Goal: Task Accomplishment & Management: Manage account settings

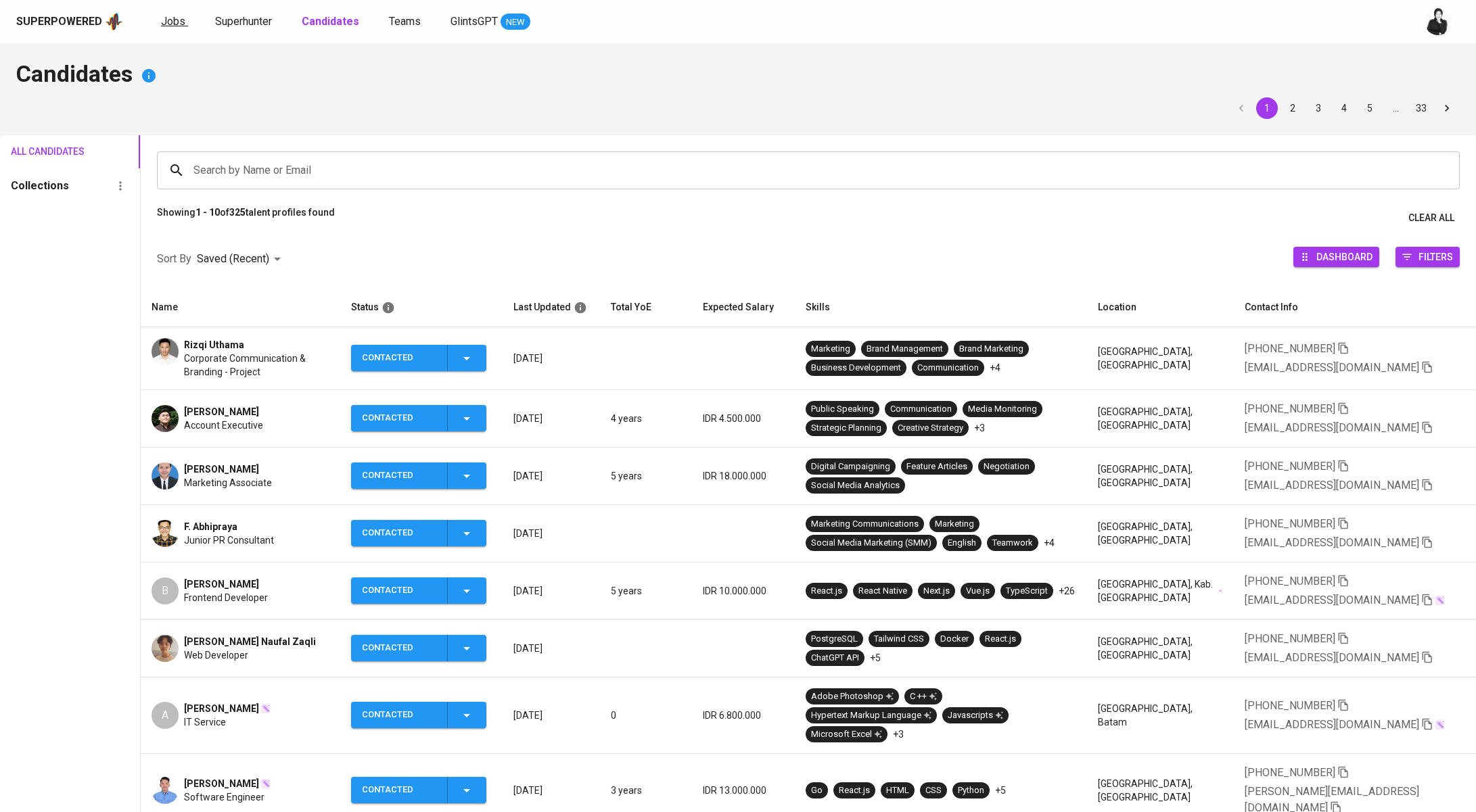
click at [185, 24] on div "Jobs Superhunter Candidates Teams GlintsGPT NEW" at bounding box center [345, 22] width 369 height 17
click at [178, 24] on span "Jobs" at bounding box center [172, 21] width 25 height 13
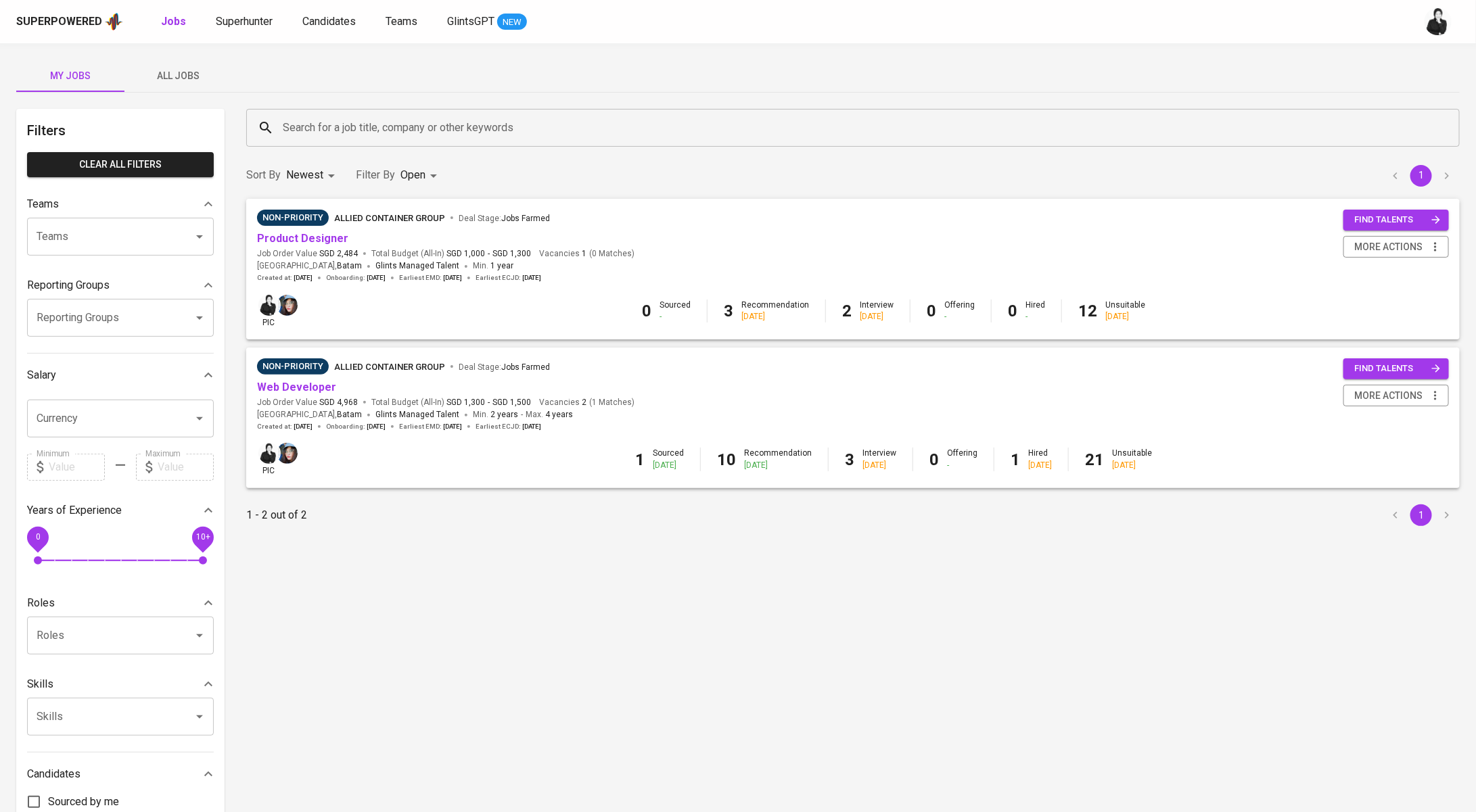
click at [198, 72] on span "All Jobs" at bounding box center [178, 76] width 92 height 17
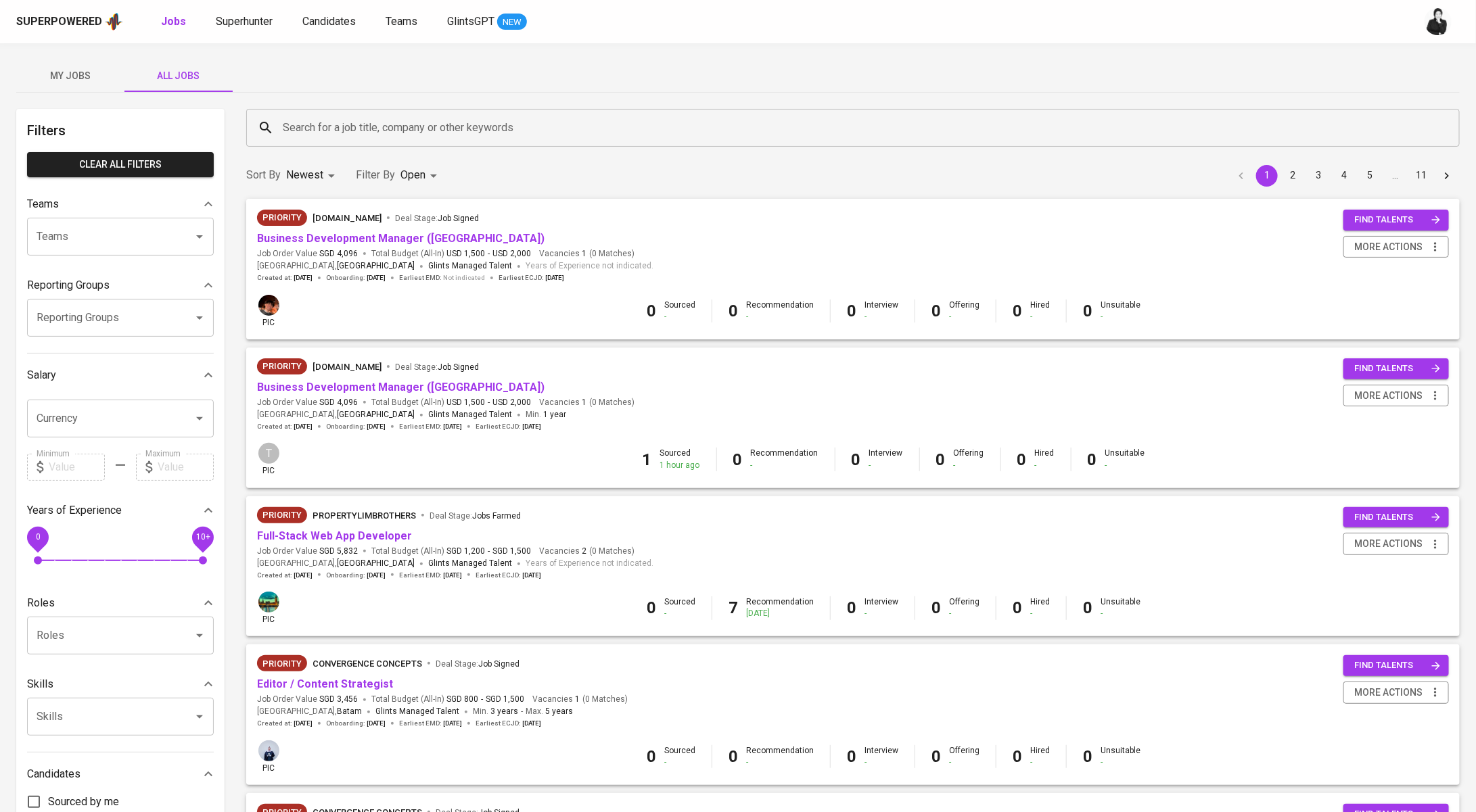
click at [374, 129] on input "Search for a job title, company or other keywords" at bounding box center [856, 128] width 1154 height 25
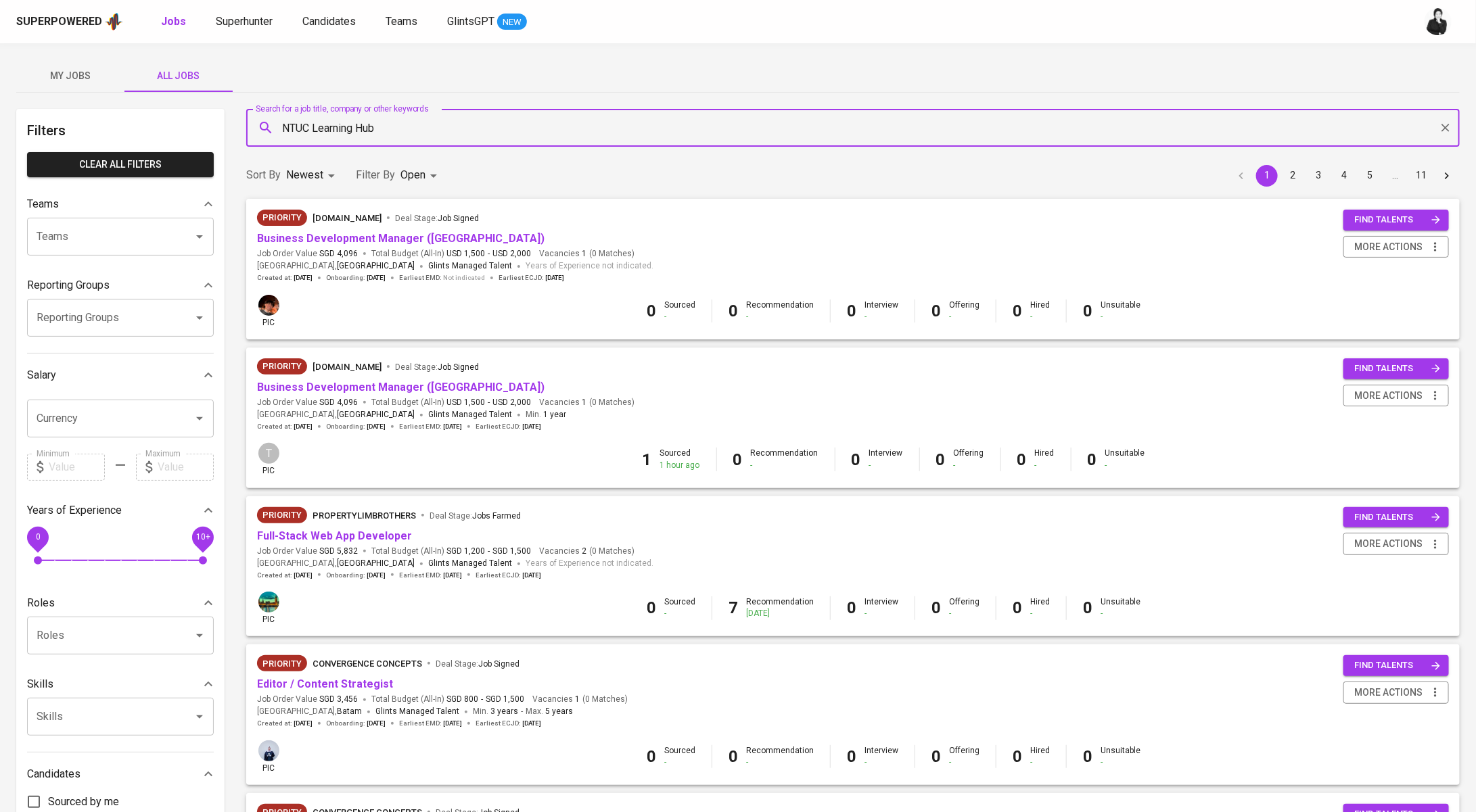
type input "NTUC Learning Hub"
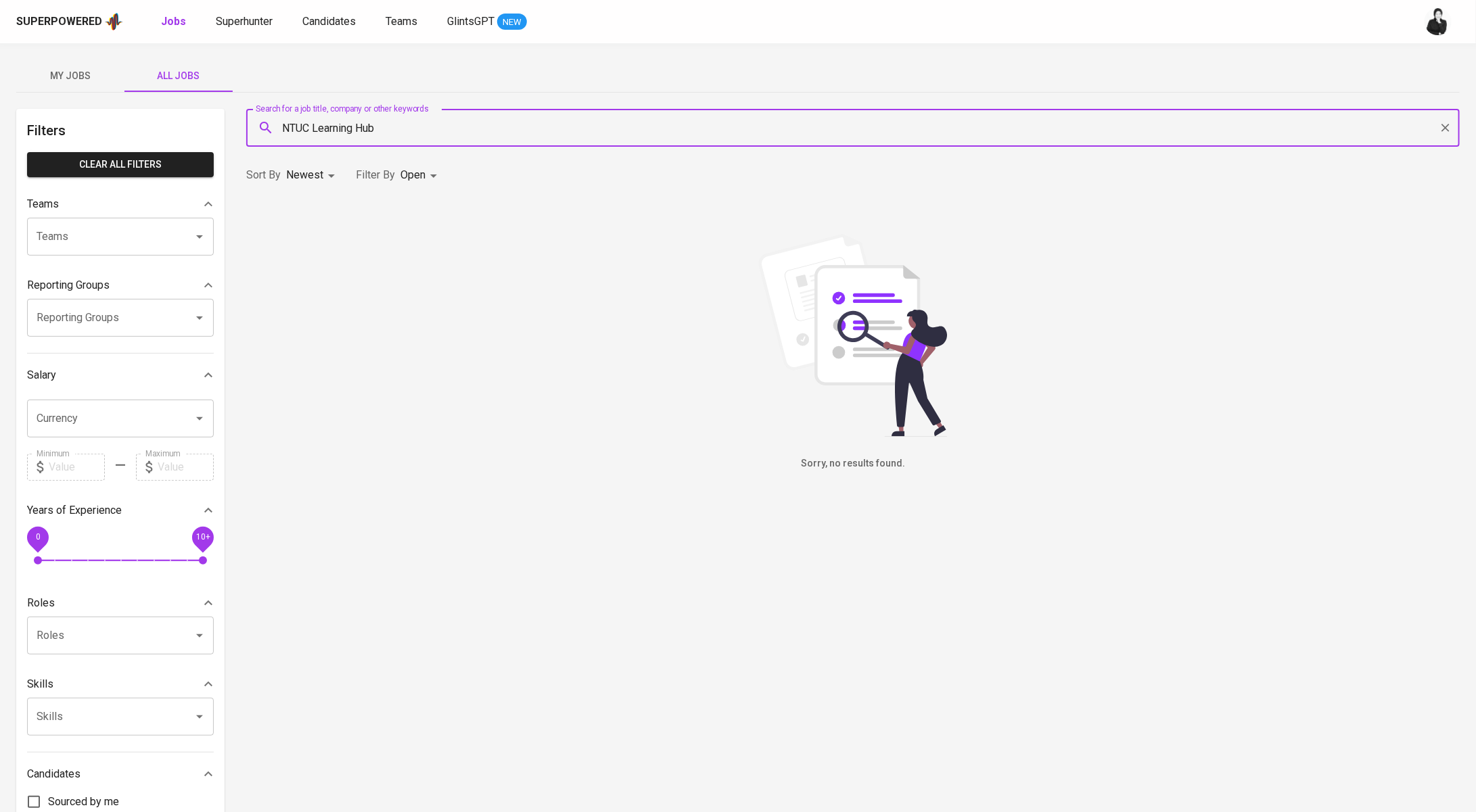
drag, startPoint x: 455, startPoint y: 149, endPoint x: 383, endPoint y: 122, distance: 76.9
click at [381, 122] on div "Search for a job title, company or other keywords NTUC Learning Hub Search for …" at bounding box center [852, 128] width 1230 height 54
drag, startPoint x: 384, startPoint y: 122, endPoint x: 216, endPoint y: 122, distance: 168.0
click at [216, 122] on div "Filters Clear All filters Teams Teams Teams Reporting Groups Reporting Groups R…" at bounding box center [738, 490] width 1443 height 762
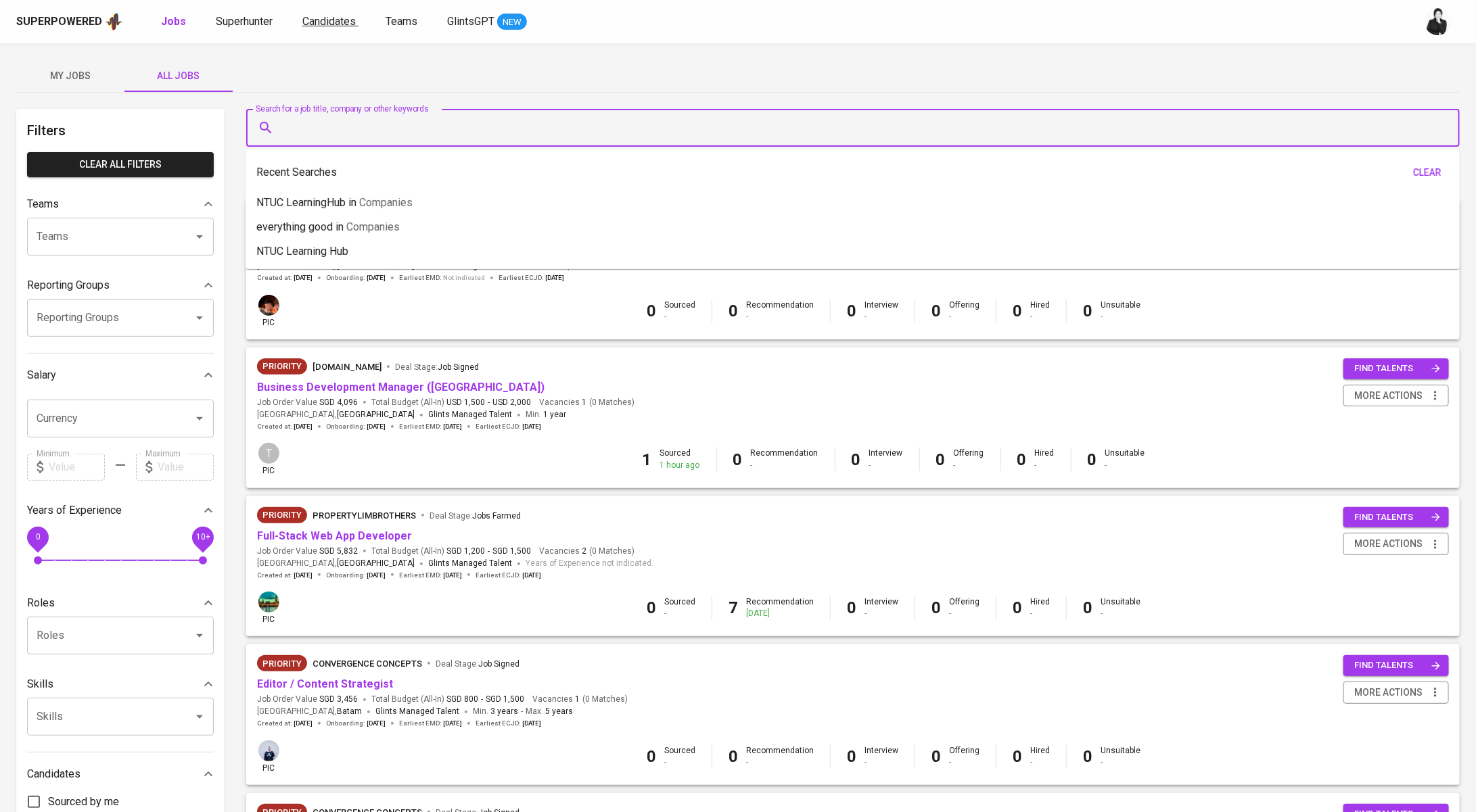
click at [309, 27] on link "Candidates" at bounding box center [330, 22] width 56 height 17
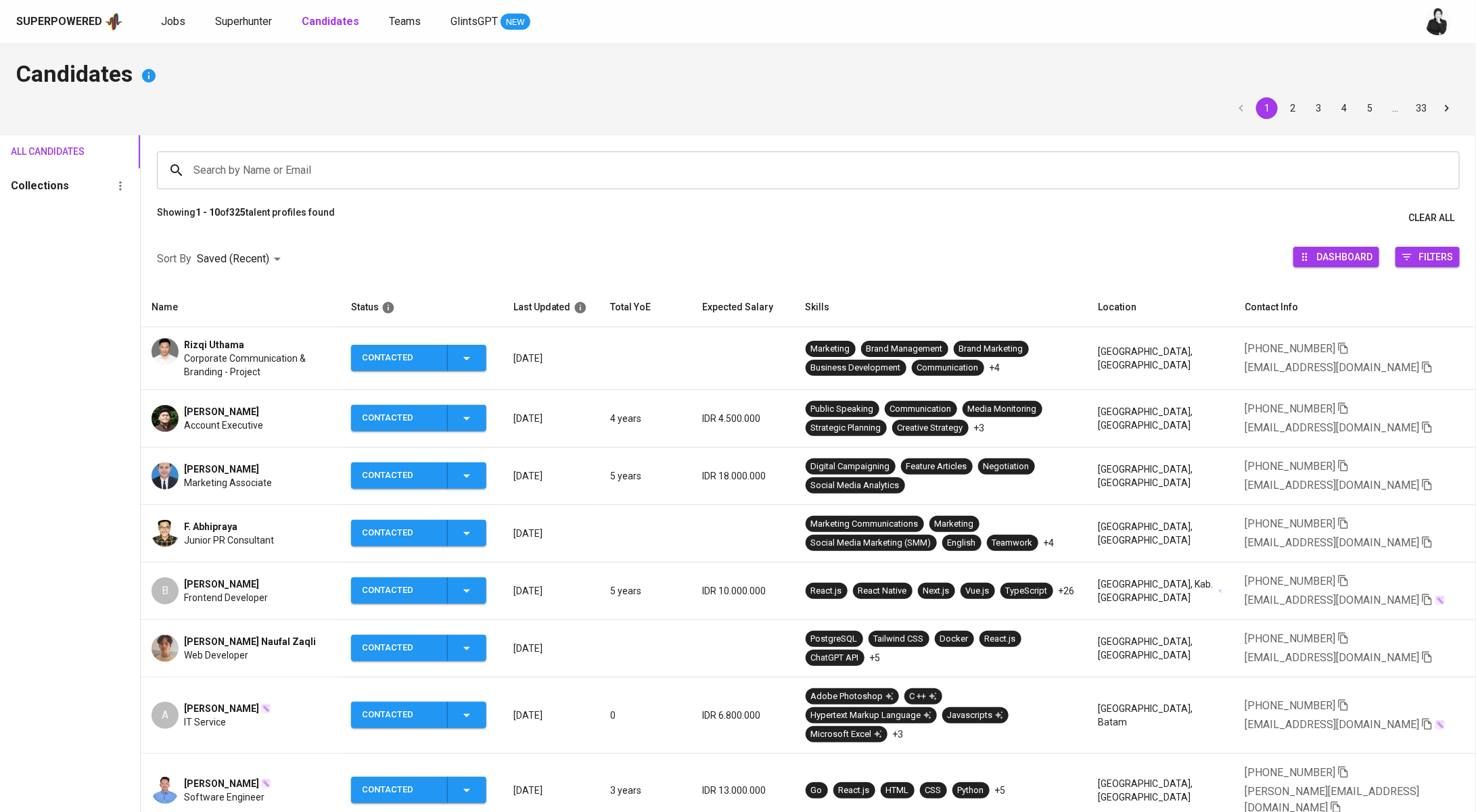
click at [383, 166] on input "Search by Name or Email" at bounding box center [811, 171] width 1243 height 25
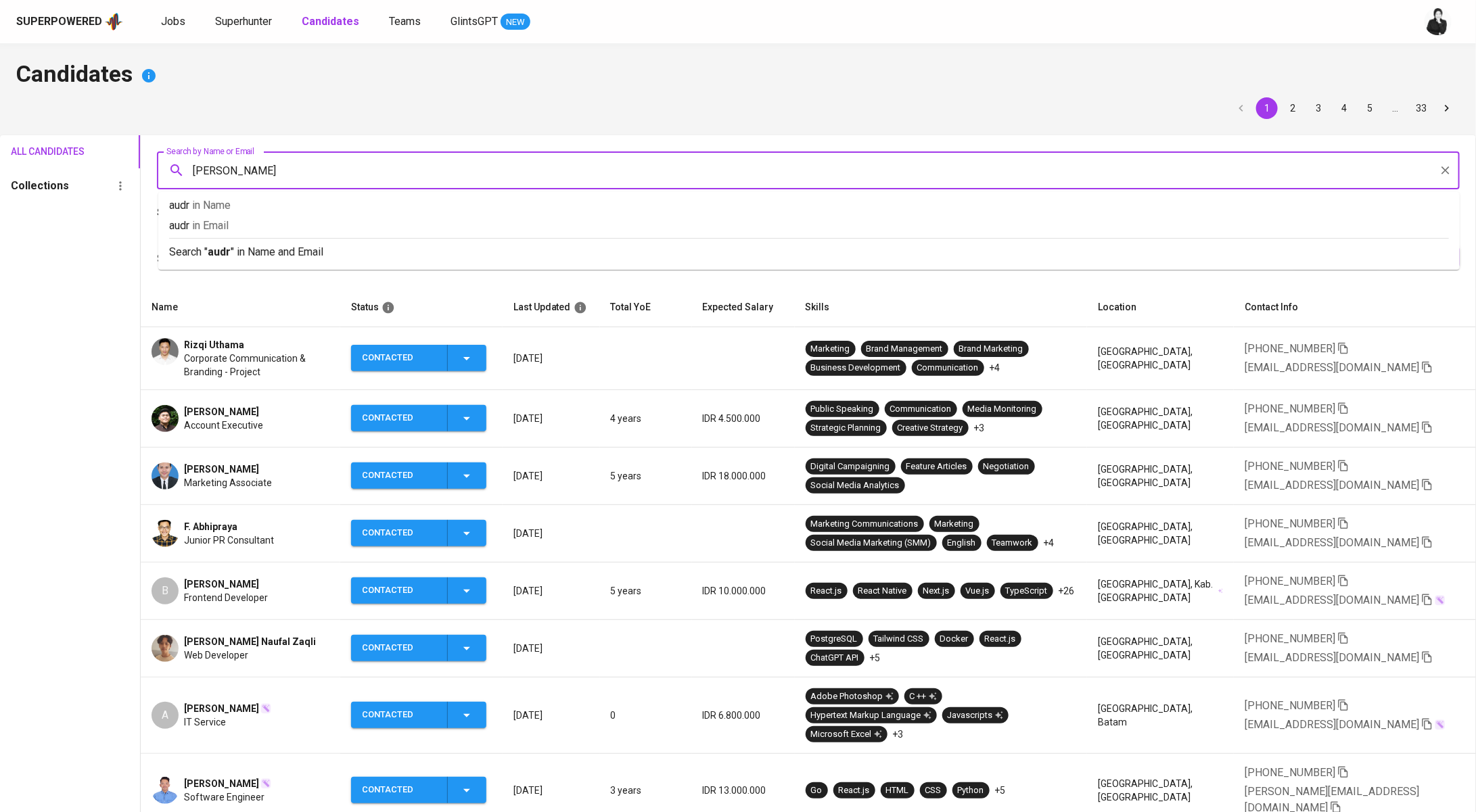
type input "audrey"
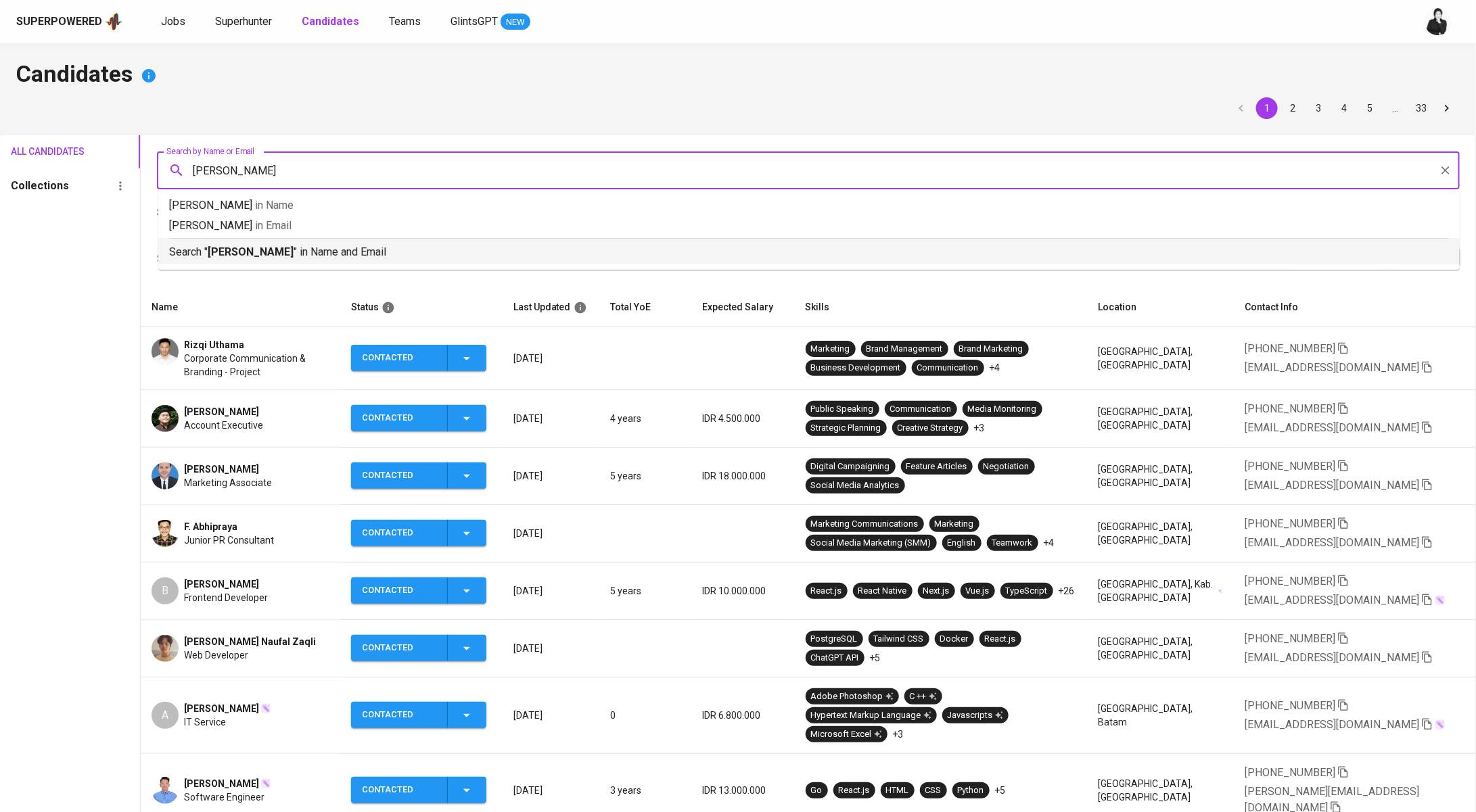
click at [354, 255] on p "Search " audrey " in Name and Email" at bounding box center [809, 252] width 1280 height 16
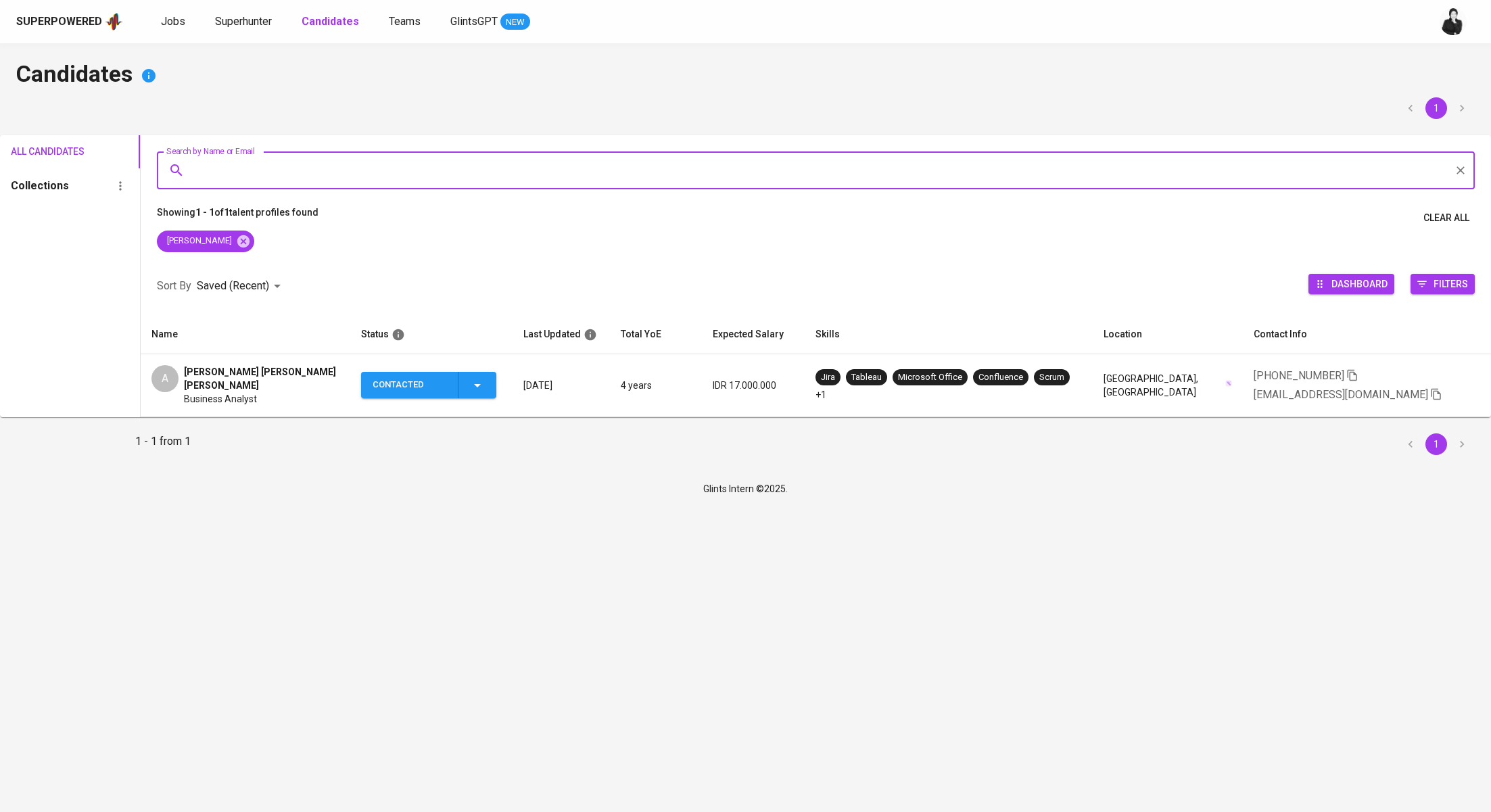
click at [265, 372] on div "A Audrey Esther Lita Business Analyst" at bounding box center [245, 385] width 188 height 41
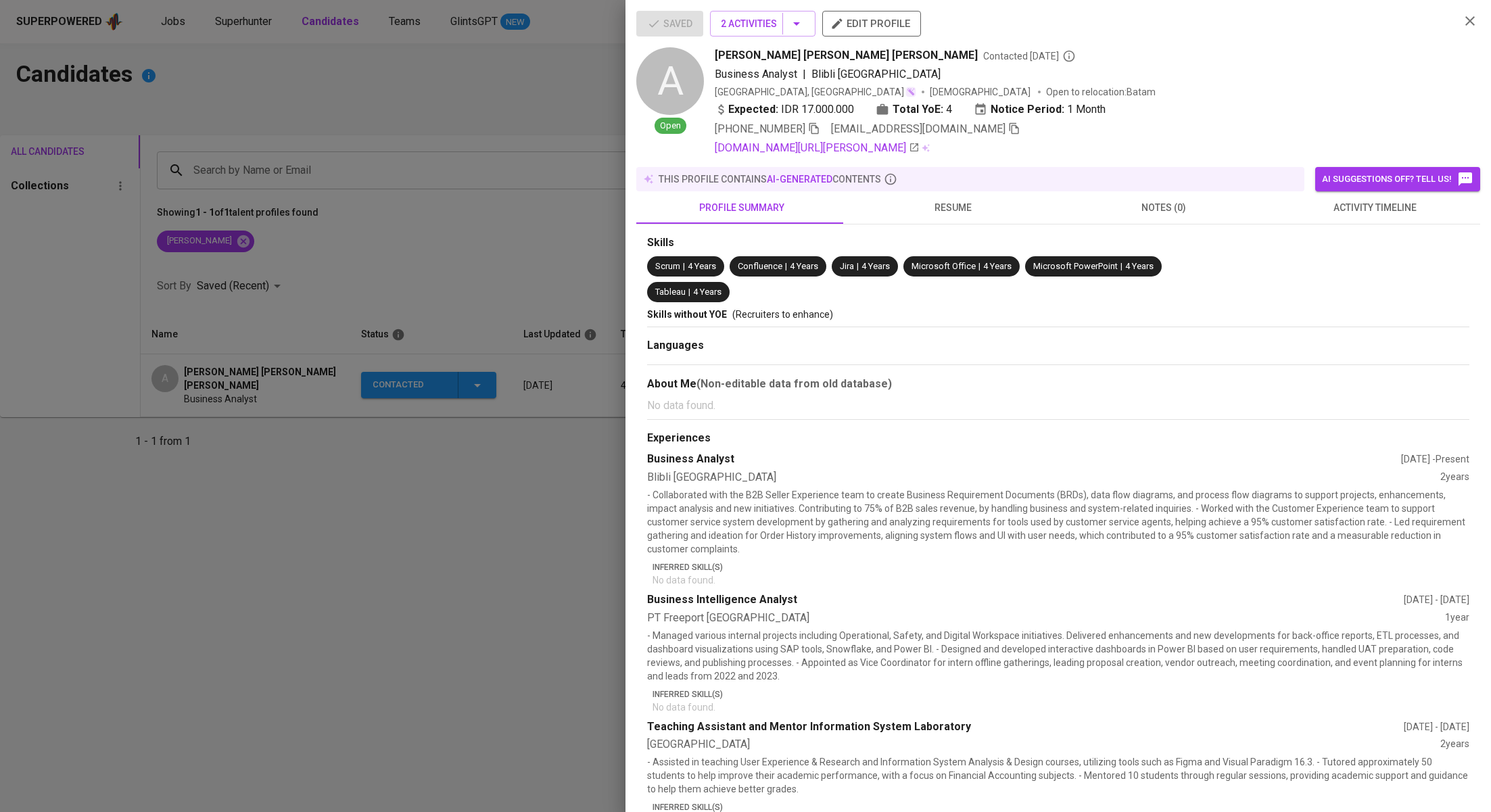
click at [1311, 219] on button "activity timeline" at bounding box center [1374, 208] width 211 height 33
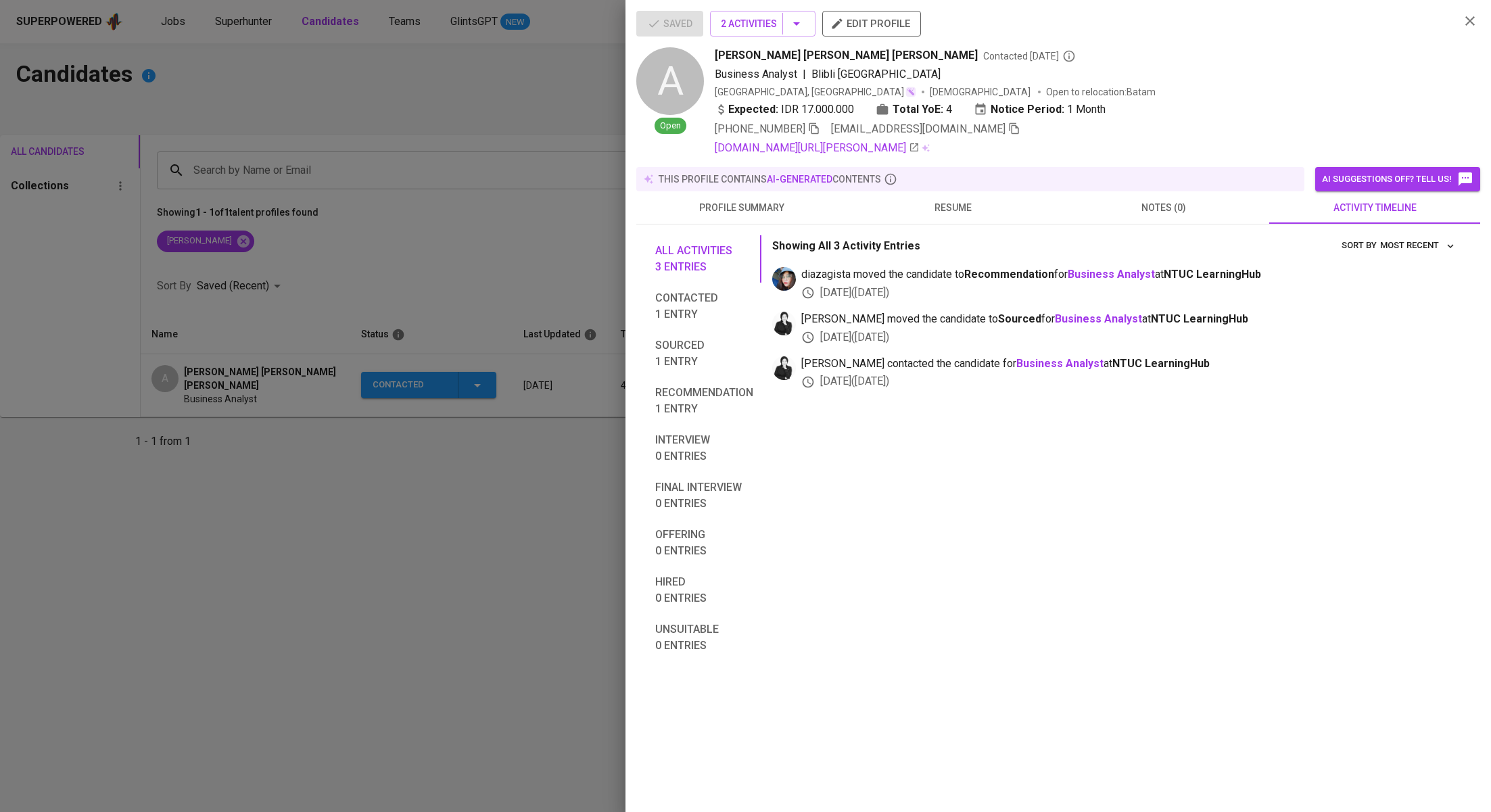
drag, startPoint x: 1170, startPoint y: 274, endPoint x: 1282, endPoint y: 276, distance: 112.0
click at [1282, 276] on span "diazagista moved the candidate to Recommendation for Business Analyst at NTUC L…" at bounding box center [1130, 274] width 657 height 15
copy span "NTUC LearningHub"
click at [408, 161] on div at bounding box center [745, 406] width 1491 height 812
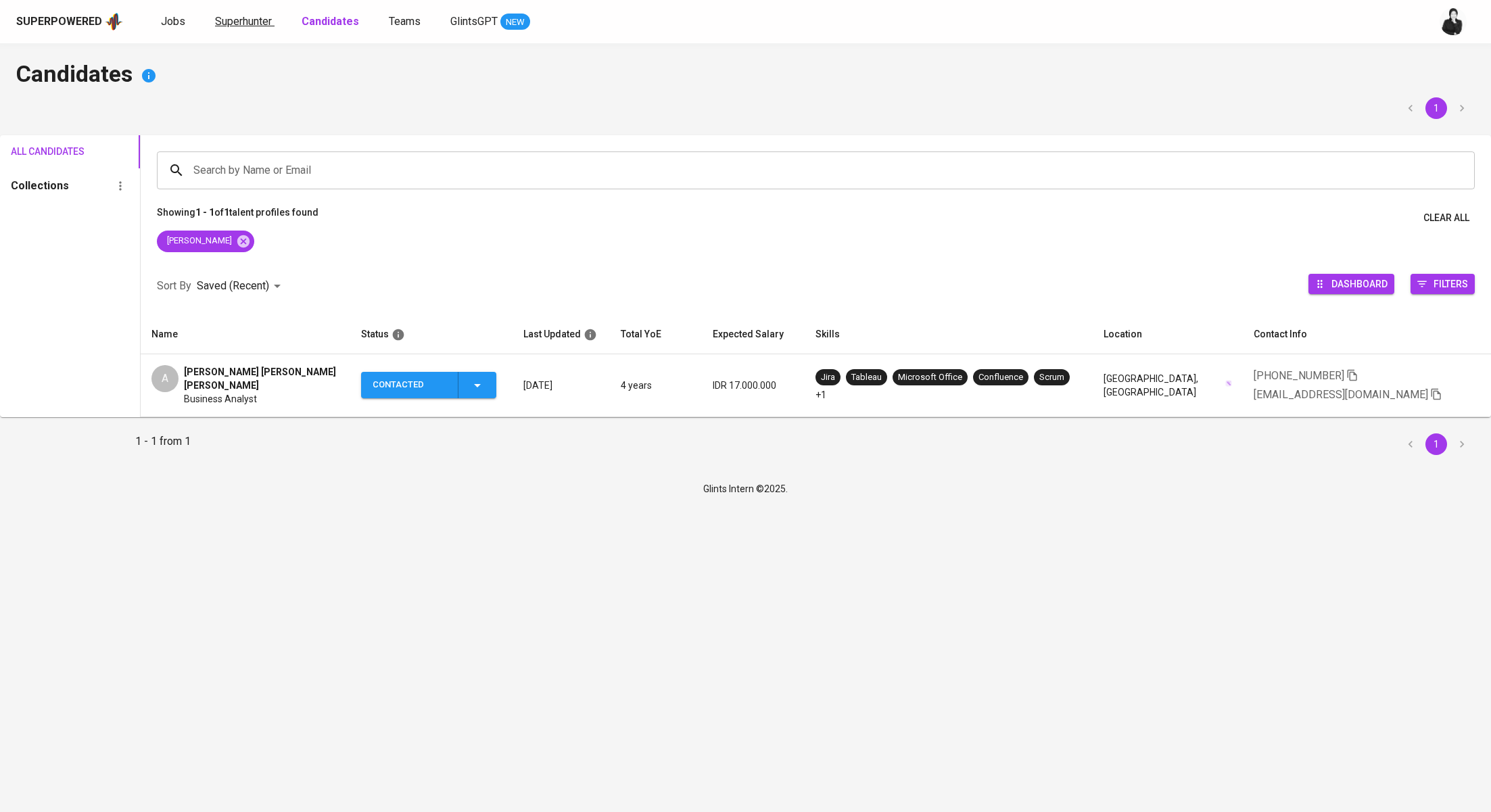
click at [240, 25] on span "Superhunter" at bounding box center [243, 21] width 57 height 13
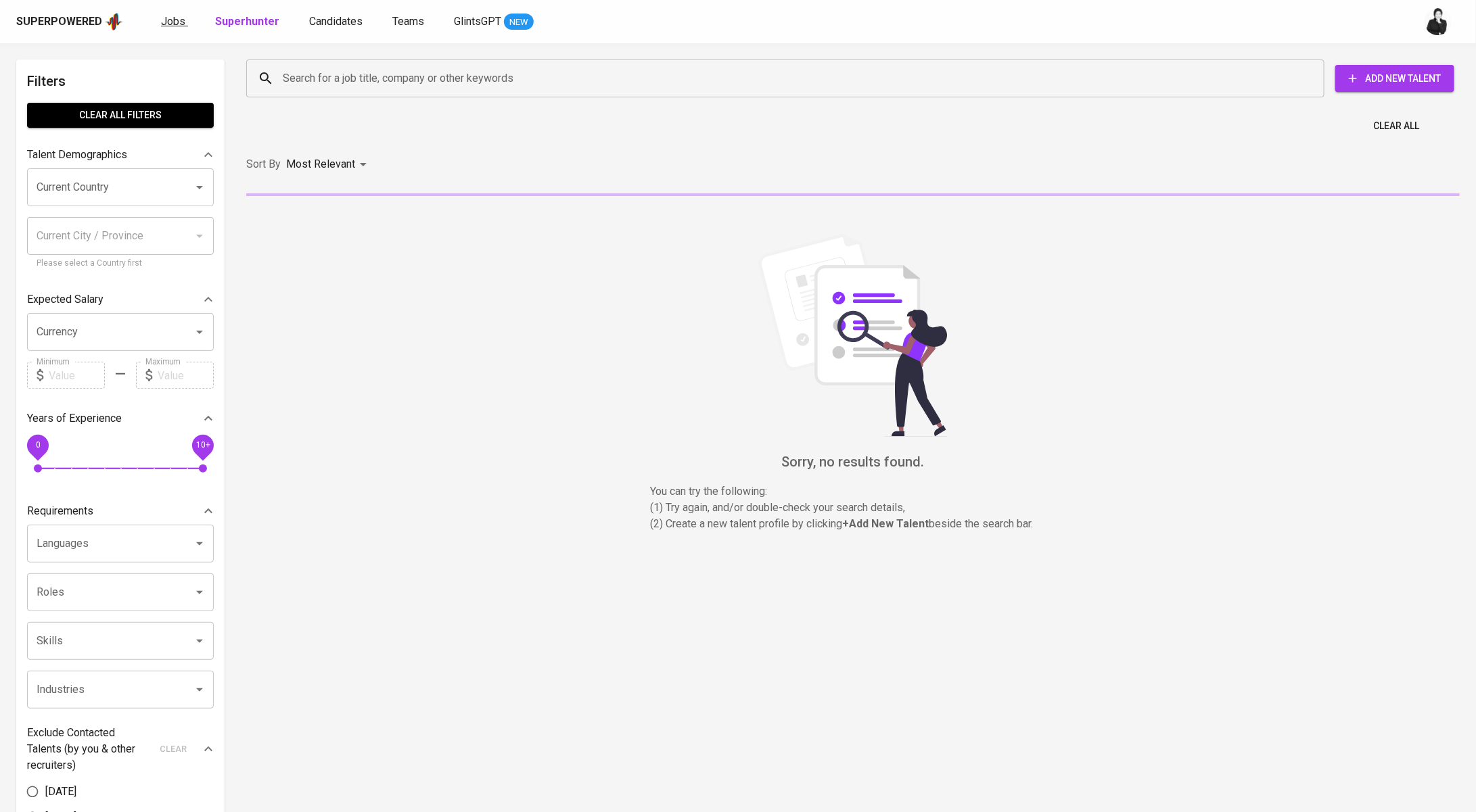
click at [181, 24] on span "Jobs" at bounding box center [172, 21] width 25 height 13
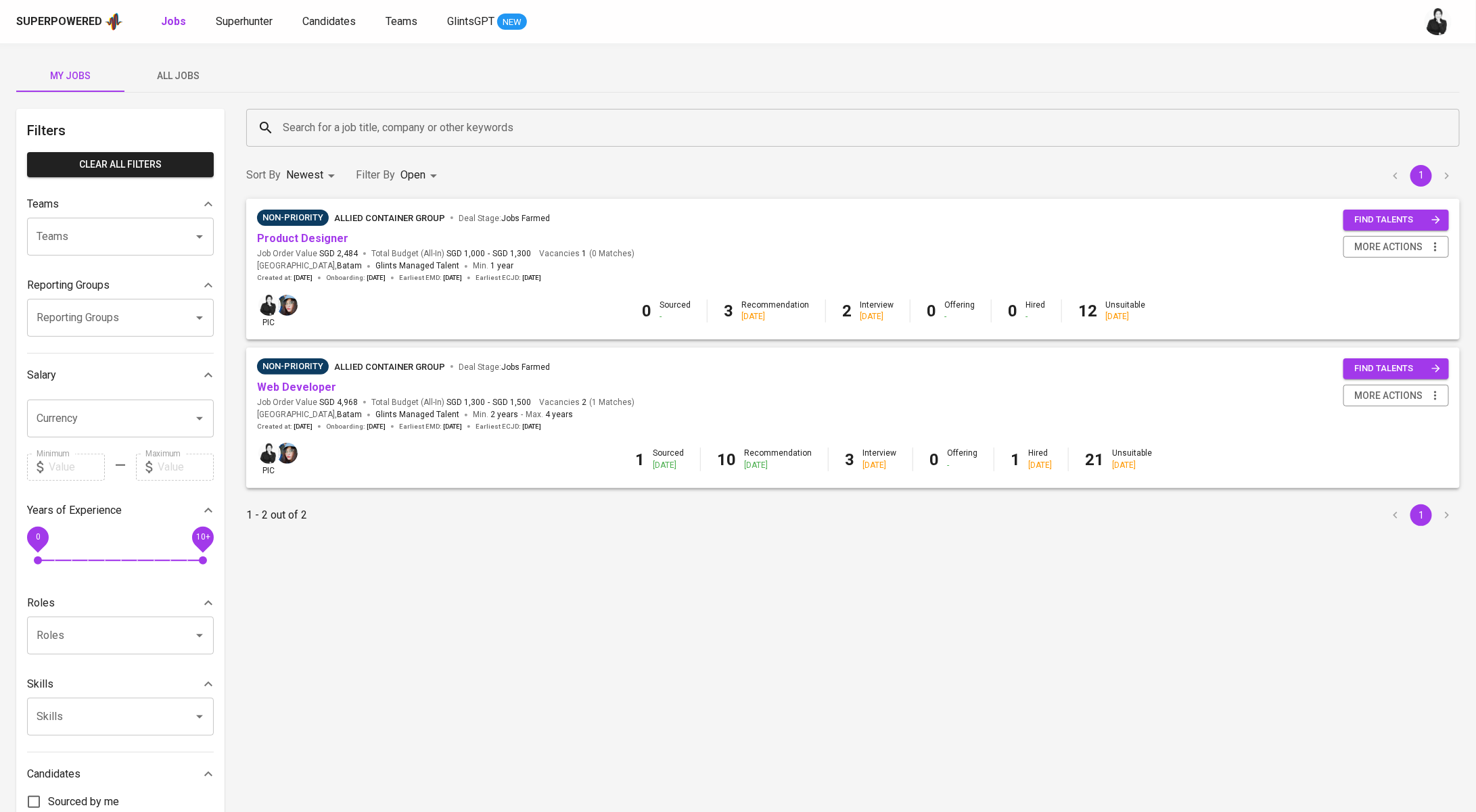
click at [415, 110] on div "Search for a job title, company or other keywords" at bounding box center [852, 128] width 1214 height 38
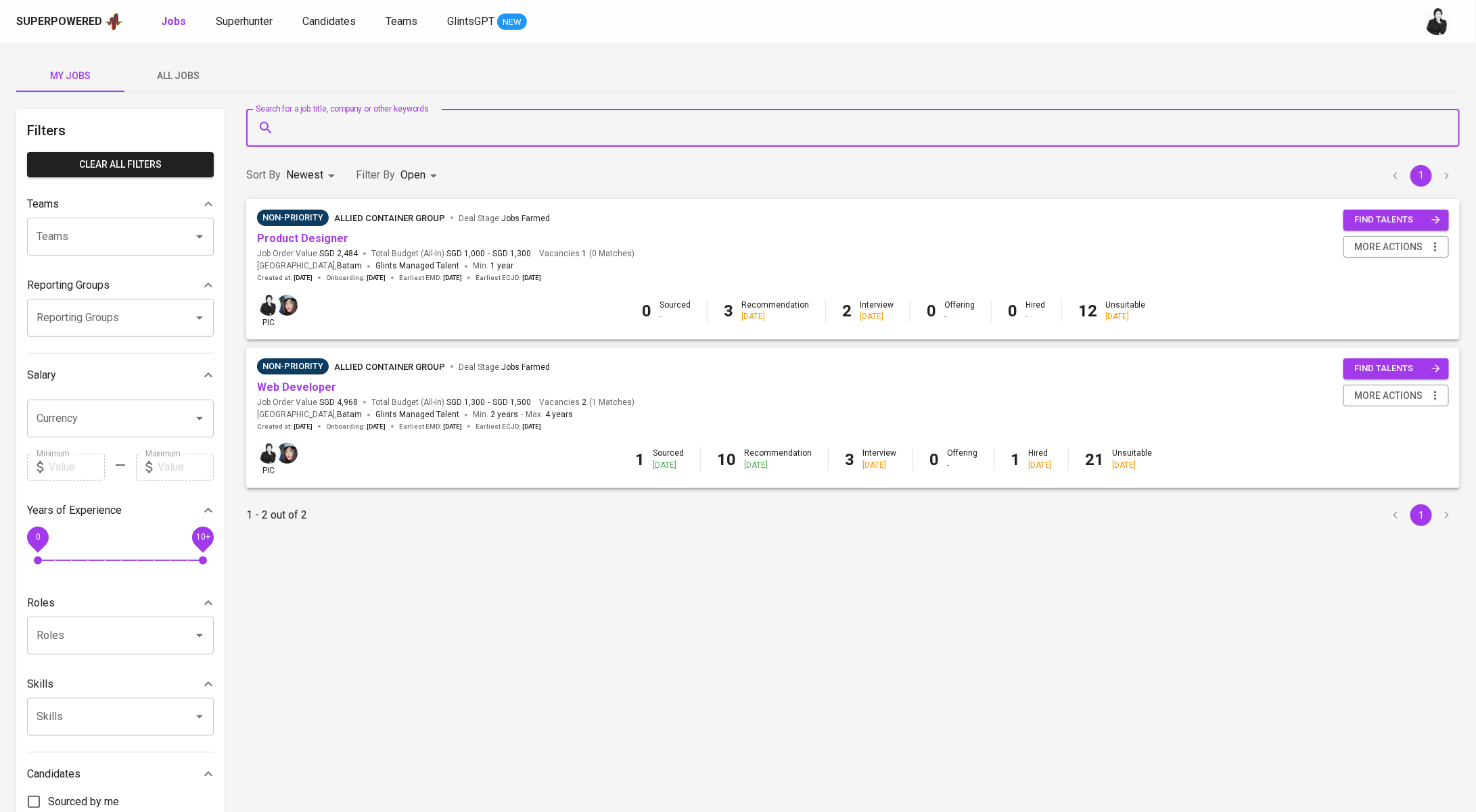
paste input "NTUC LearningHub"
click at [427, 172] on li "NTUC LearningHub in Companies" at bounding box center [851, 167] width 1214 height 24
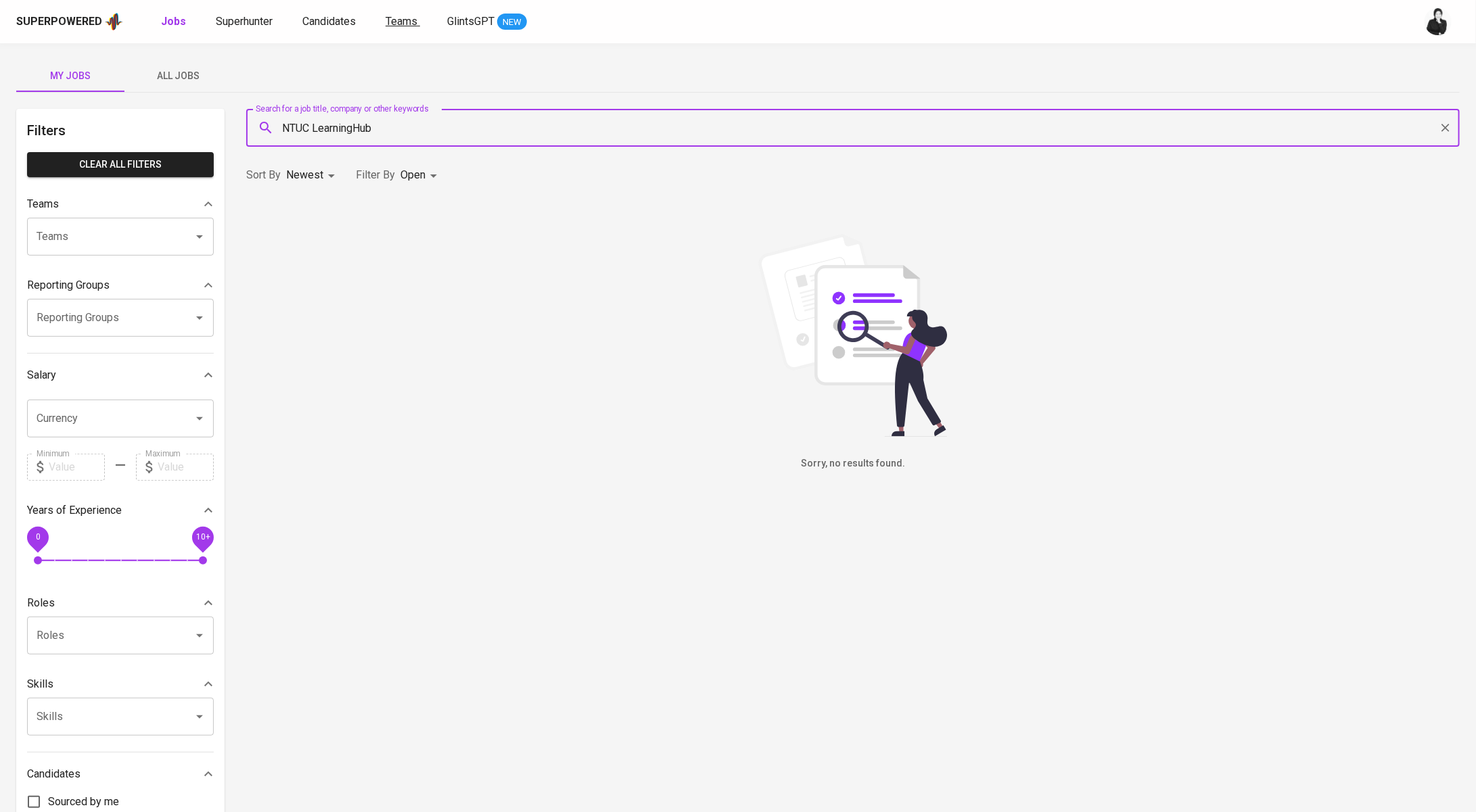
type input "NTUC LearningHub"
click at [193, 70] on span "All Jobs" at bounding box center [178, 76] width 92 height 17
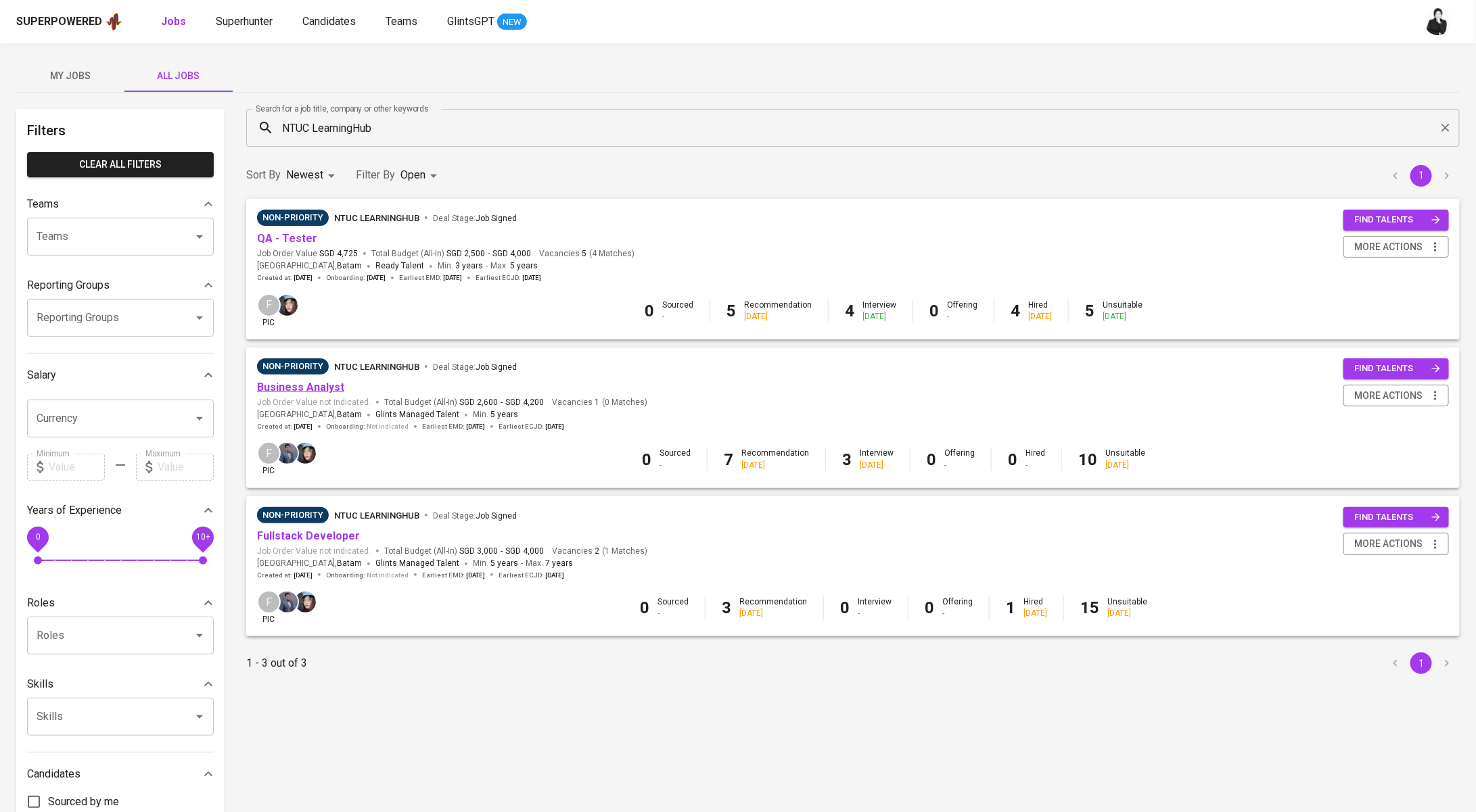
click at [307, 384] on link "Business Analyst" at bounding box center [300, 386] width 87 height 13
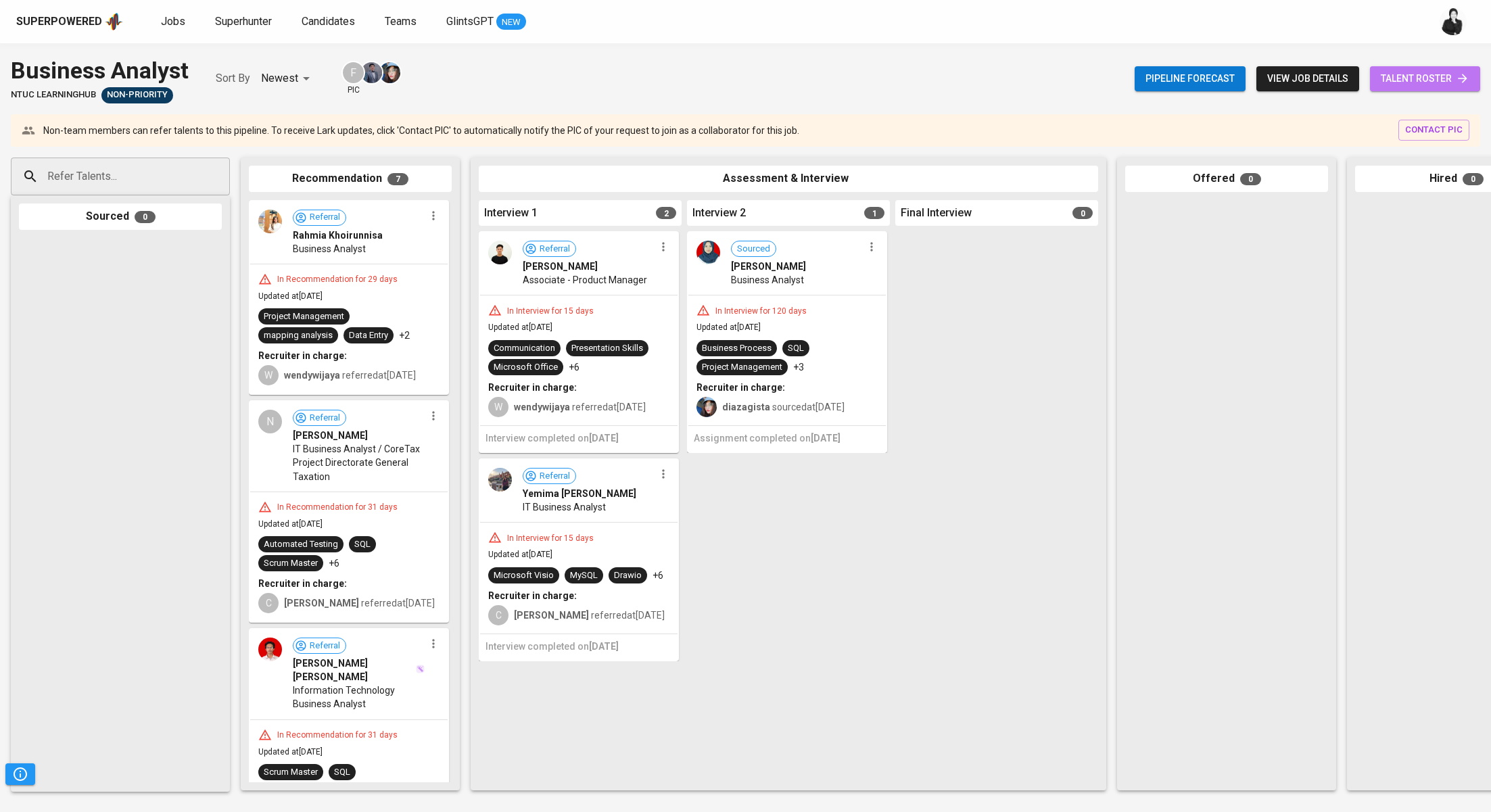
click at [1430, 81] on span "talent roster" at bounding box center [1425, 78] width 89 height 17
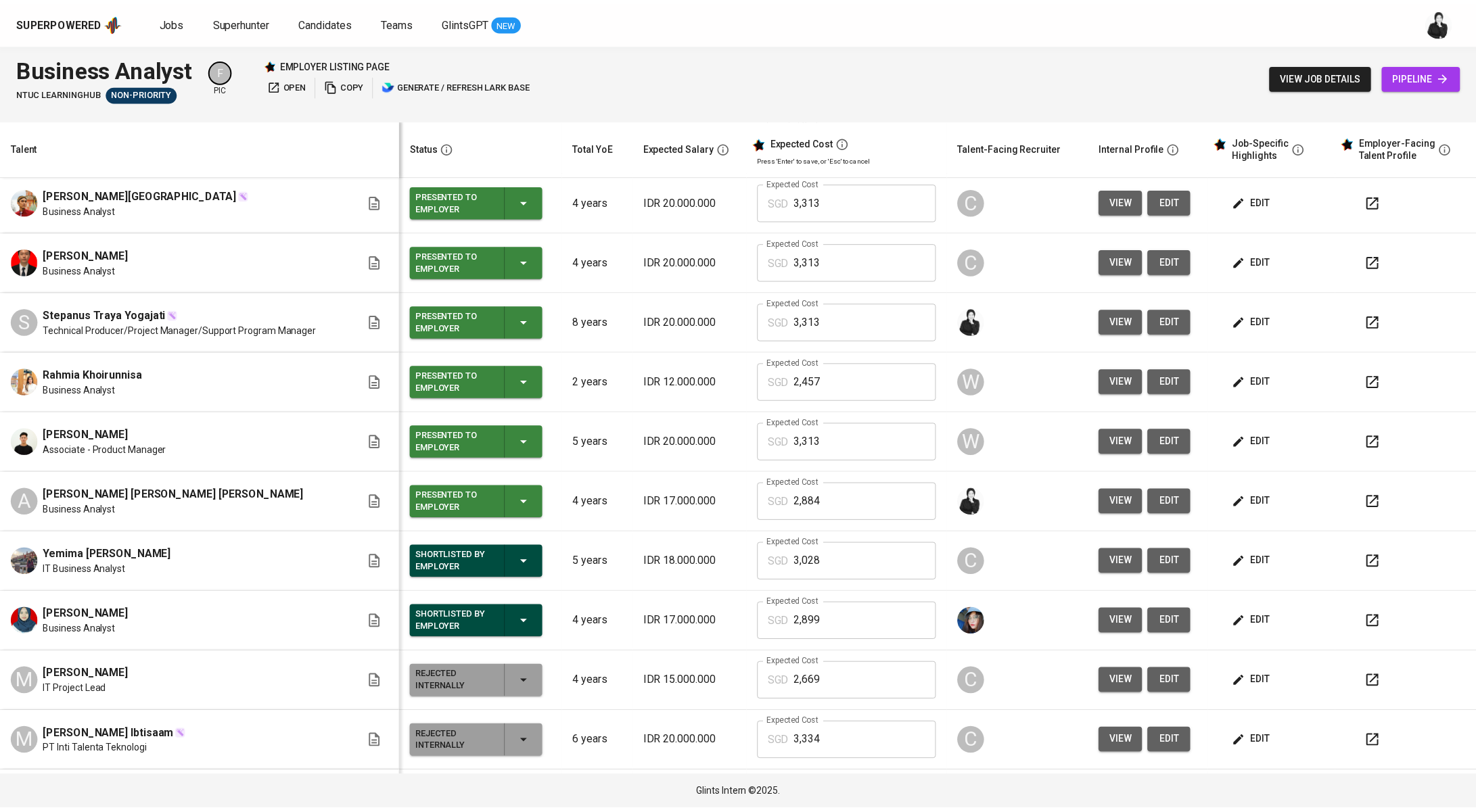
scroll to position [125, 0]
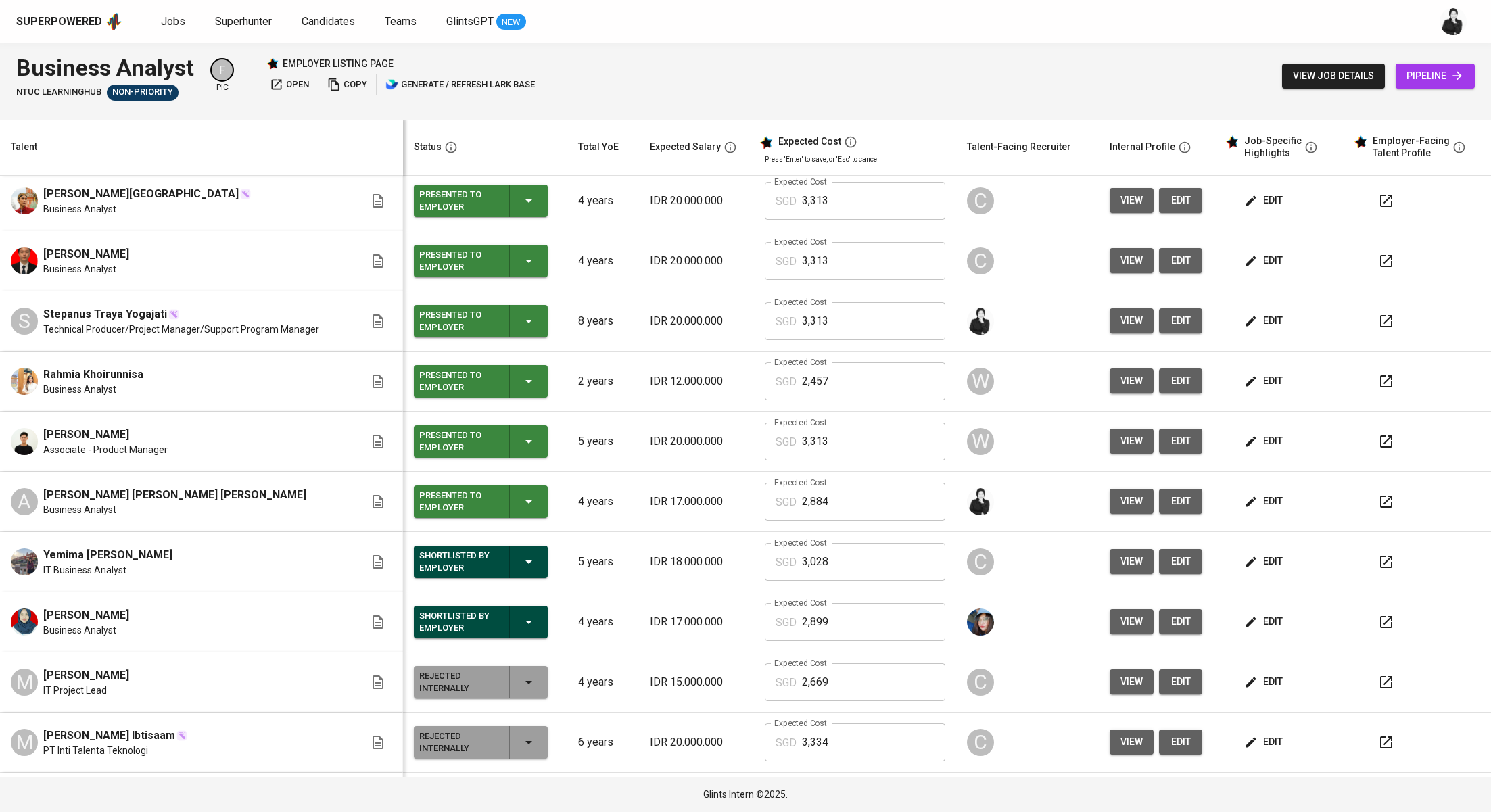
click at [1381, 503] on button "button" at bounding box center [1386, 502] width 33 height 33
click at [179, 21] on span "Jobs" at bounding box center [172, 21] width 25 height 13
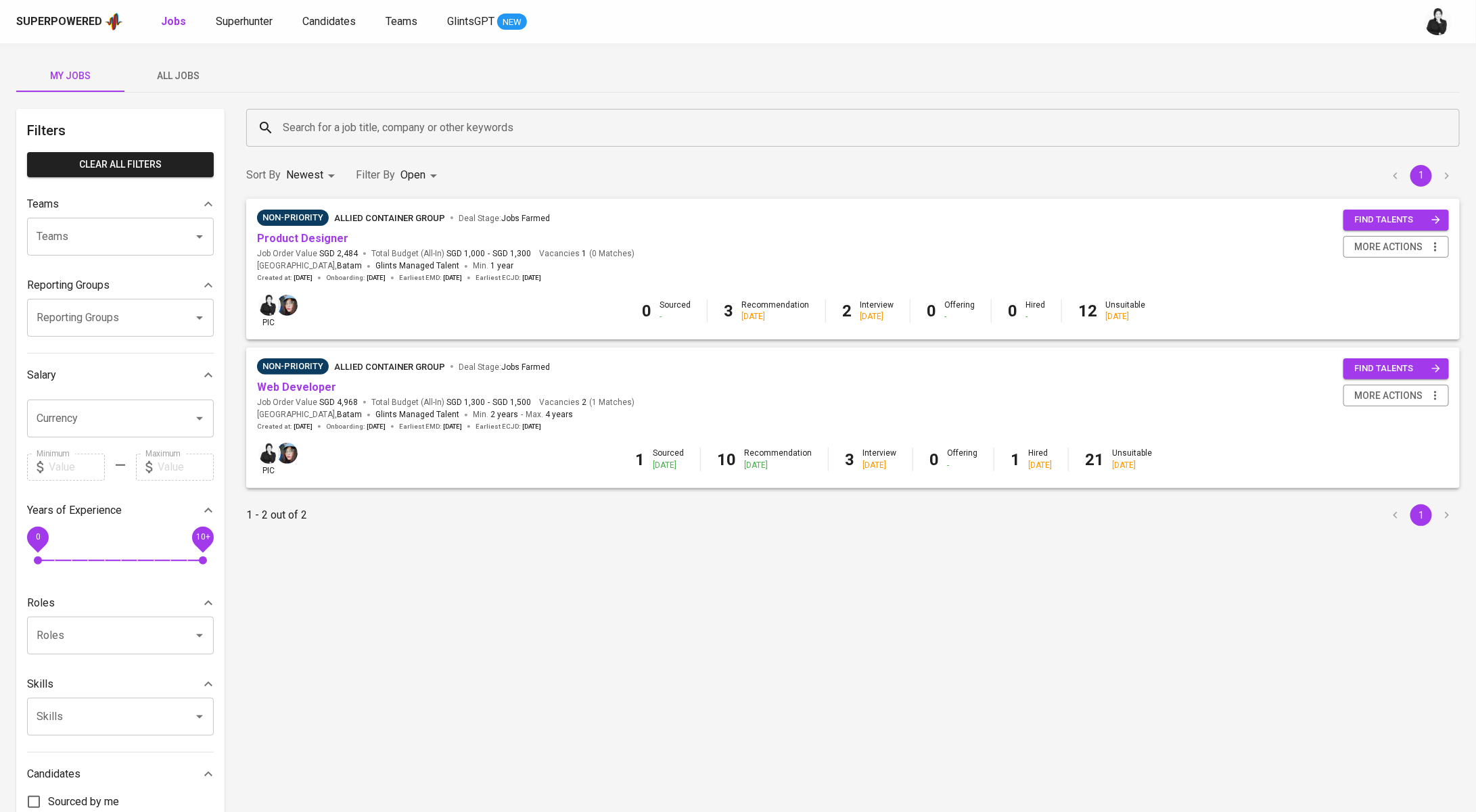
click at [182, 79] on span "All Jobs" at bounding box center [178, 76] width 92 height 17
click at [402, 129] on input "Search for a job title, company or other keywords" at bounding box center [856, 128] width 1154 height 25
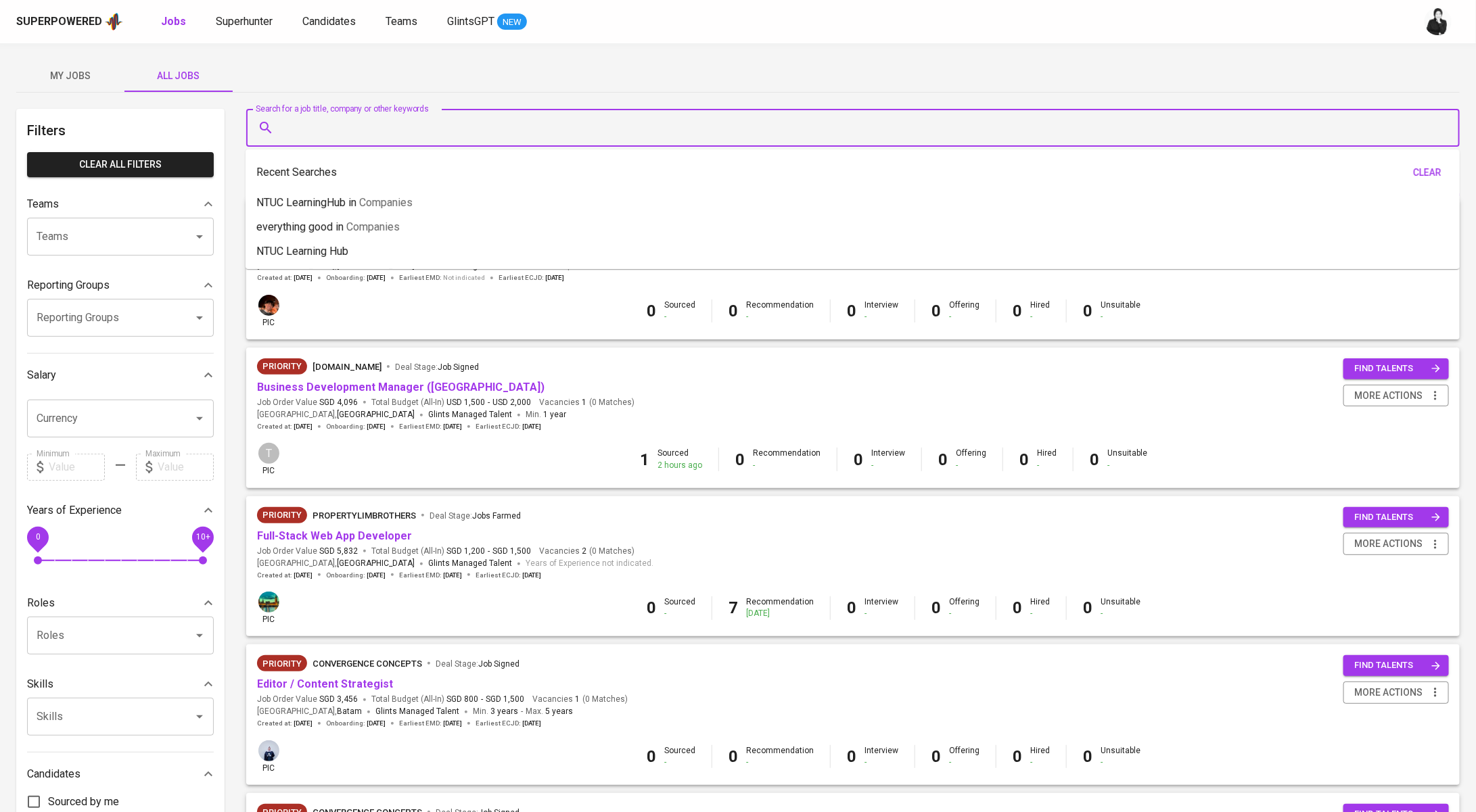
click at [60, 85] on button "My Jobs" at bounding box center [70, 76] width 108 height 33
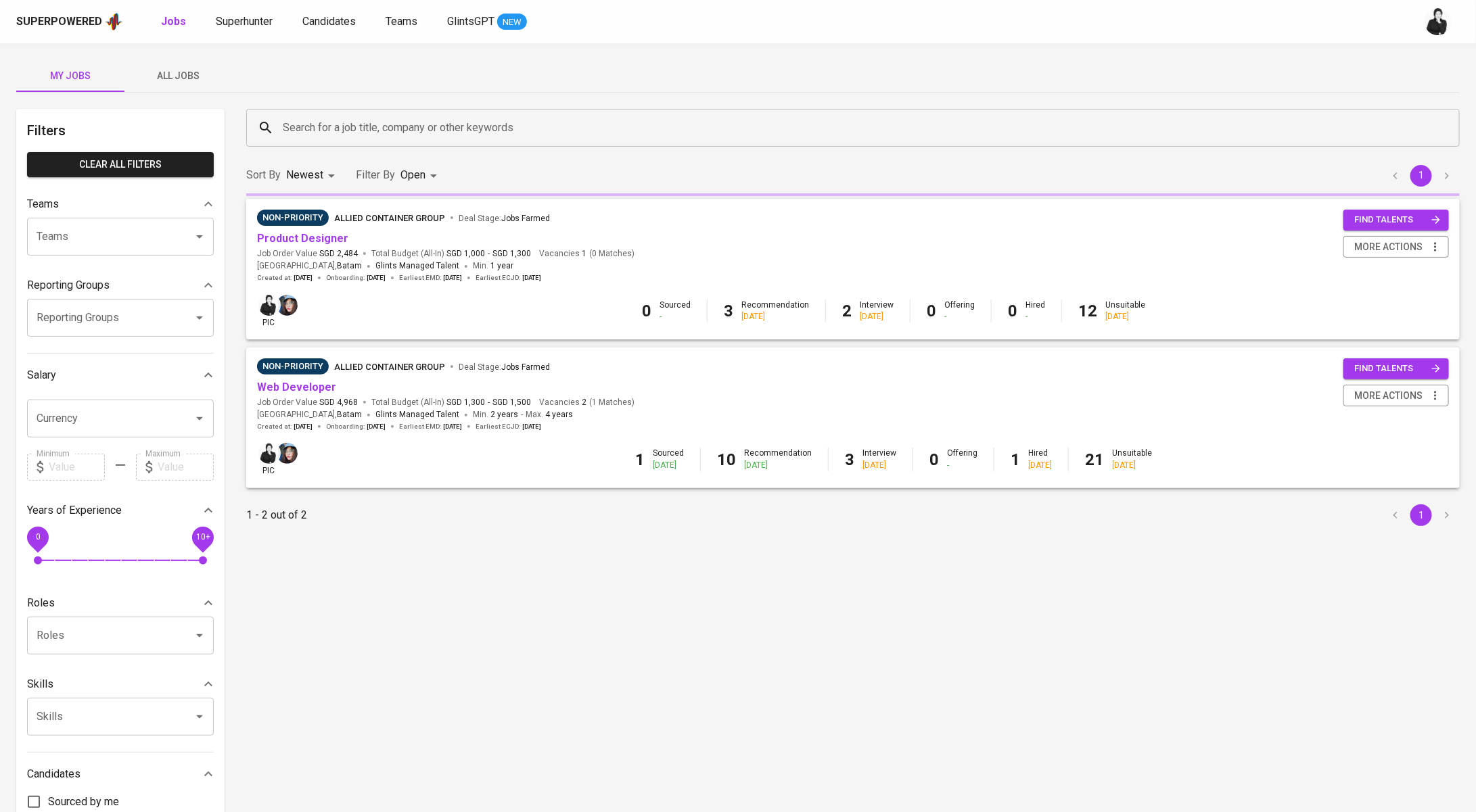
click at [86, 73] on span "My Jobs" at bounding box center [70, 76] width 92 height 17
click at [243, 20] on span "Superhunter" at bounding box center [244, 21] width 57 height 13
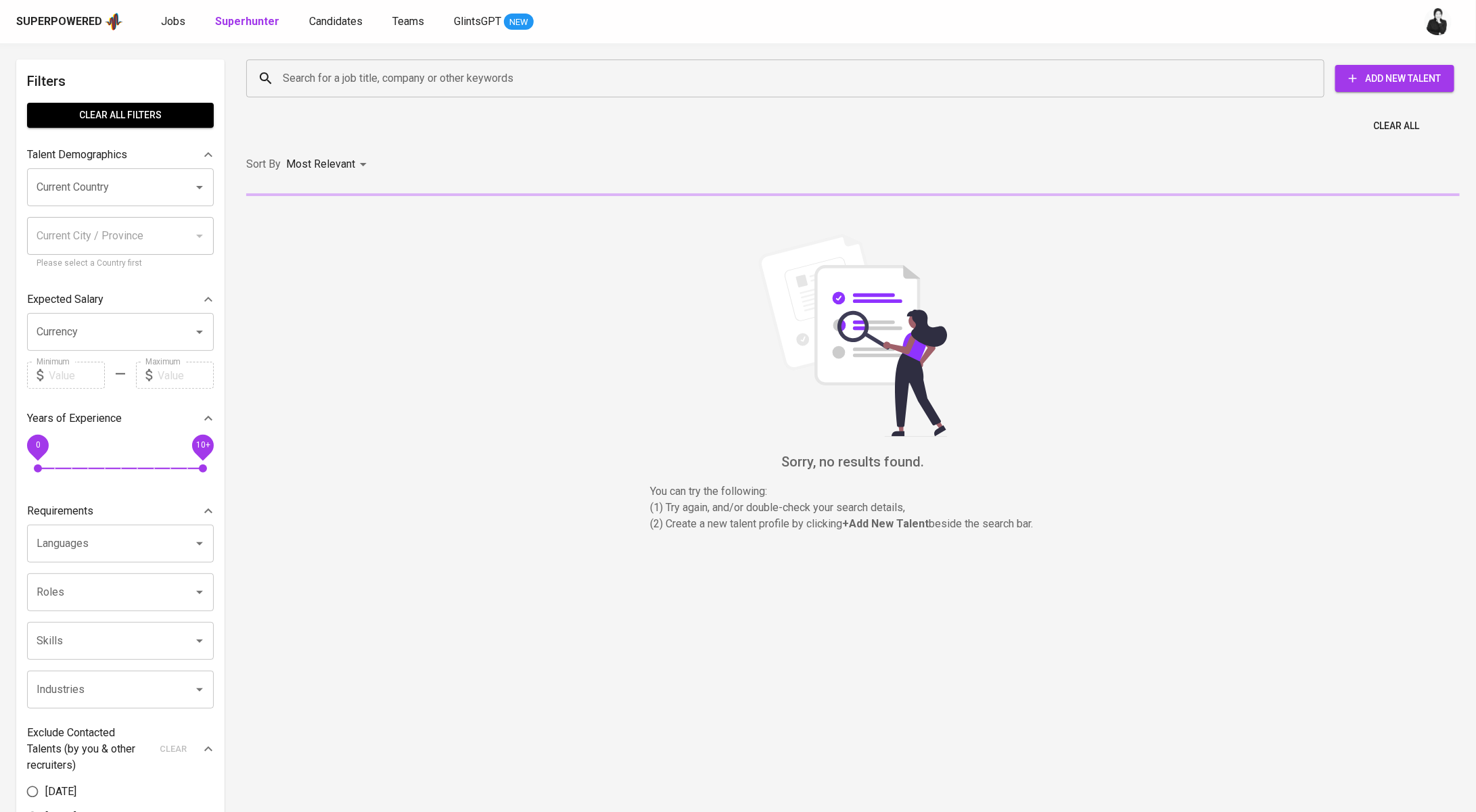
click at [422, 82] on input "Search for a job title, company or other keywords" at bounding box center [789, 78] width 1018 height 25
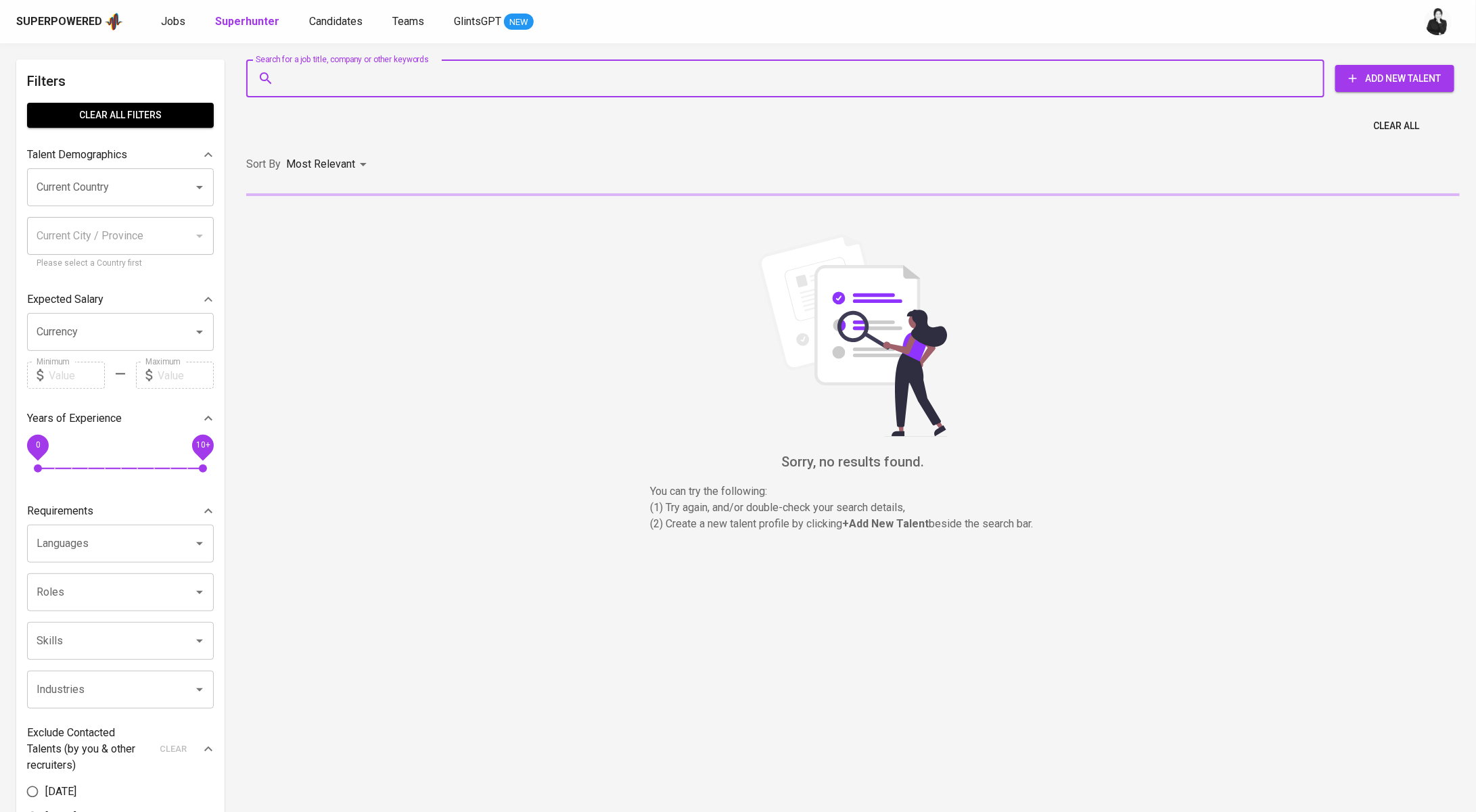
paste input "utakutik.id@gmail.com"
type input "utakutik.id@gmail.com"
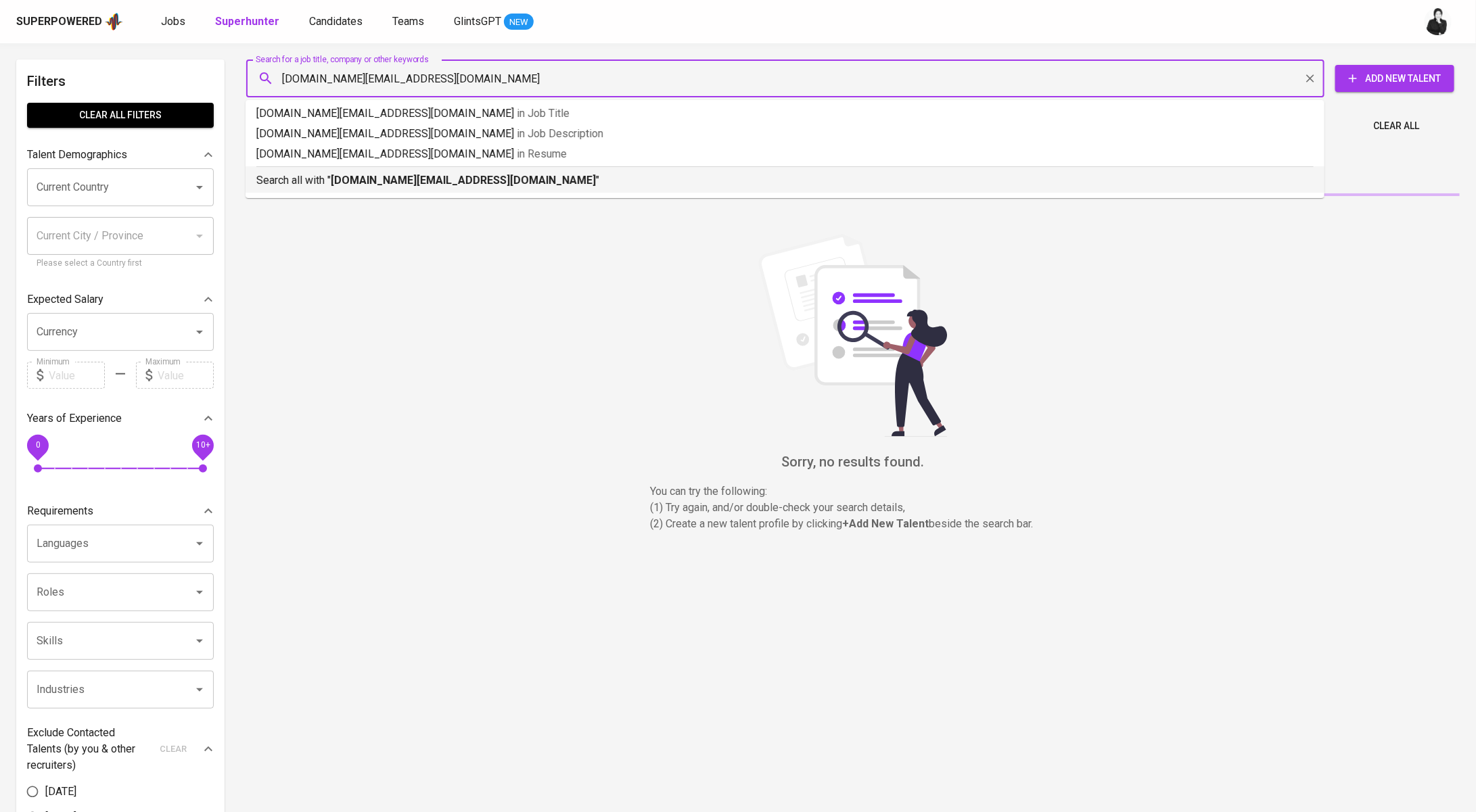
click at [440, 191] on li "Search all with " utakutik.id@gmail.com "" at bounding box center [784, 179] width 1078 height 26
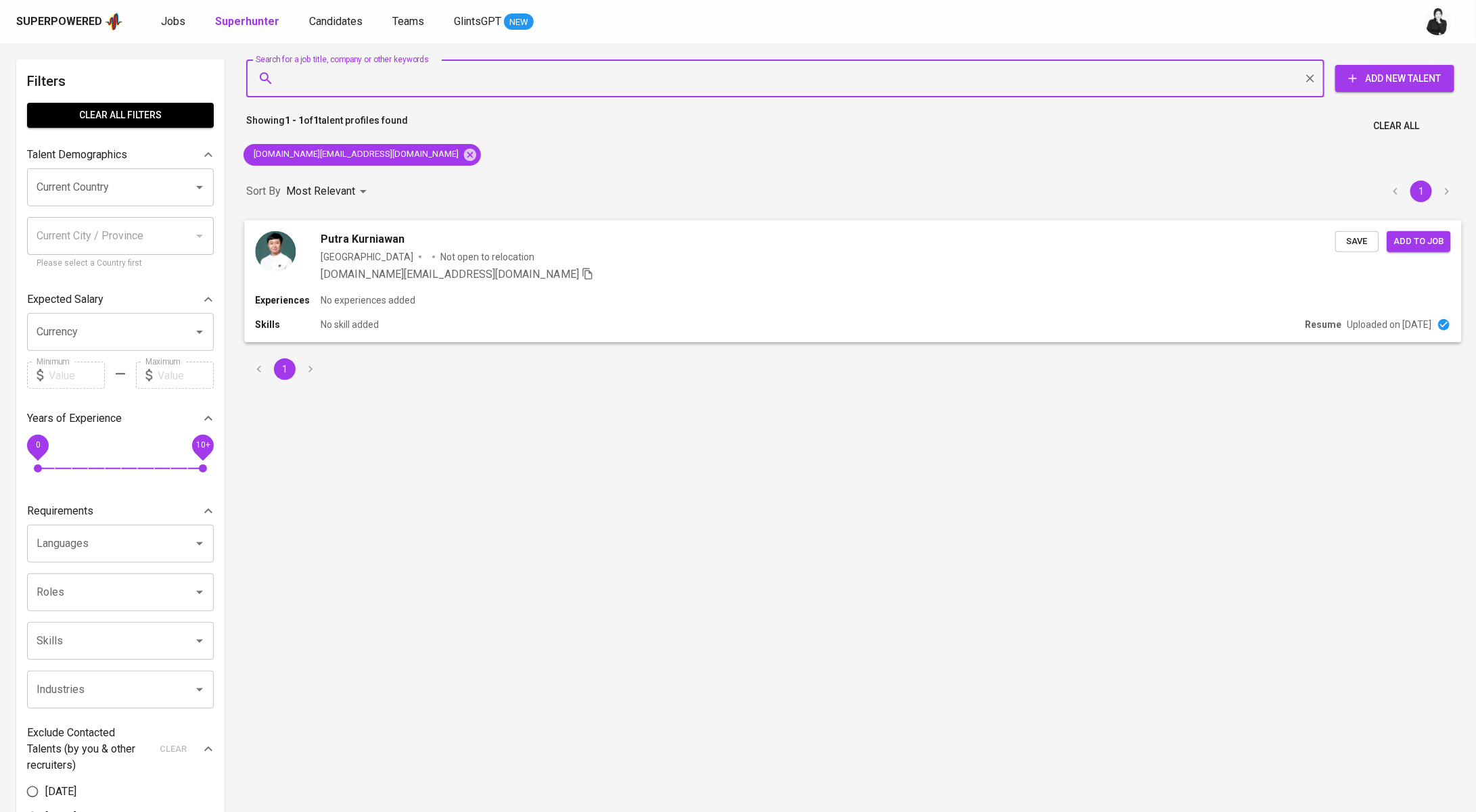
click at [404, 242] on div "Putra Kurniawan" at bounding box center [828, 239] width 1015 height 16
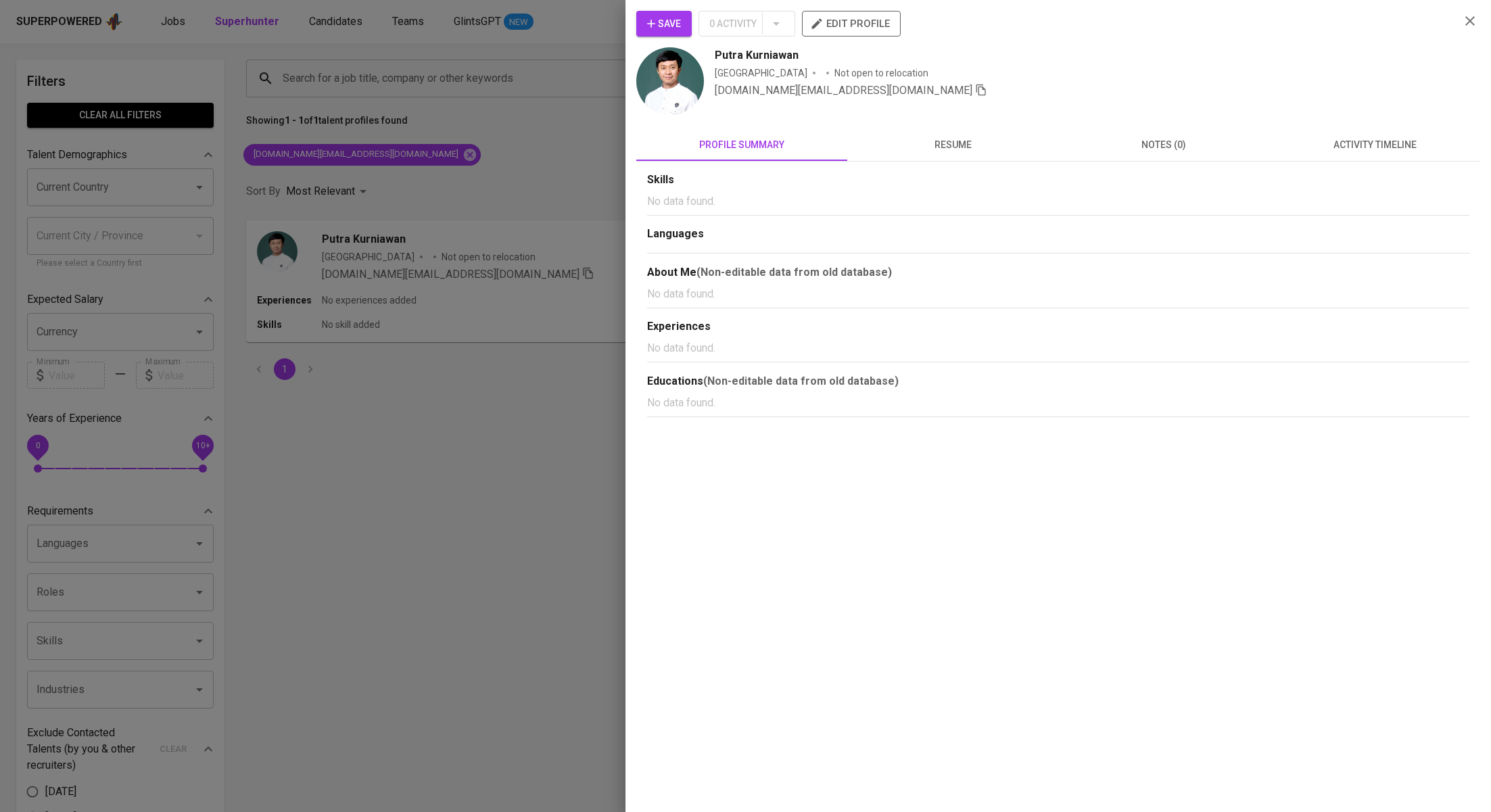
click at [1362, 147] on span "activity timeline" at bounding box center [1374, 145] width 195 height 17
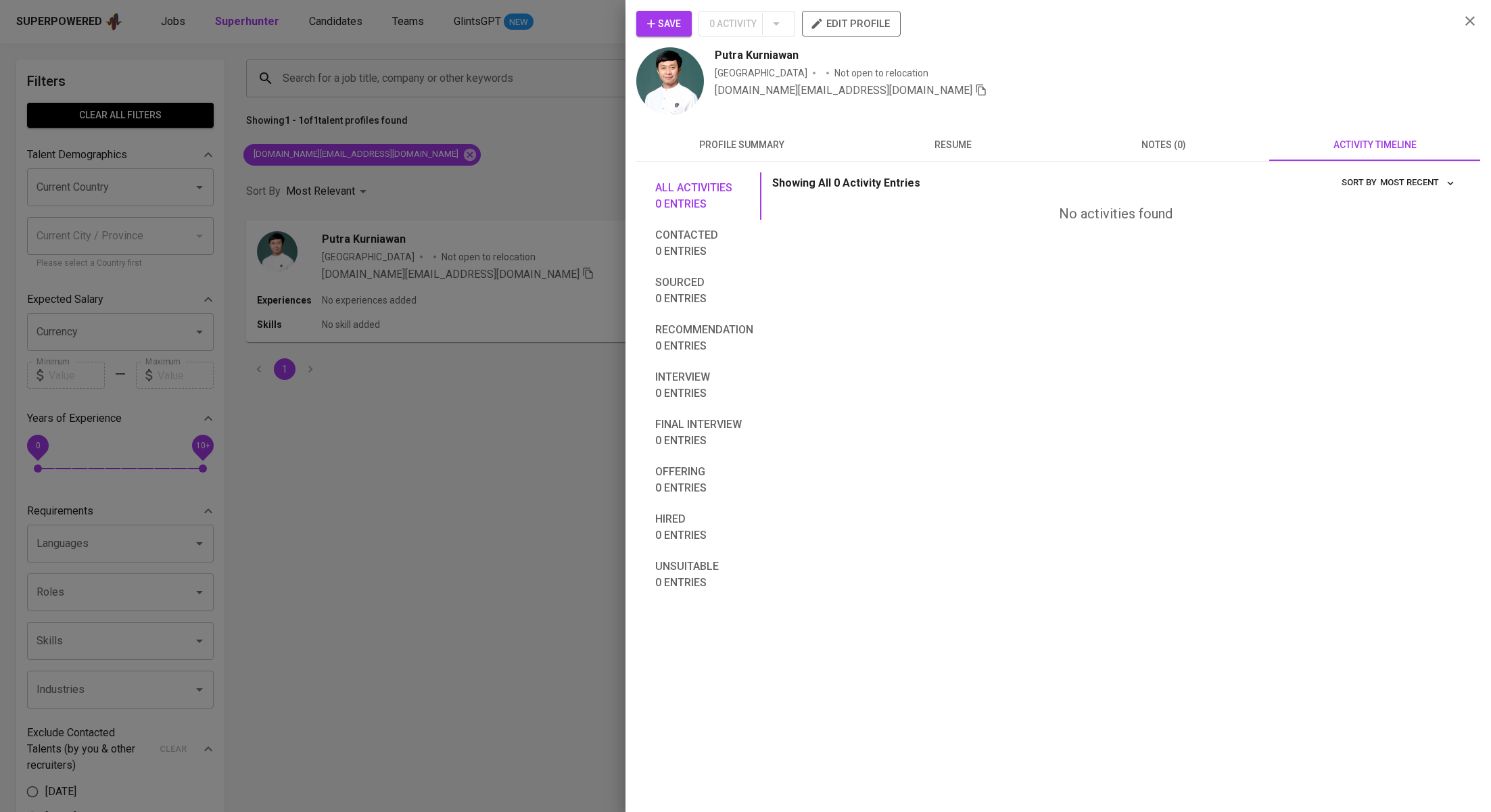
click at [566, 171] on div at bounding box center [745, 406] width 1491 height 812
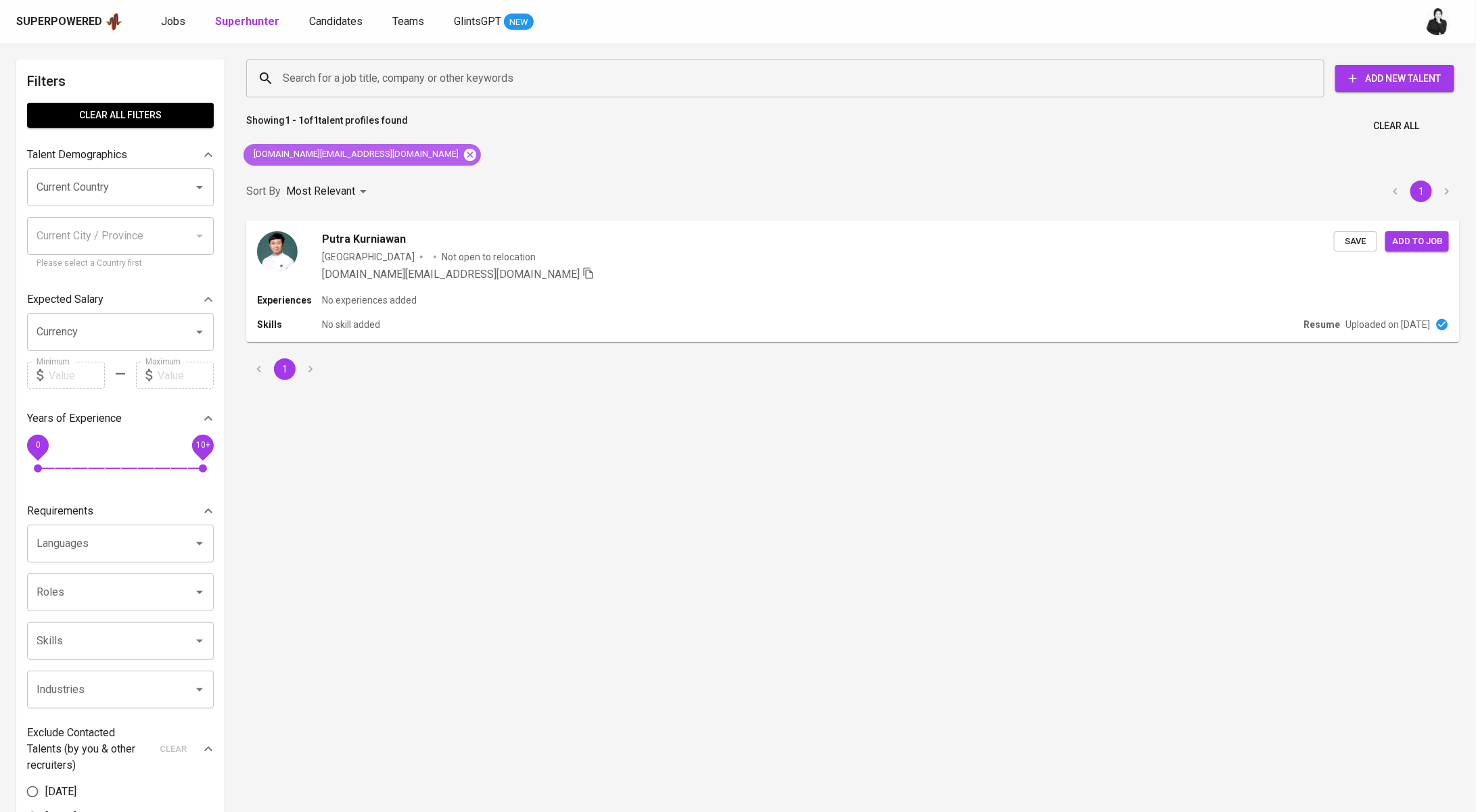
click at [463, 157] on icon at bounding box center [470, 154] width 15 height 15
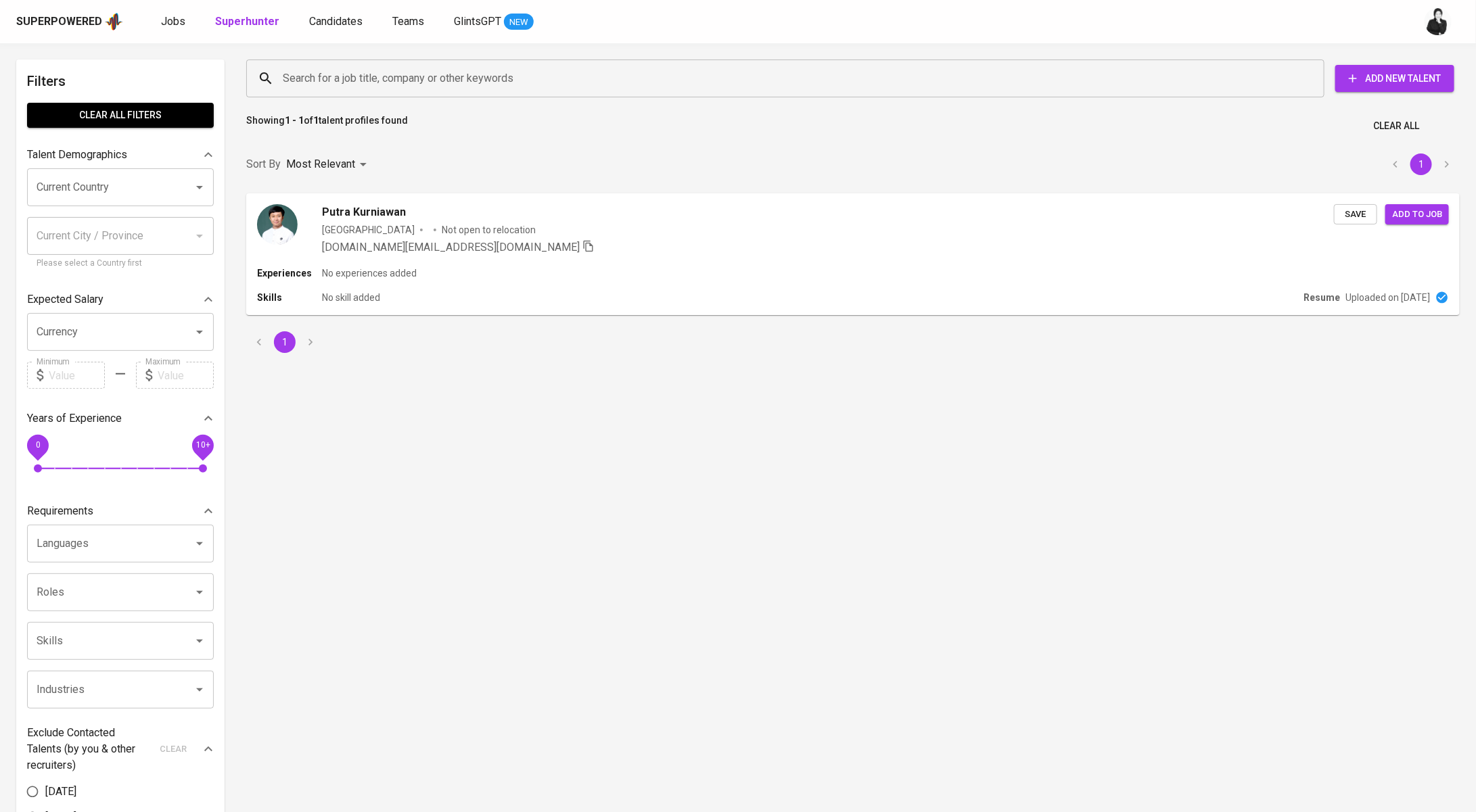
click at [439, 76] on input "Search for a job title, company or other keywords" at bounding box center [789, 78] width 1018 height 25
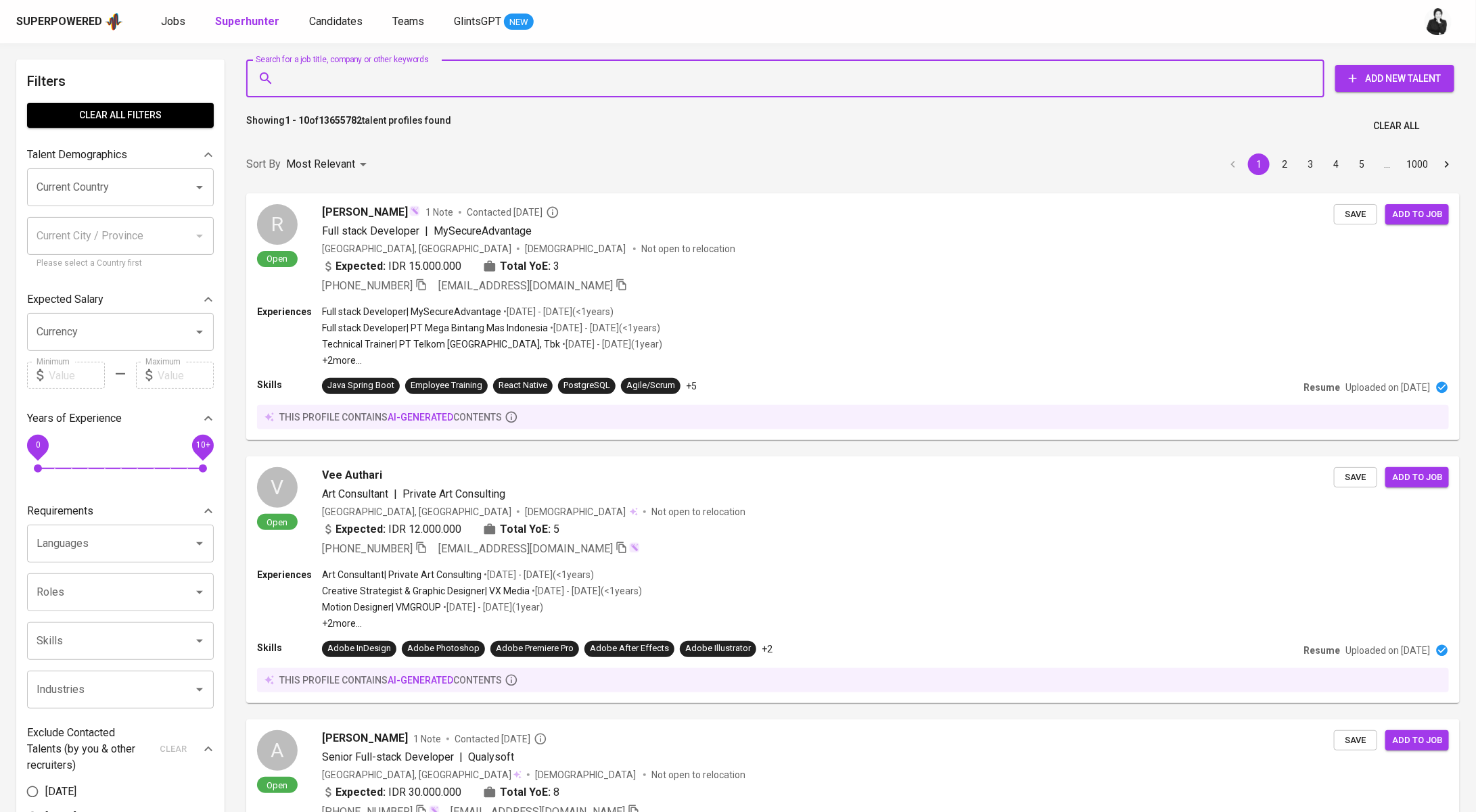
paste input "utadonk@gmail.com"
type input "utadonk@gmail.com"
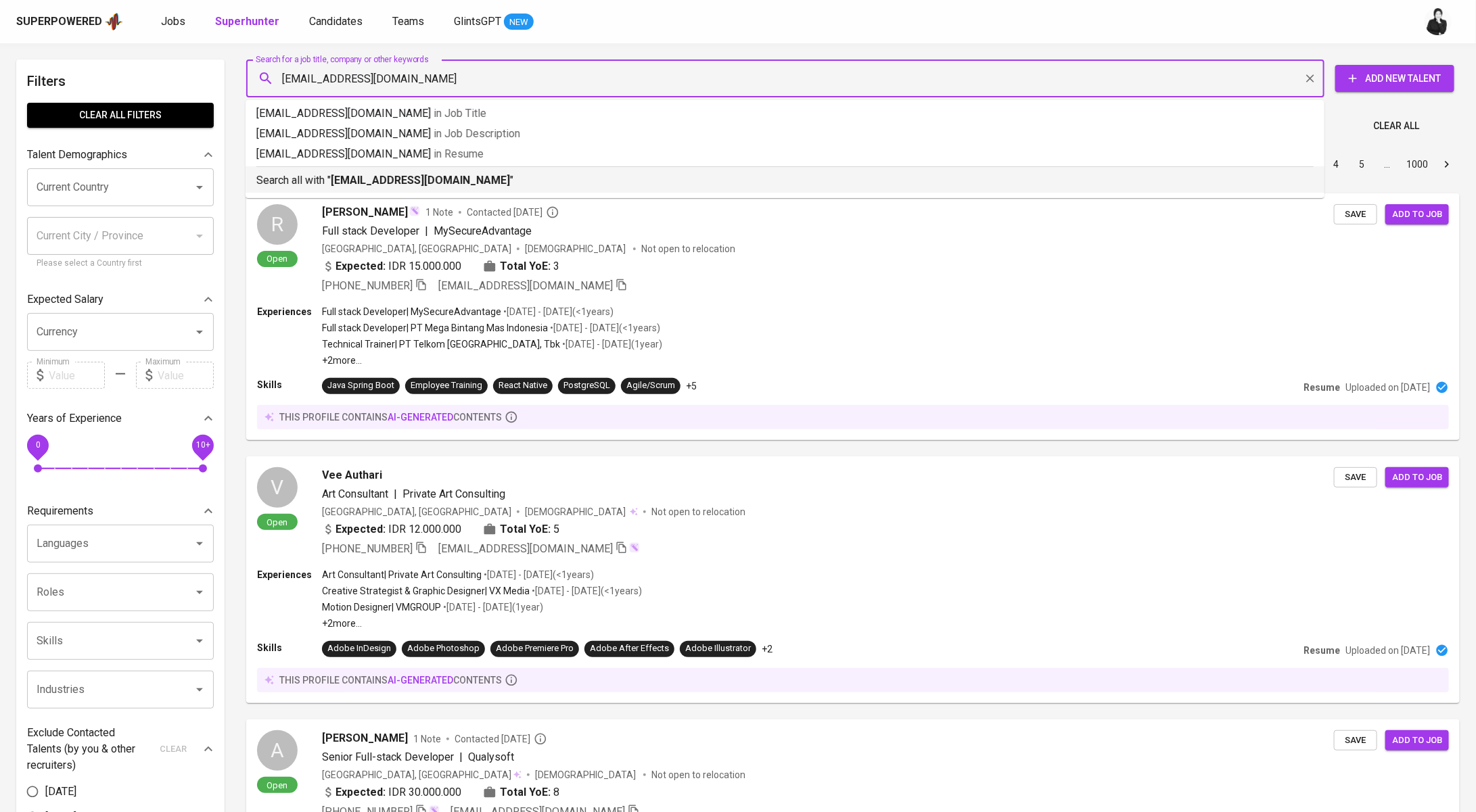
click at [435, 169] on div "Search all with " utadonk@gmail.com "" at bounding box center [784, 177] width 1058 height 23
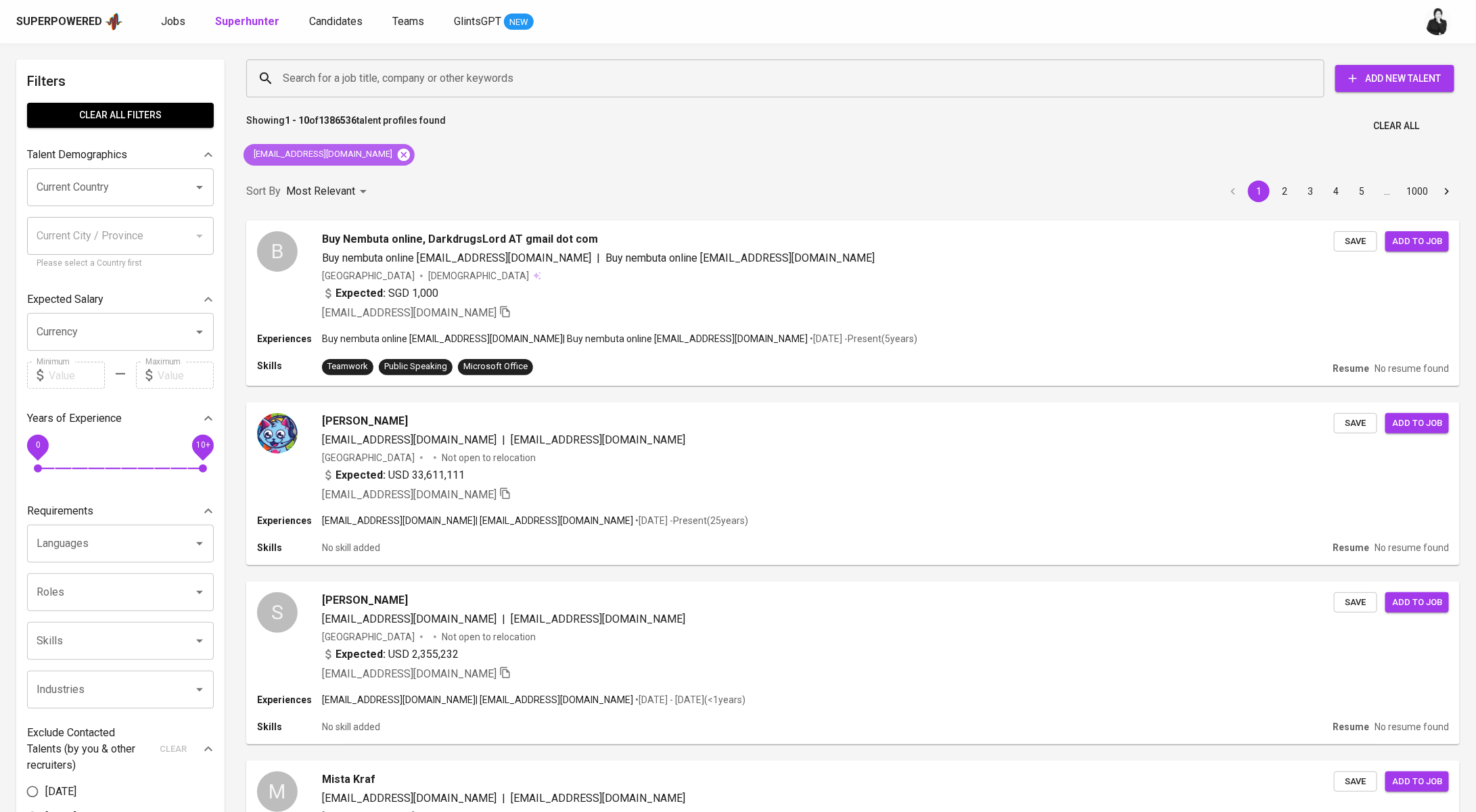
click at [397, 148] on icon at bounding box center [404, 154] width 15 height 15
click at [315, 25] on span "Candidates" at bounding box center [335, 21] width 54 height 13
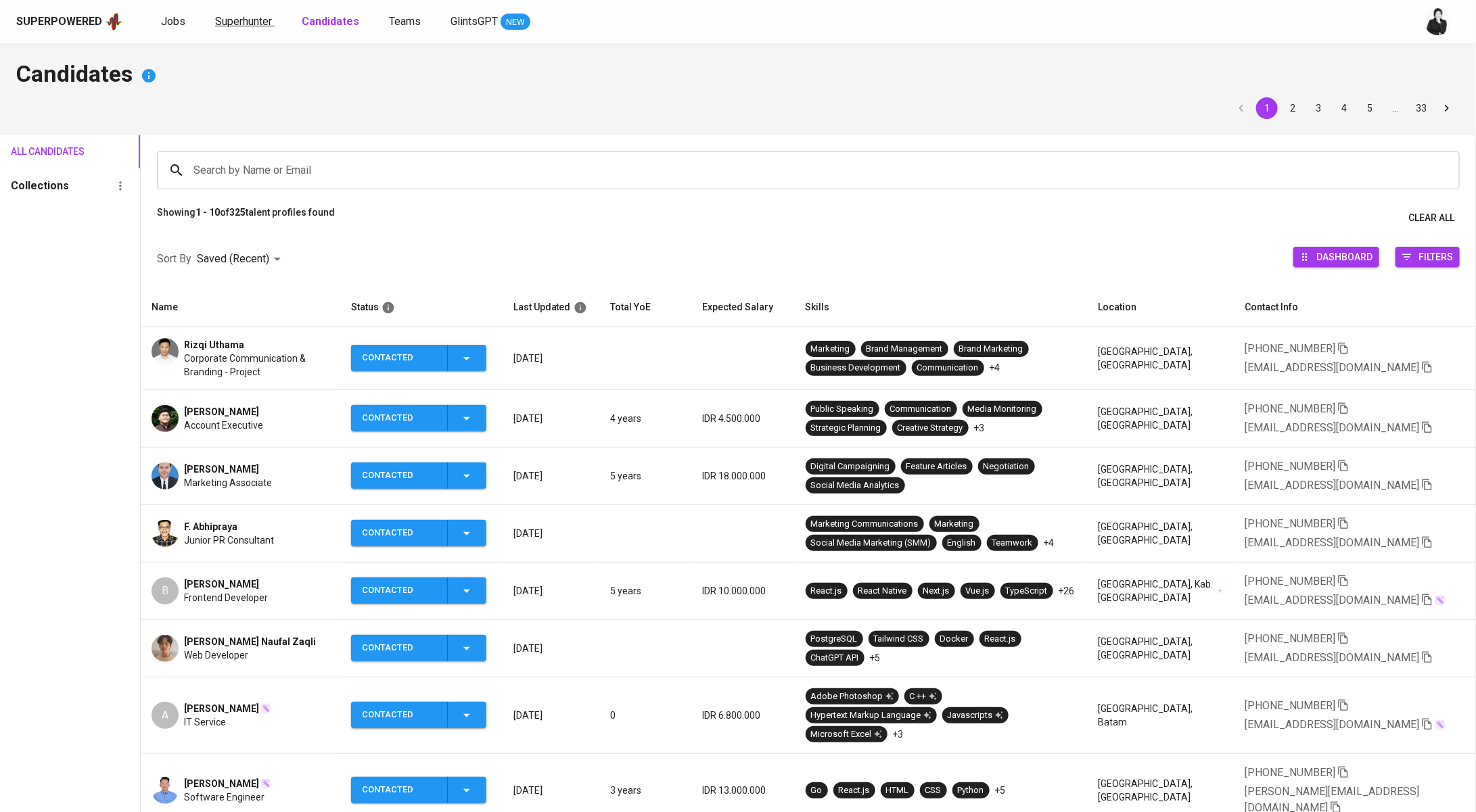
click at [234, 20] on span "Superhunter" at bounding box center [243, 21] width 57 height 13
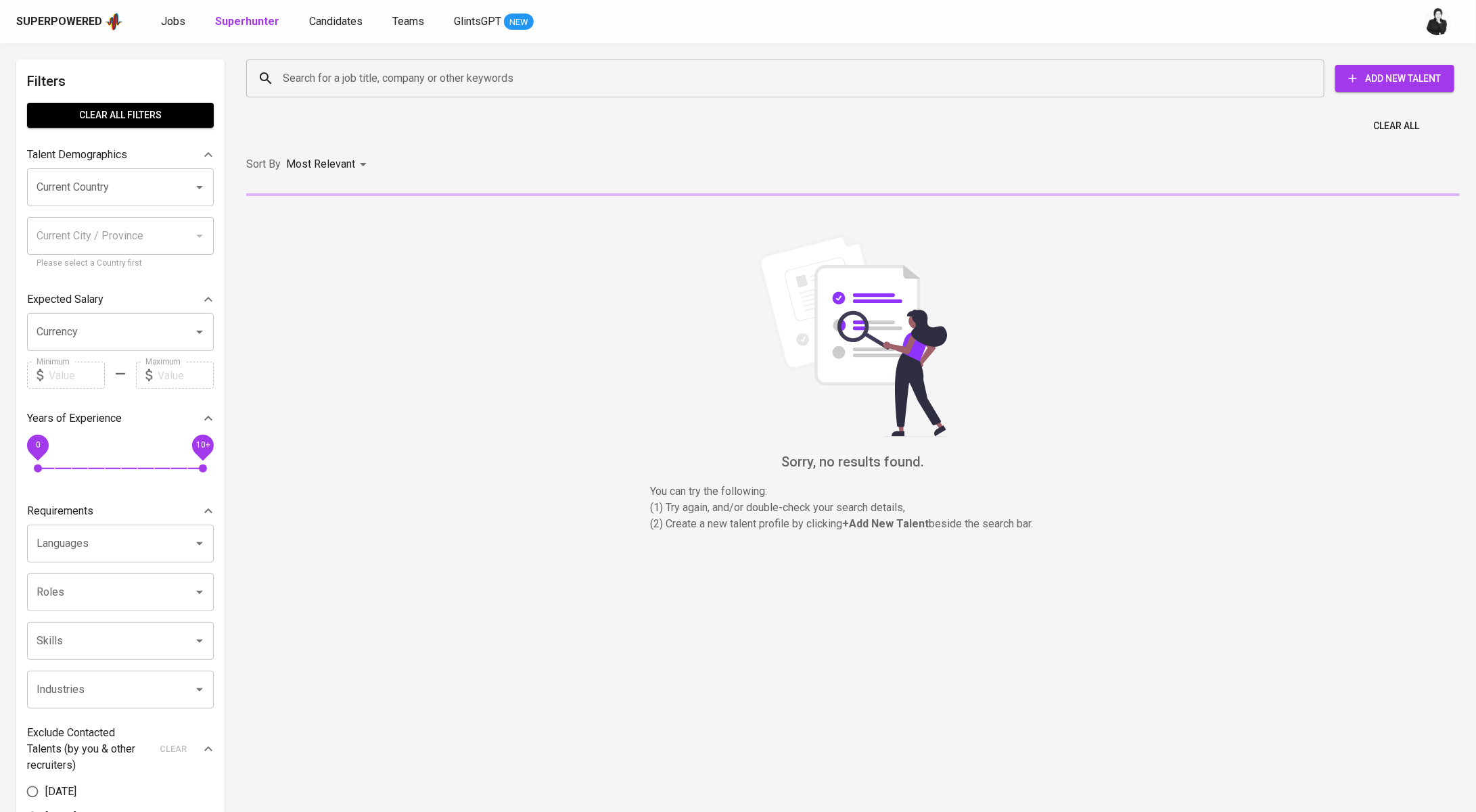
click at [477, 72] on input "Search for a job title, company or other keywords" at bounding box center [789, 78] width 1018 height 25
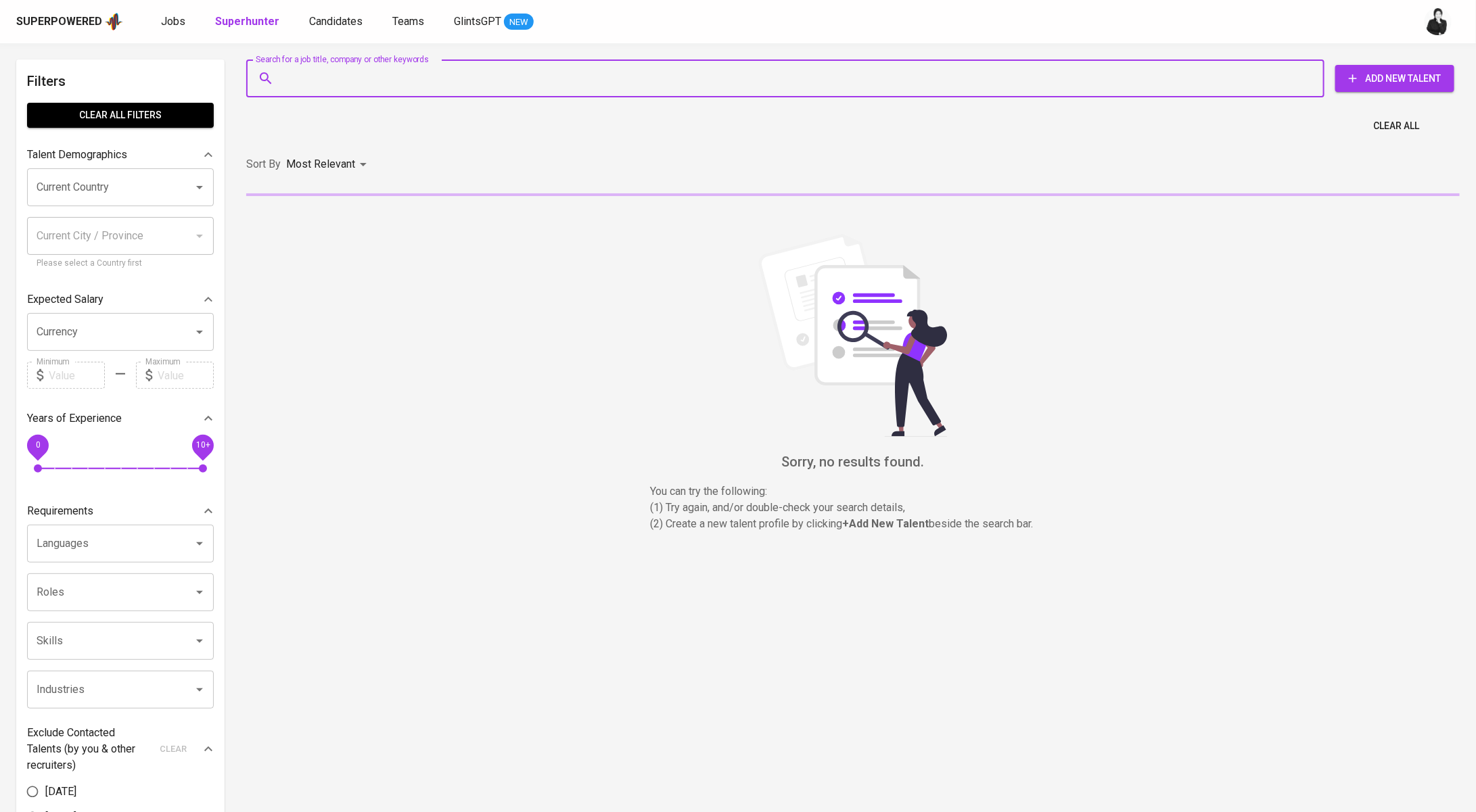
paste input "[EMAIL_ADDRESS][DOMAIN_NAME]"
type input "[EMAIL_ADDRESS][DOMAIN_NAME]"
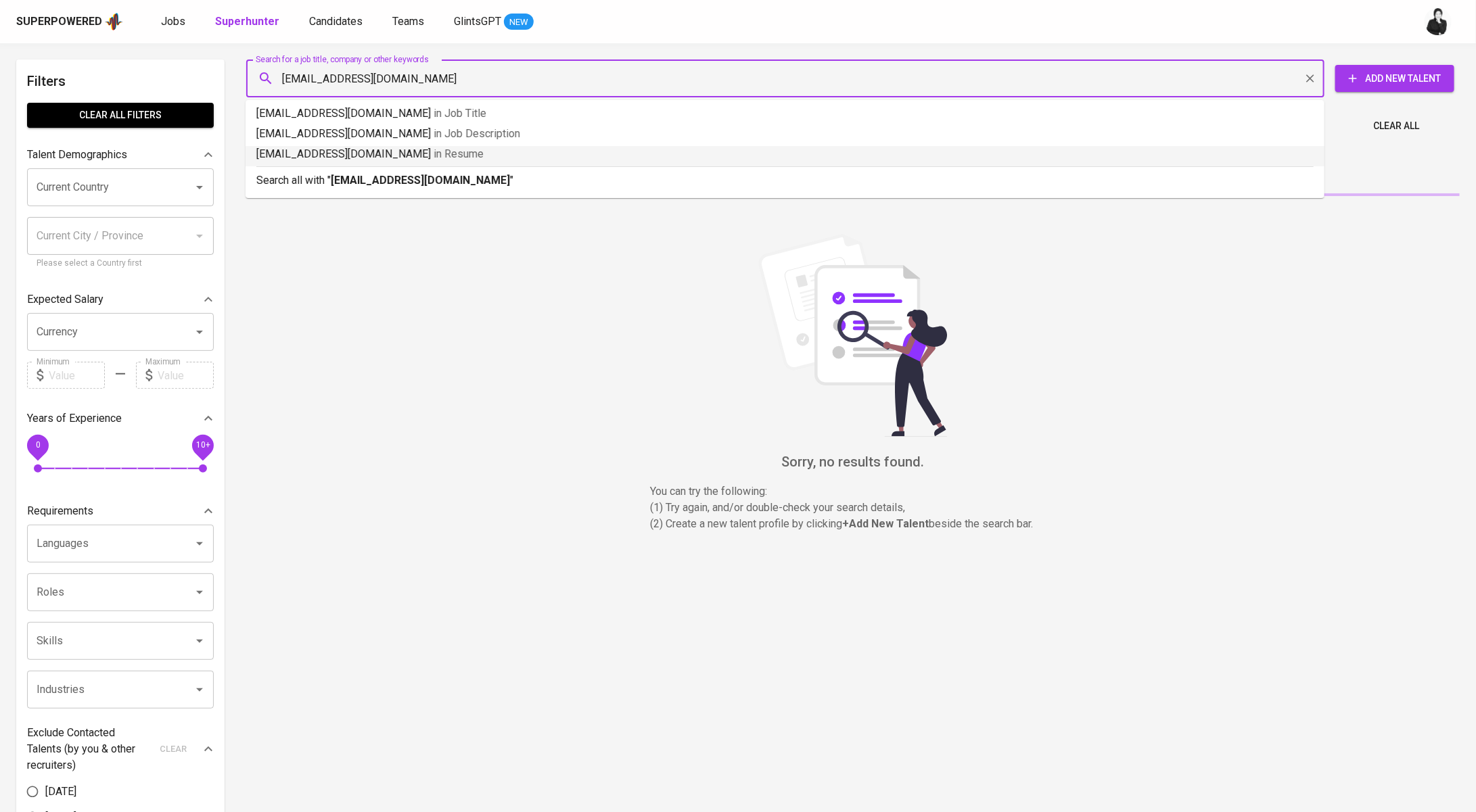
click at [422, 181] on b "[EMAIL_ADDRESS][DOMAIN_NAME]" at bounding box center [419, 180] width 179 height 13
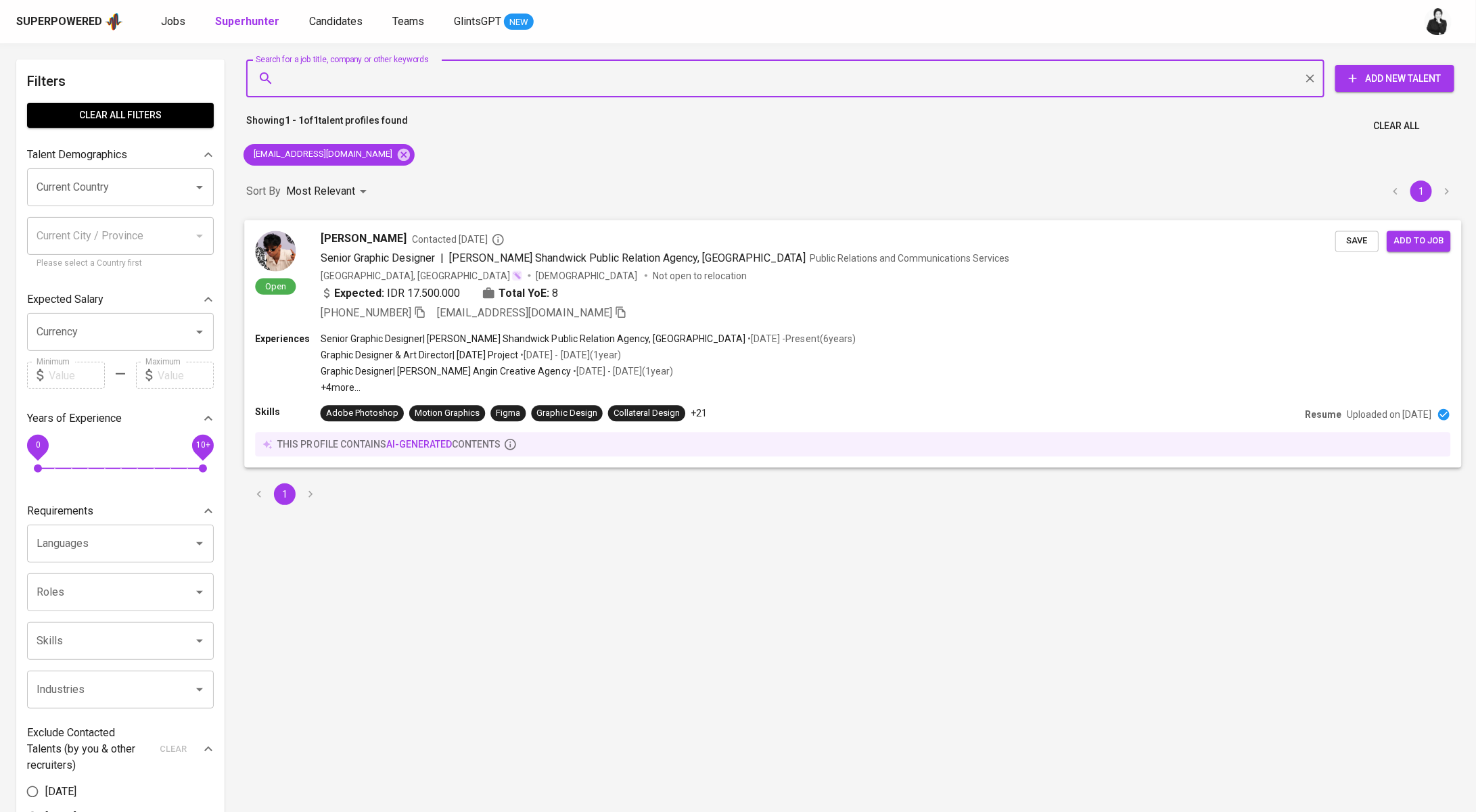
click at [1367, 247] on span "Save" at bounding box center [1356, 240] width 30 height 15
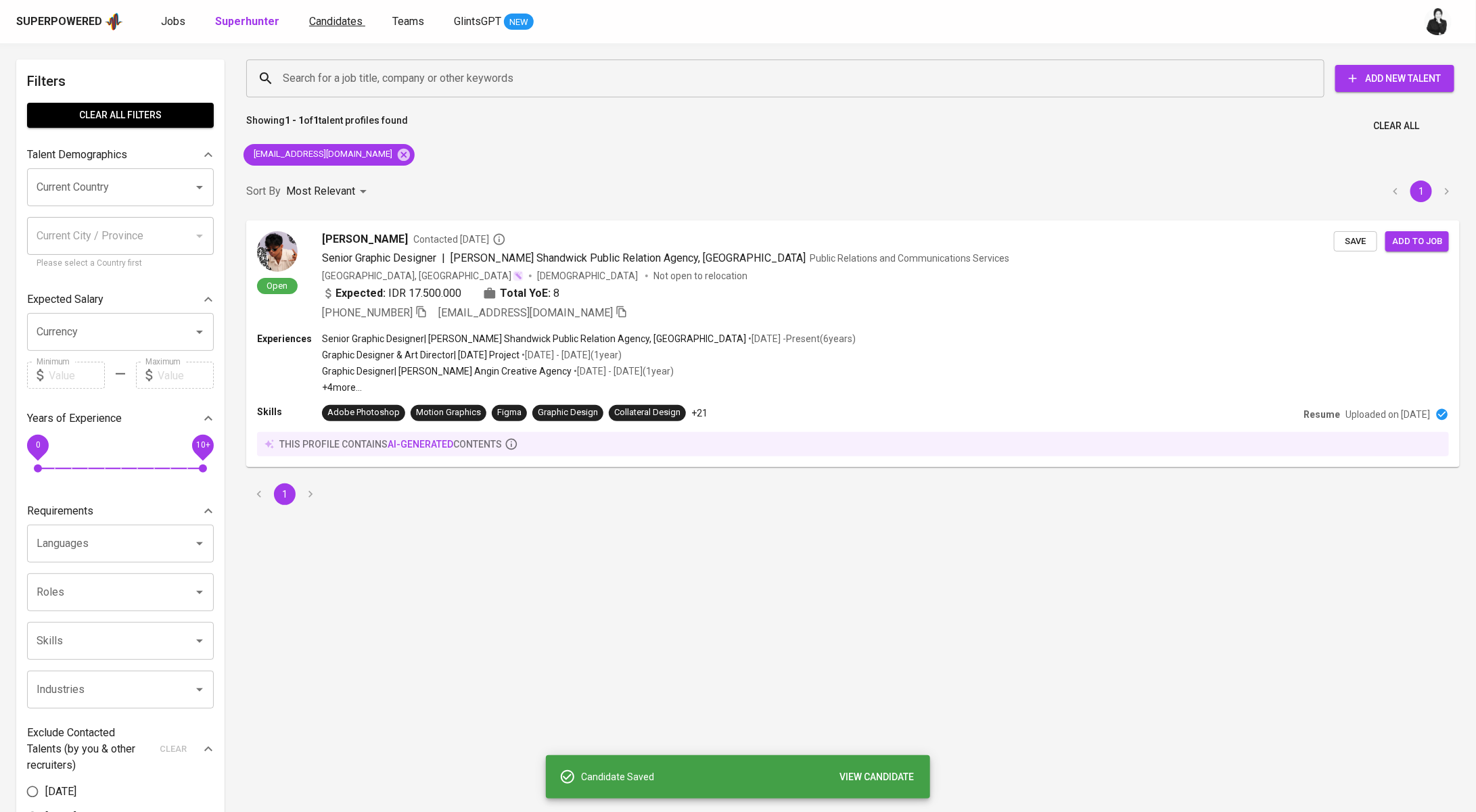
click at [328, 23] on span "Candidates" at bounding box center [335, 21] width 54 height 13
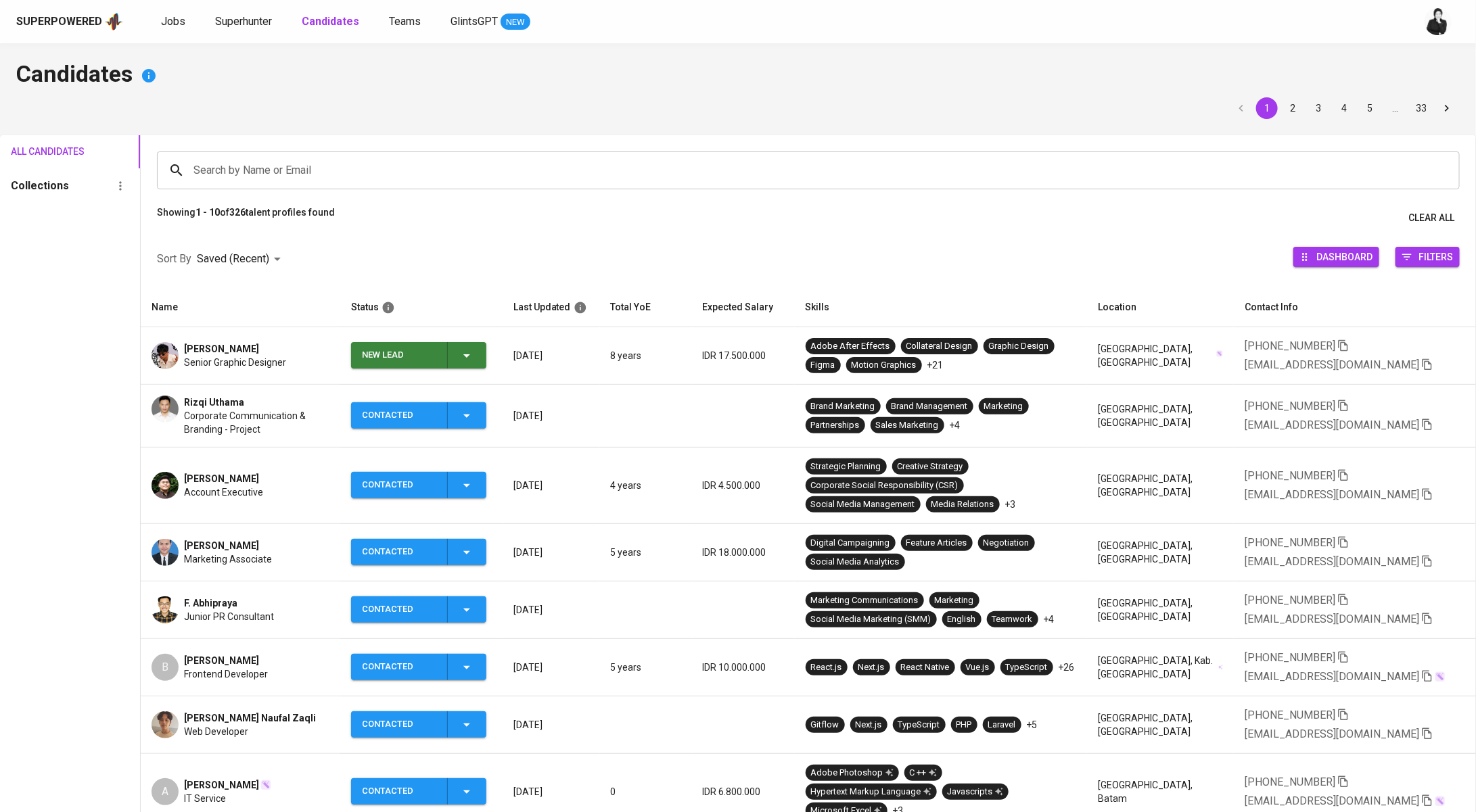
click at [475, 365] on div "New Lead" at bounding box center [418, 355] width 113 height 26
click at [433, 415] on li "Contacted" at bounding box center [424, 412] width 135 height 24
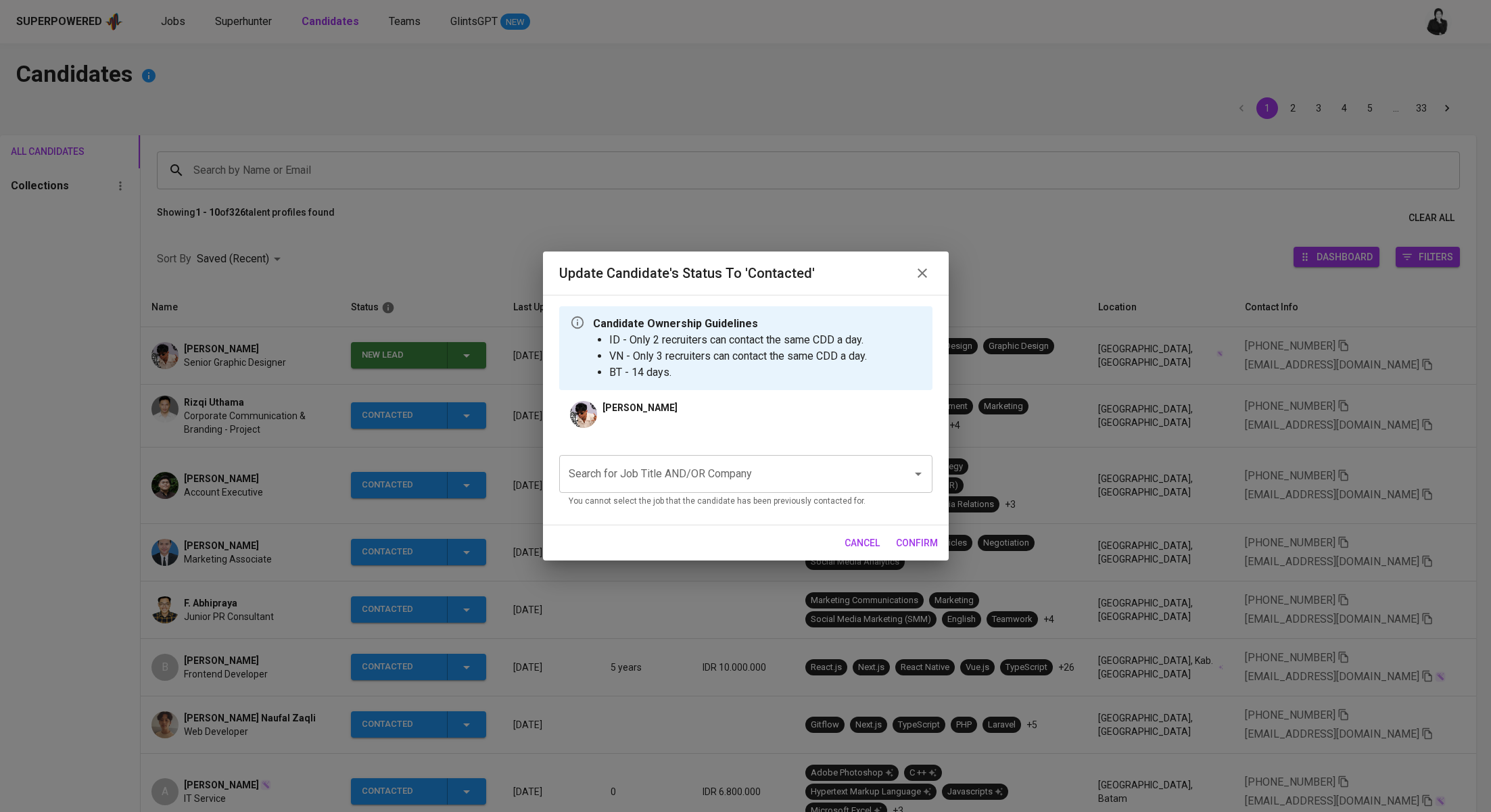
click at [769, 474] on input "Search for Job Title AND/OR Company" at bounding box center [727, 474] width 323 height 25
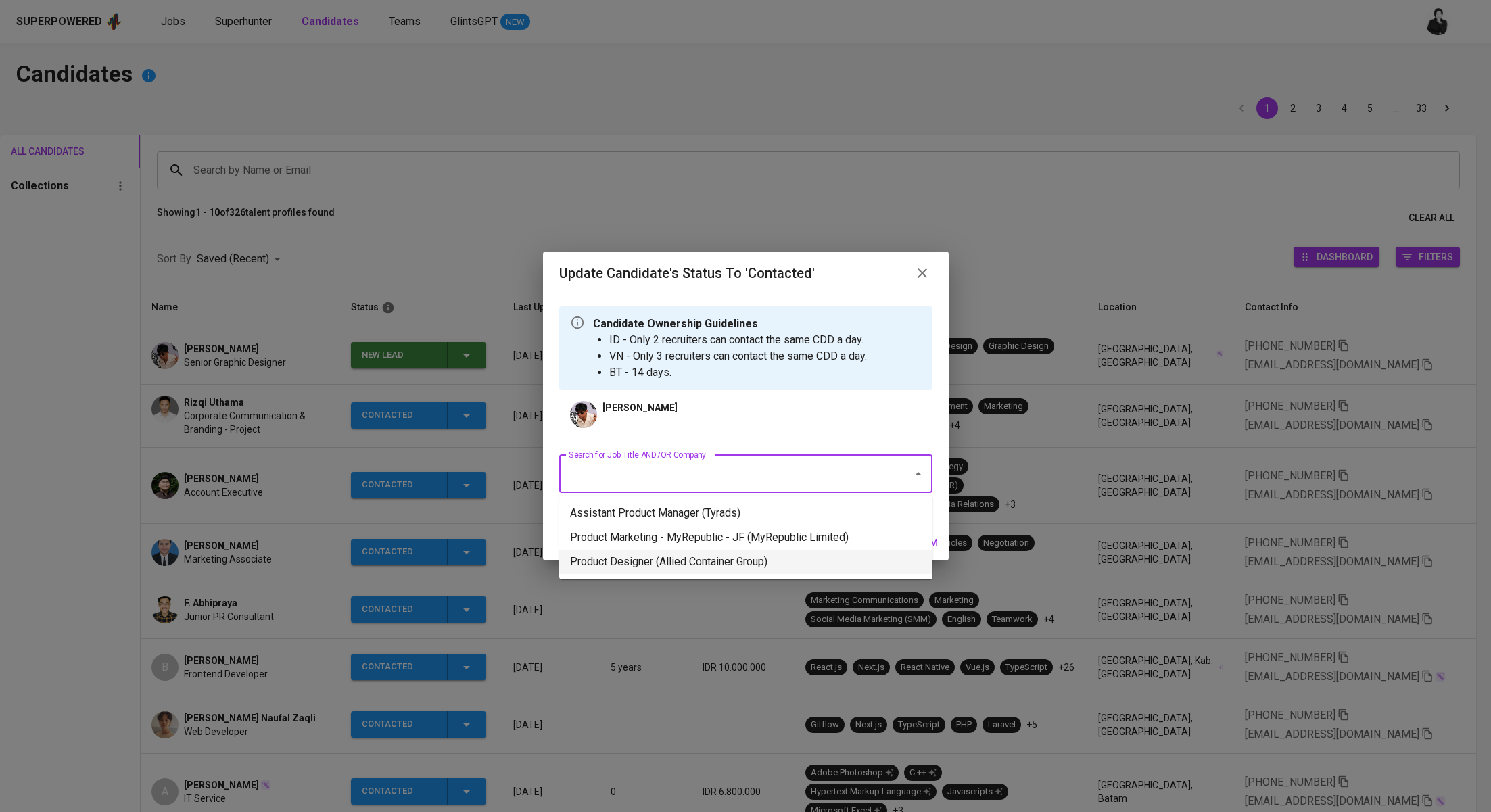
click at [820, 555] on li "Product Designer (Allied Container Group)" at bounding box center [745, 562] width 373 height 24
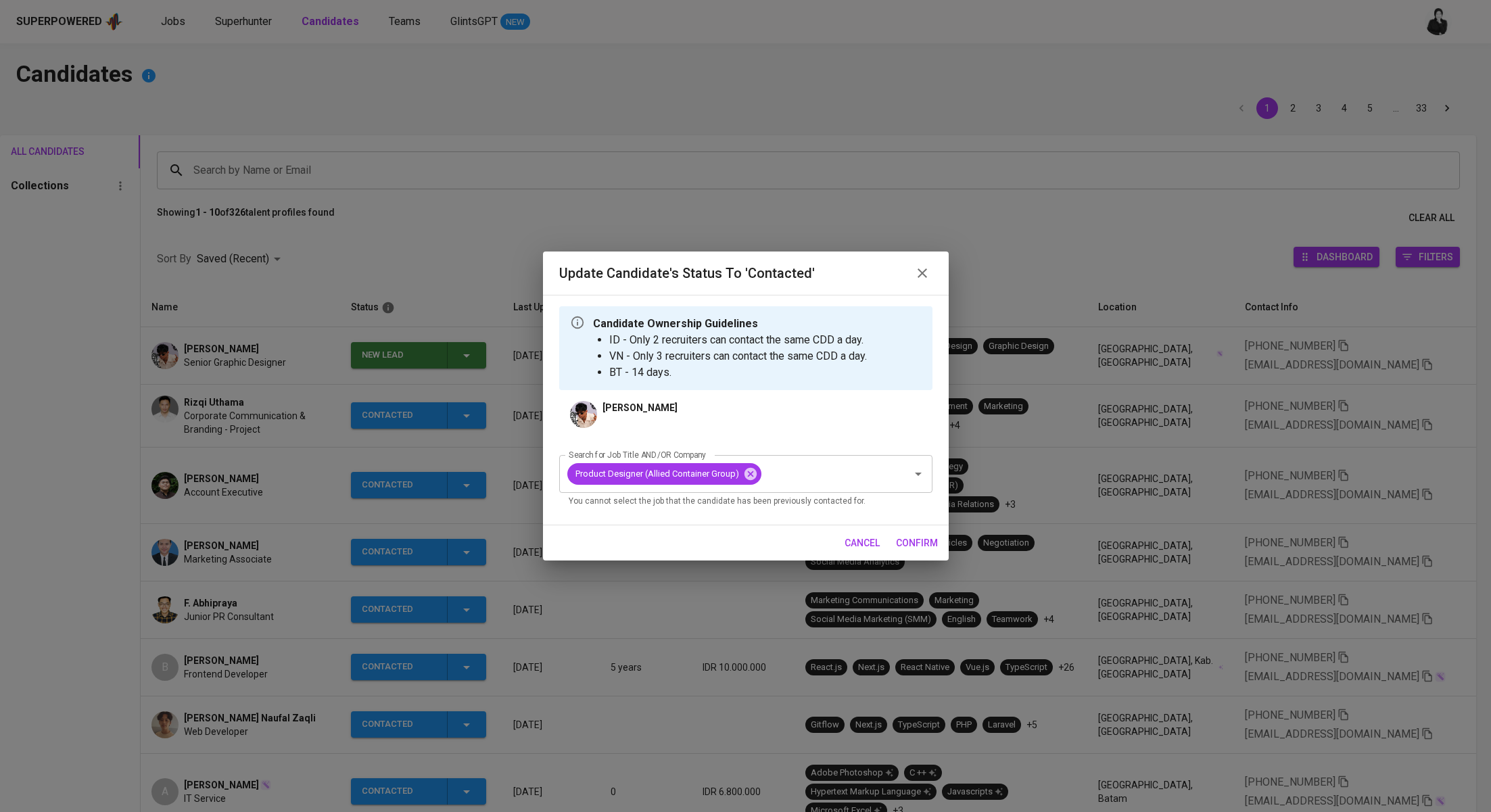
click at [917, 542] on span "confirm" at bounding box center [917, 543] width 42 height 17
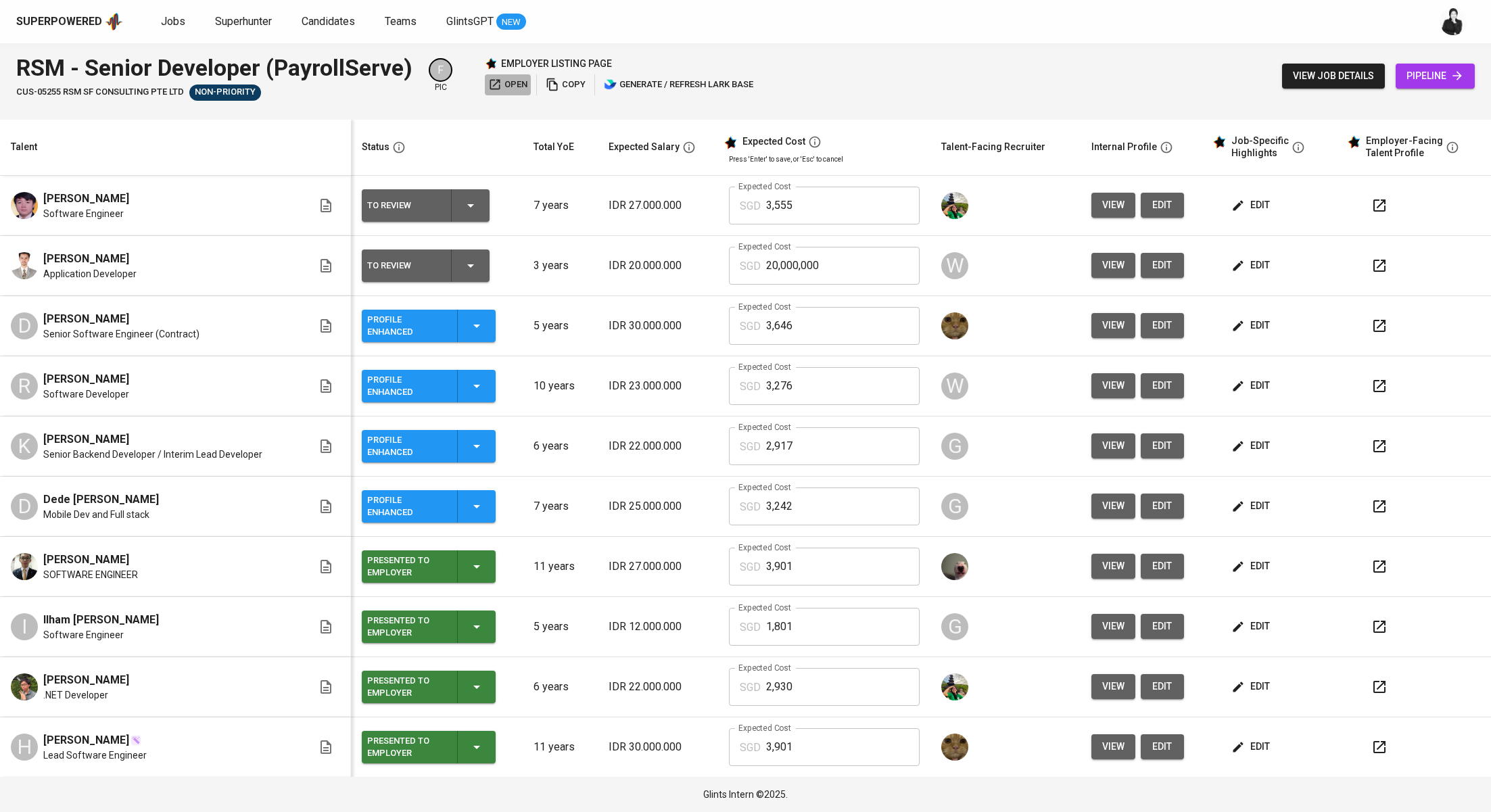
click at [517, 82] on span "open" at bounding box center [507, 84] width 39 height 15
click at [1441, 78] on span "pipeline" at bounding box center [1435, 76] width 57 height 17
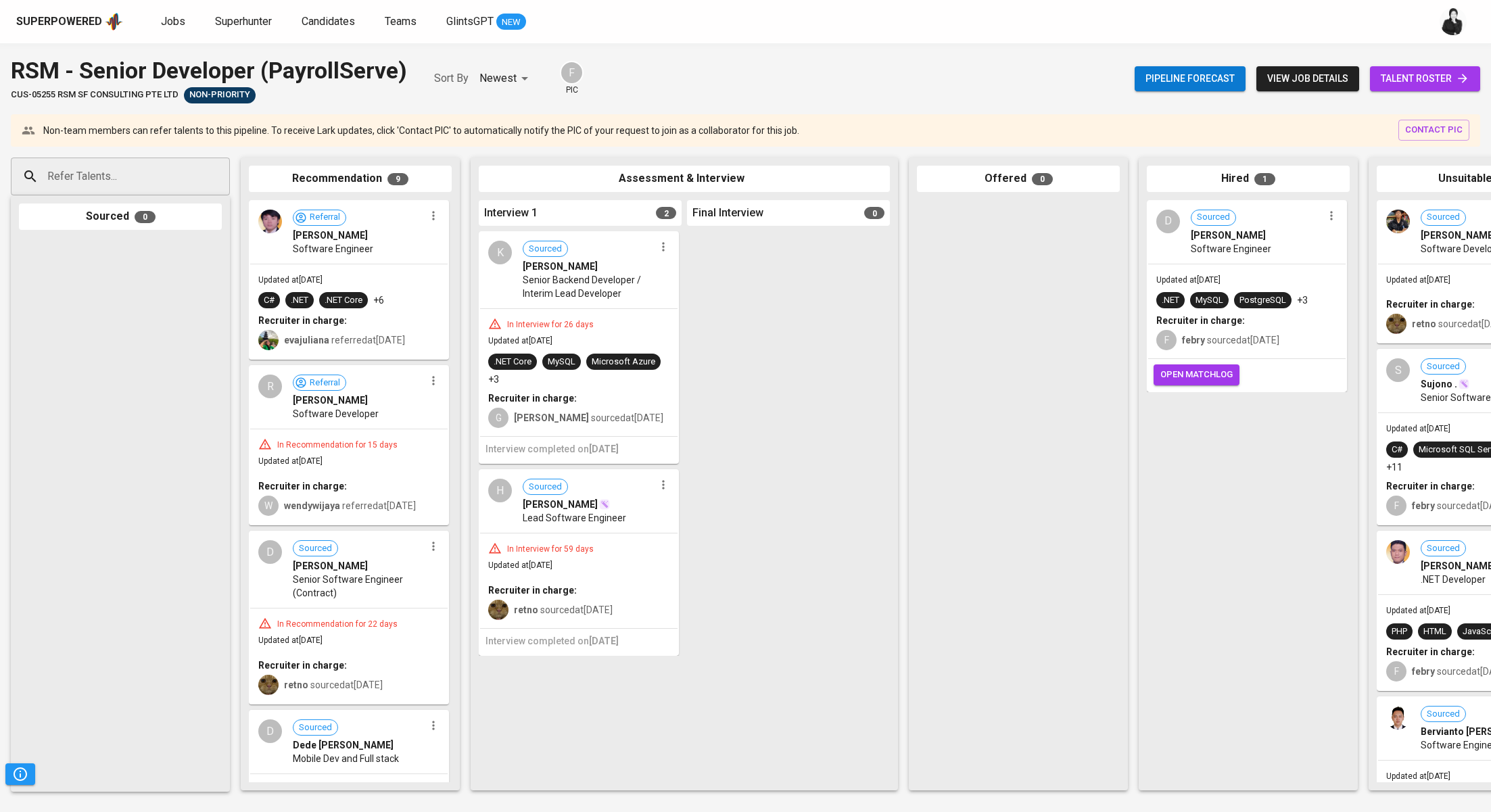
click at [1298, 85] on span "view job details" at bounding box center [1307, 78] width 81 height 17
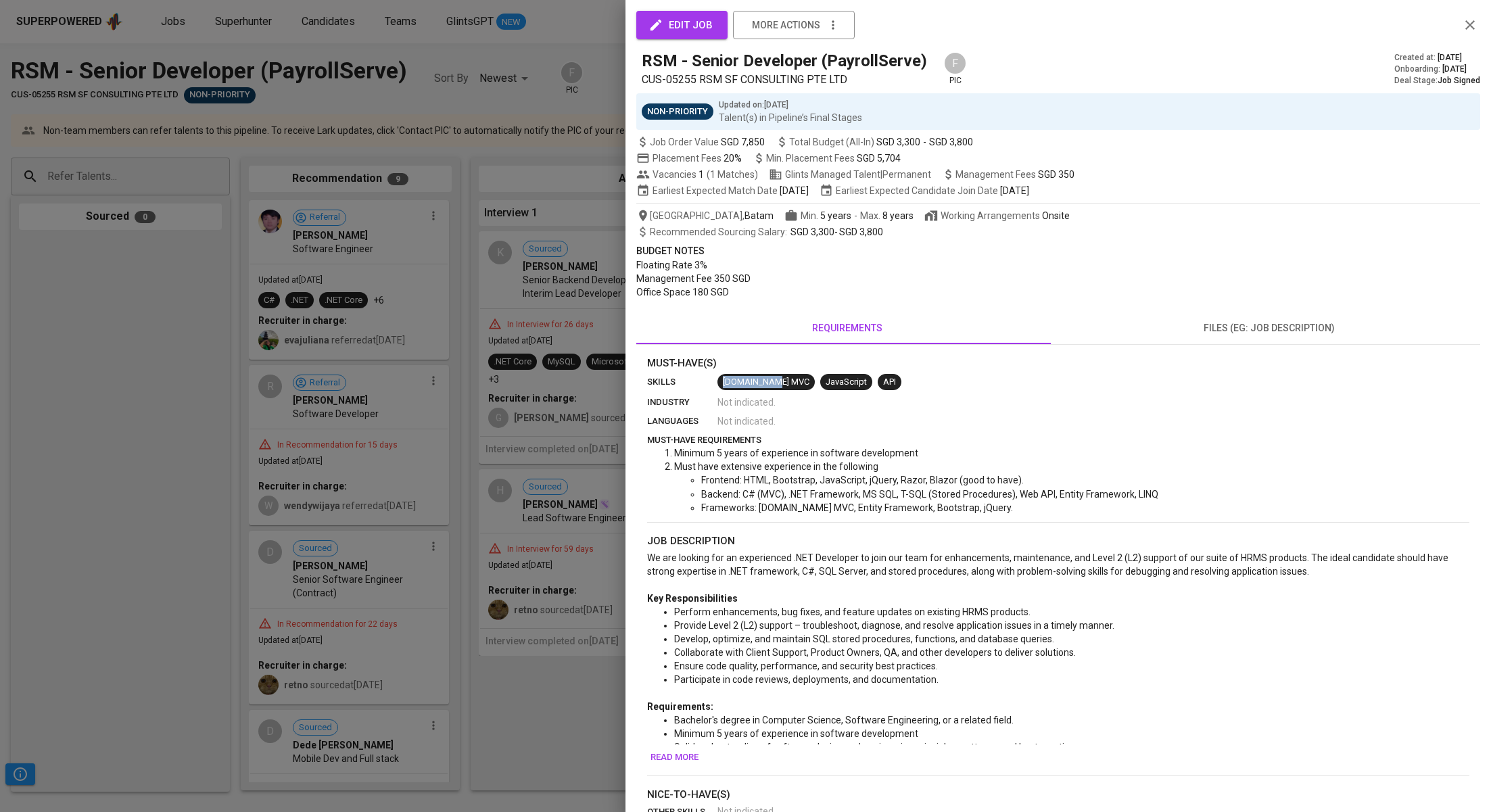
drag, startPoint x: 719, startPoint y: 376, endPoint x: 780, endPoint y: 386, distance: 61.8
click at [780, 386] on span "ASP.NET MVC" at bounding box center [766, 382] width 97 height 13
copy span "ASP.NET MVC"
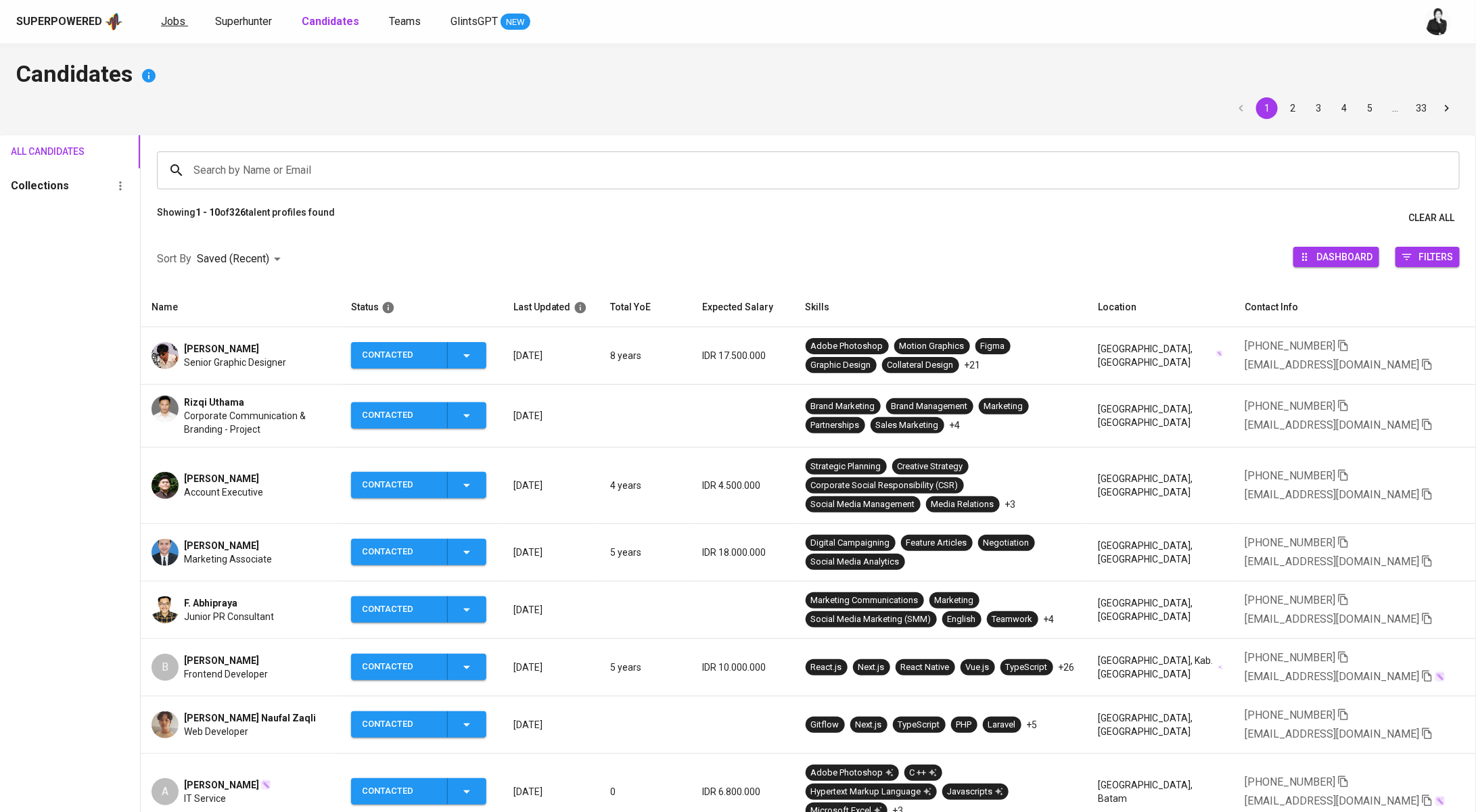
click at [165, 23] on span "Jobs" at bounding box center [172, 21] width 25 height 13
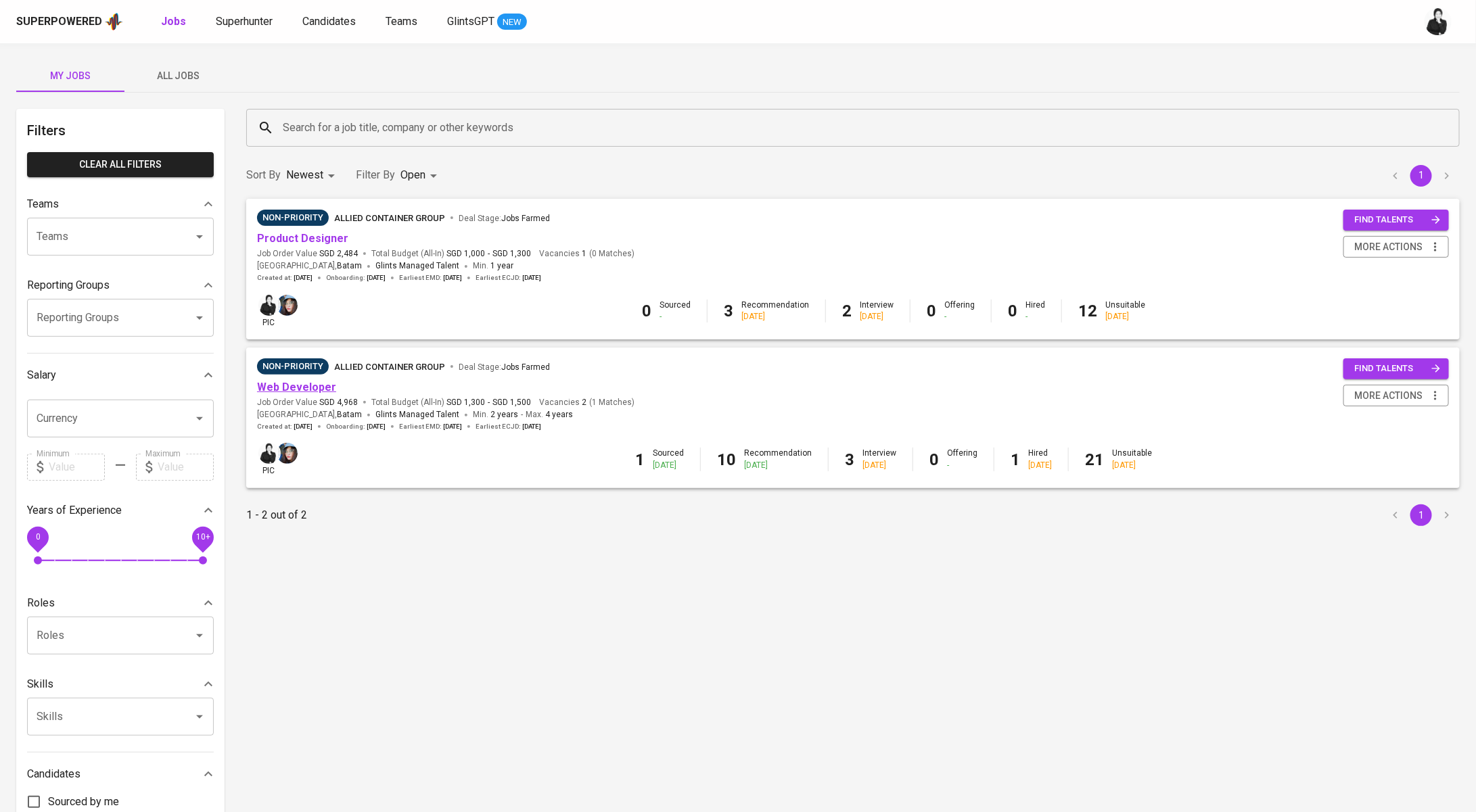
click at [309, 392] on link "Web Developer" at bounding box center [296, 386] width 79 height 13
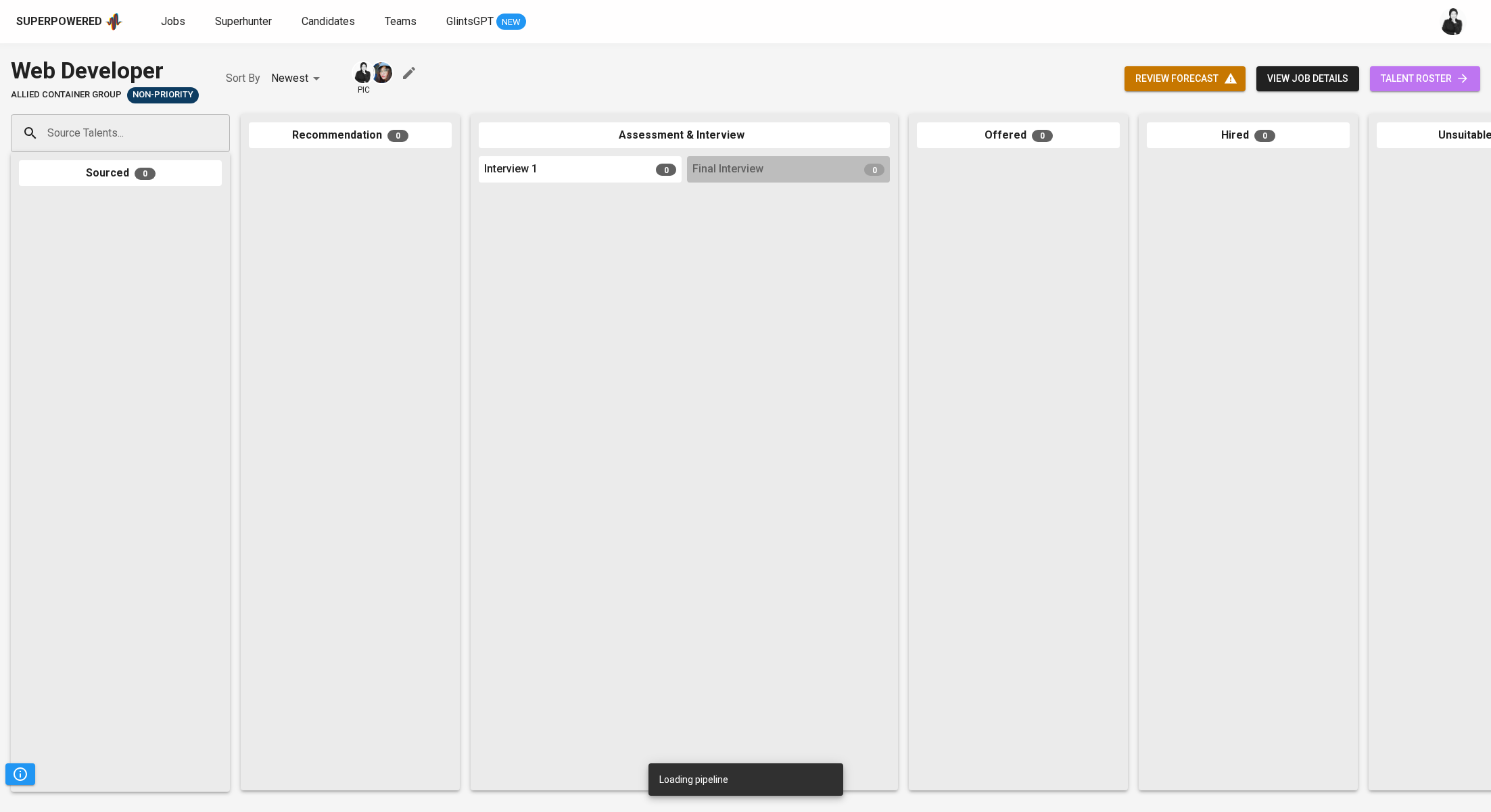
click at [1417, 70] on span "talent roster" at bounding box center [1425, 78] width 89 height 17
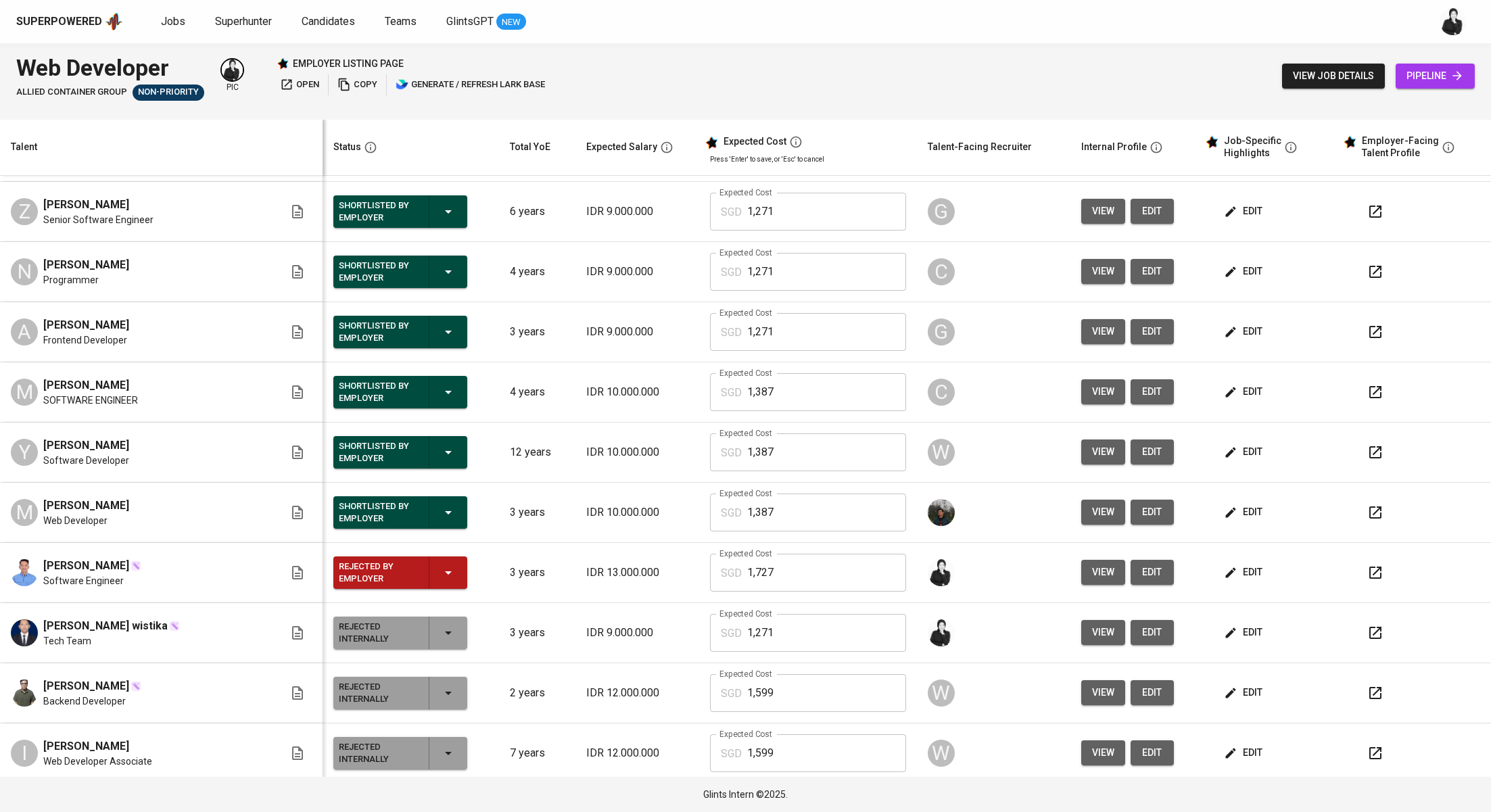
scroll to position [113, 0]
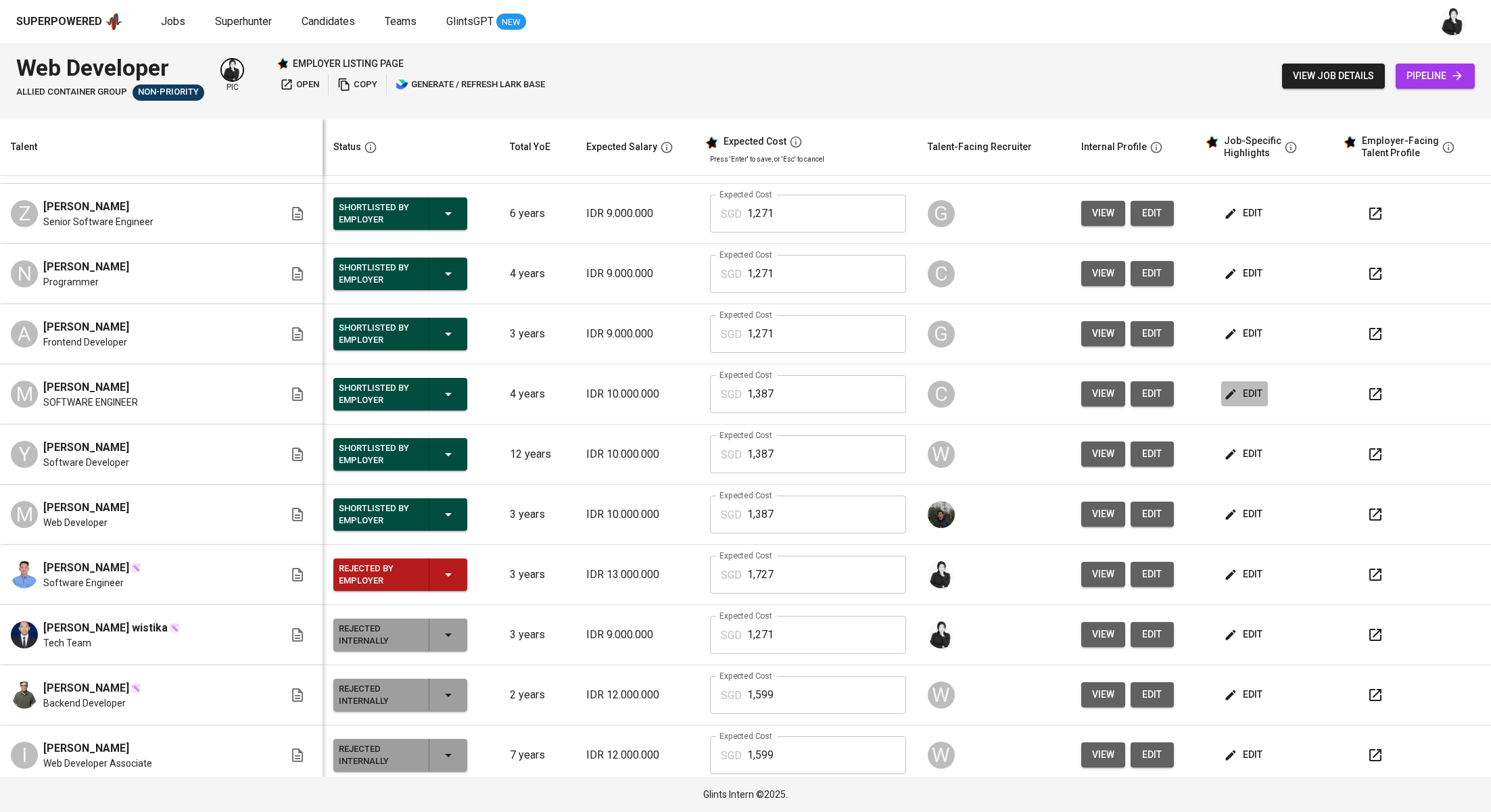
click at [1242, 390] on span "edit" at bounding box center [1244, 394] width 35 height 17
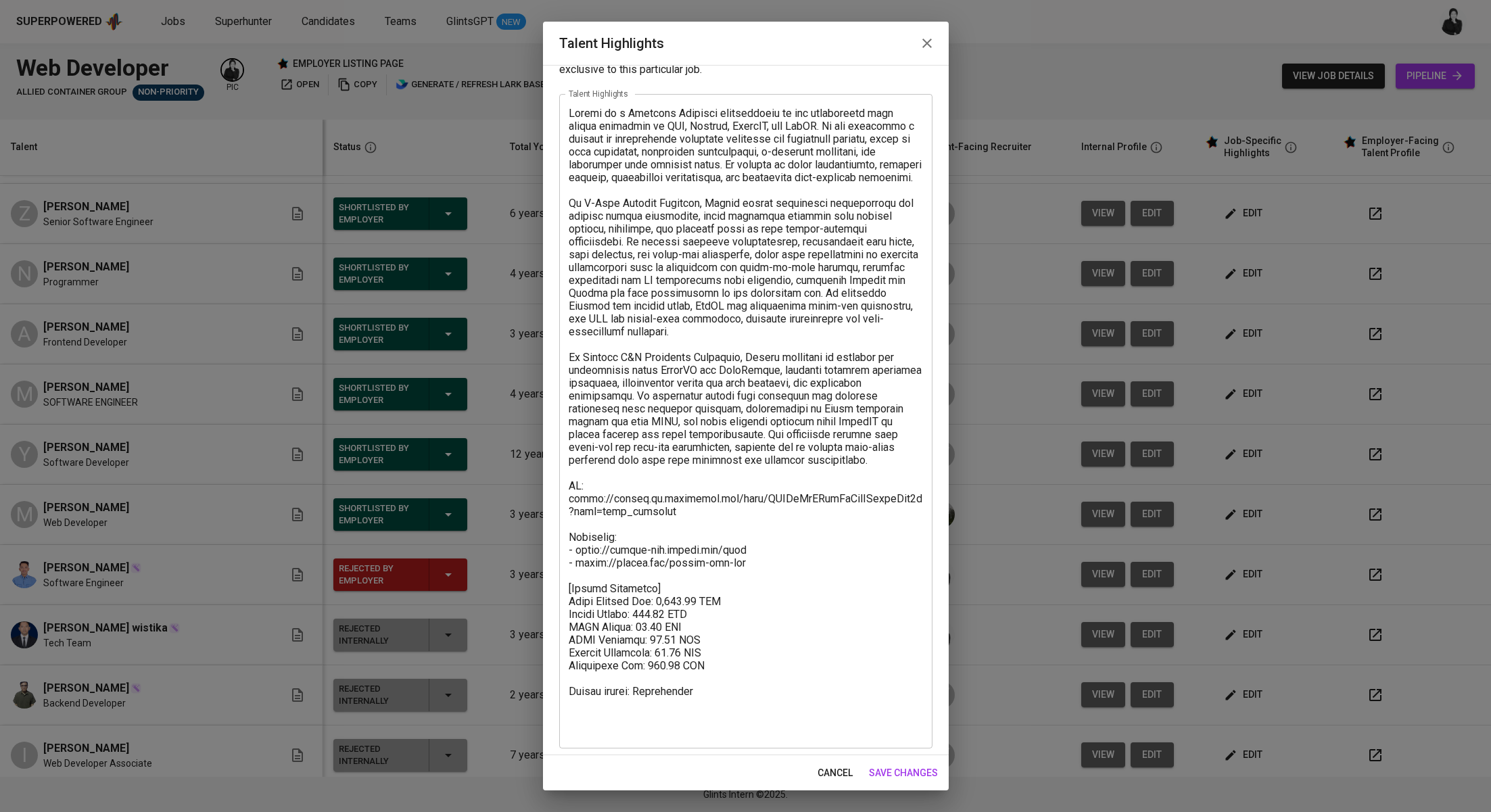
scroll to position [52, 0]
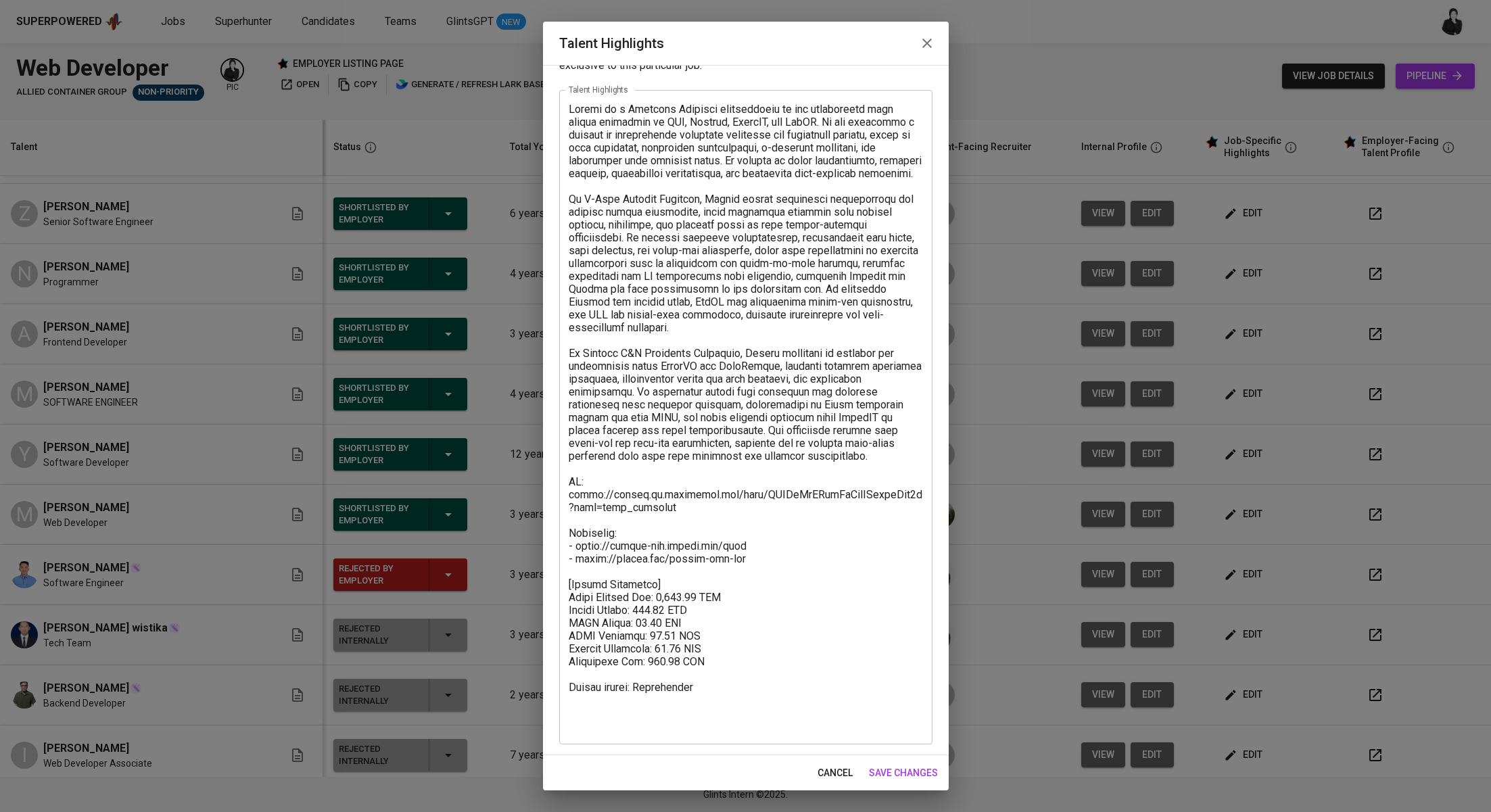
click at [930, 43] on icon "button" at bounding box center [927, 44] width 16 height 16
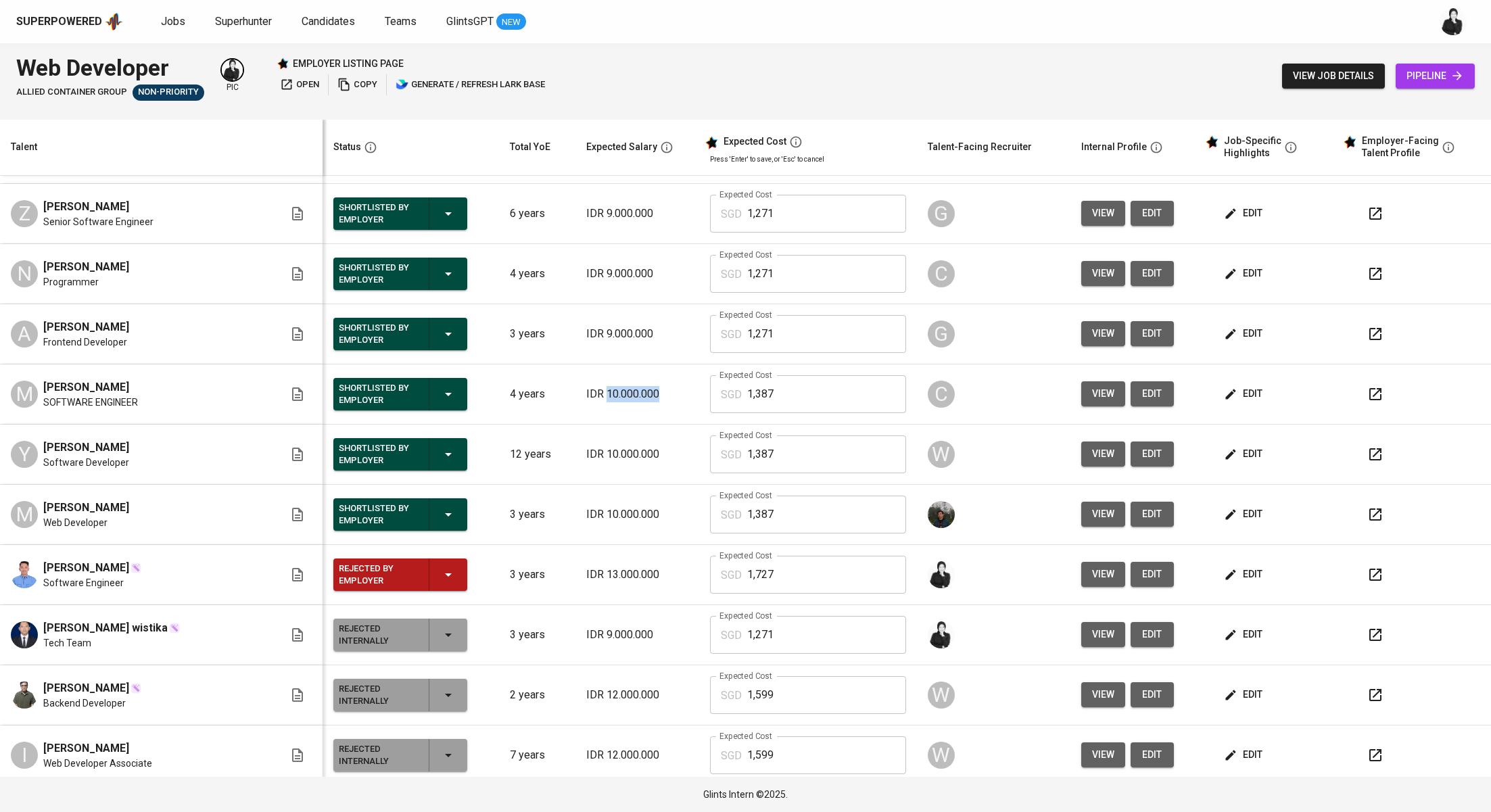
drag, startPoint x: 652, startPoint y: 387, endPoint x: 593, endPoint y: 393, distance: 59.3
click at [593, 393] on p "IDR 10.000.000" at bounding box center [637, 394] width 103 height 16
copy p "10.000.000"
click at [1233, 386] on span "edit" at bounding box center [1244, 394] width 35 height 17
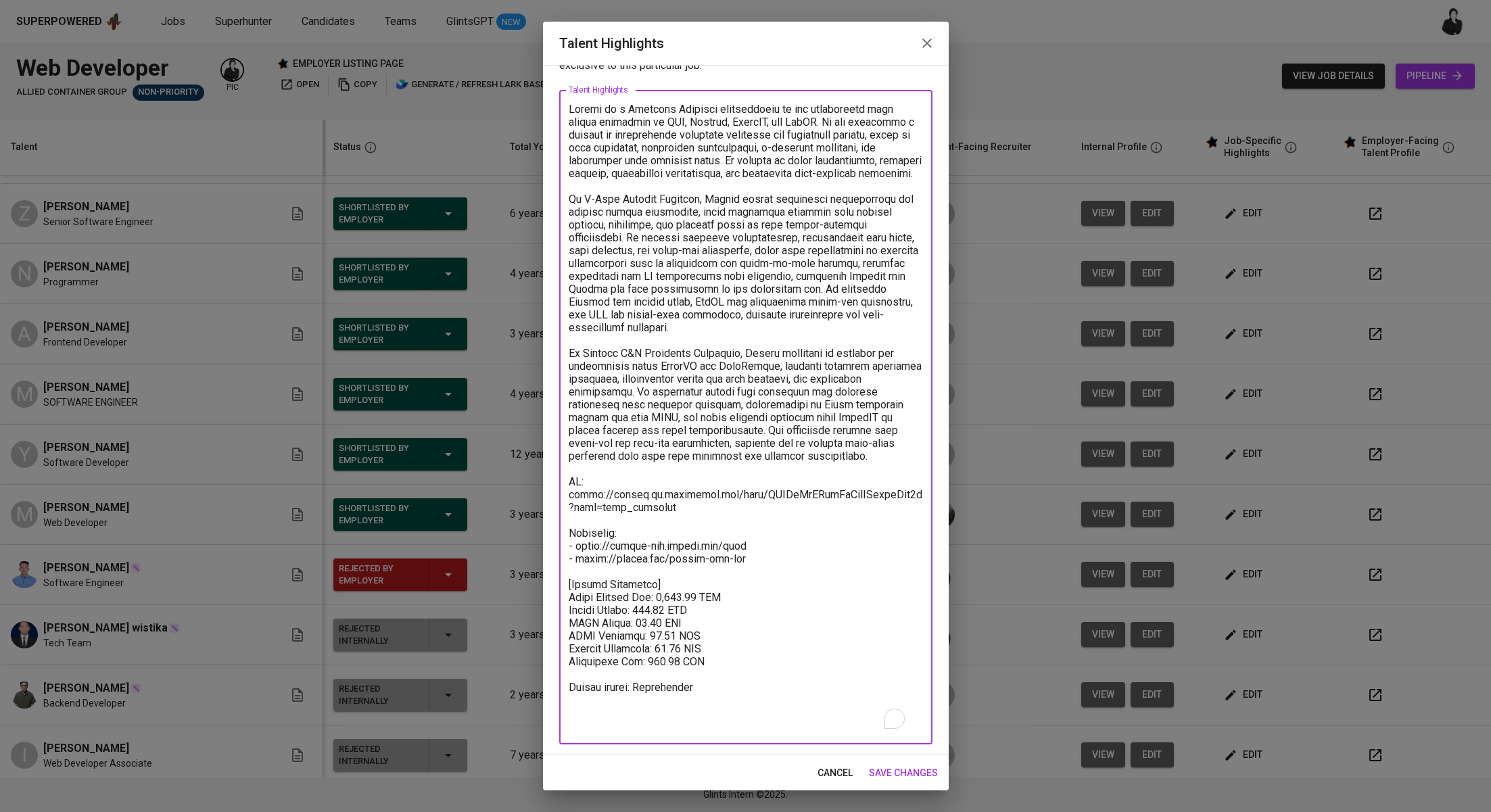
drag, startPoint x: 664, startPoint y: 635, endPoint x: 635, endPoint y: 635, distance: 29.0
click at [635, 635] on textarea "To enrich screen reader interactions, please activate Accessibility in Grammarl…" at bounding box center [746, 417] width 354 height 630
click at [926, 44] on icon "button" at bounding box center [927, 44] width 16 height 16
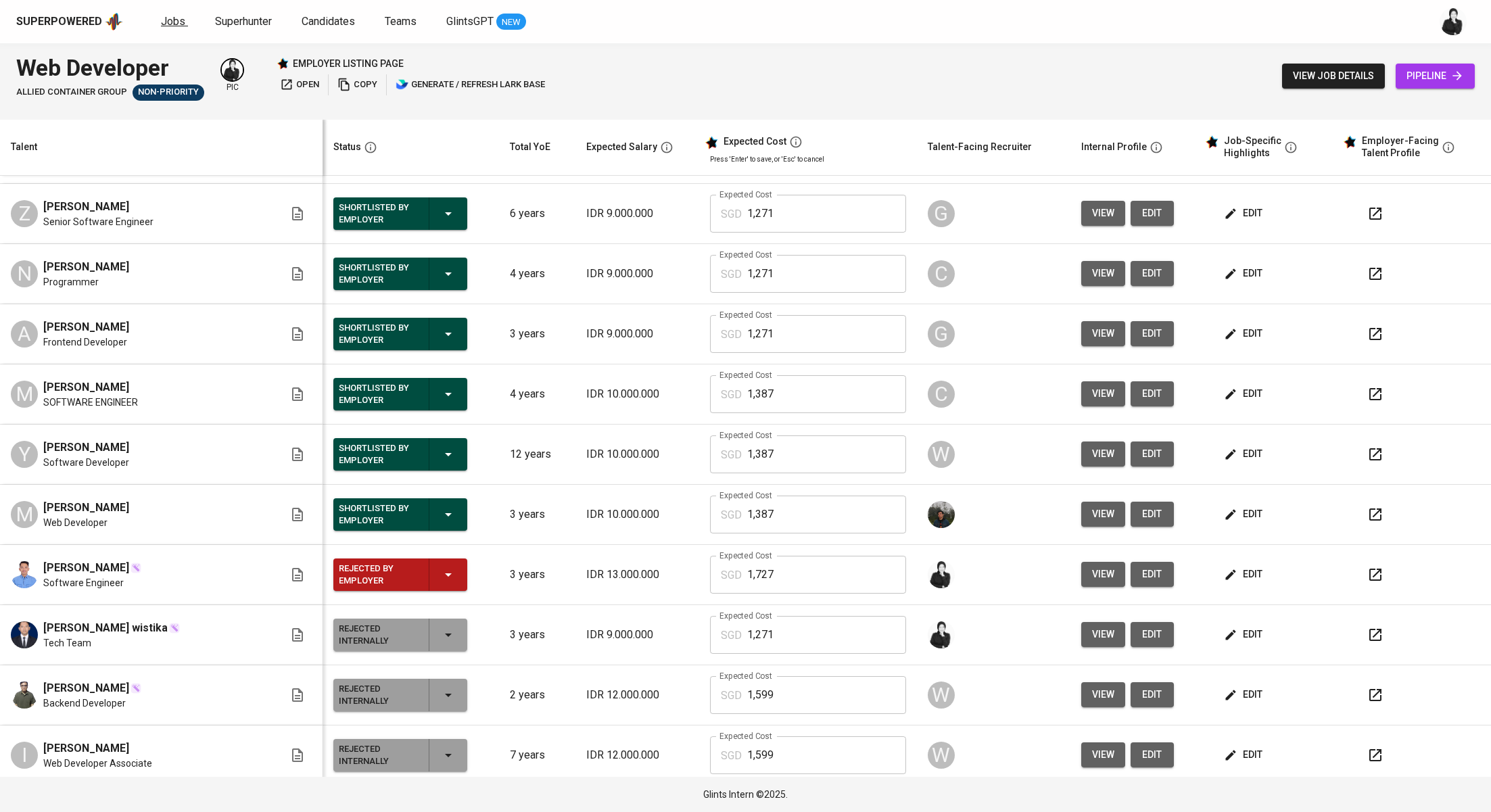
click at [176, 25] on span "Jobs" at bounding box center [172, 21] width 25 height 13
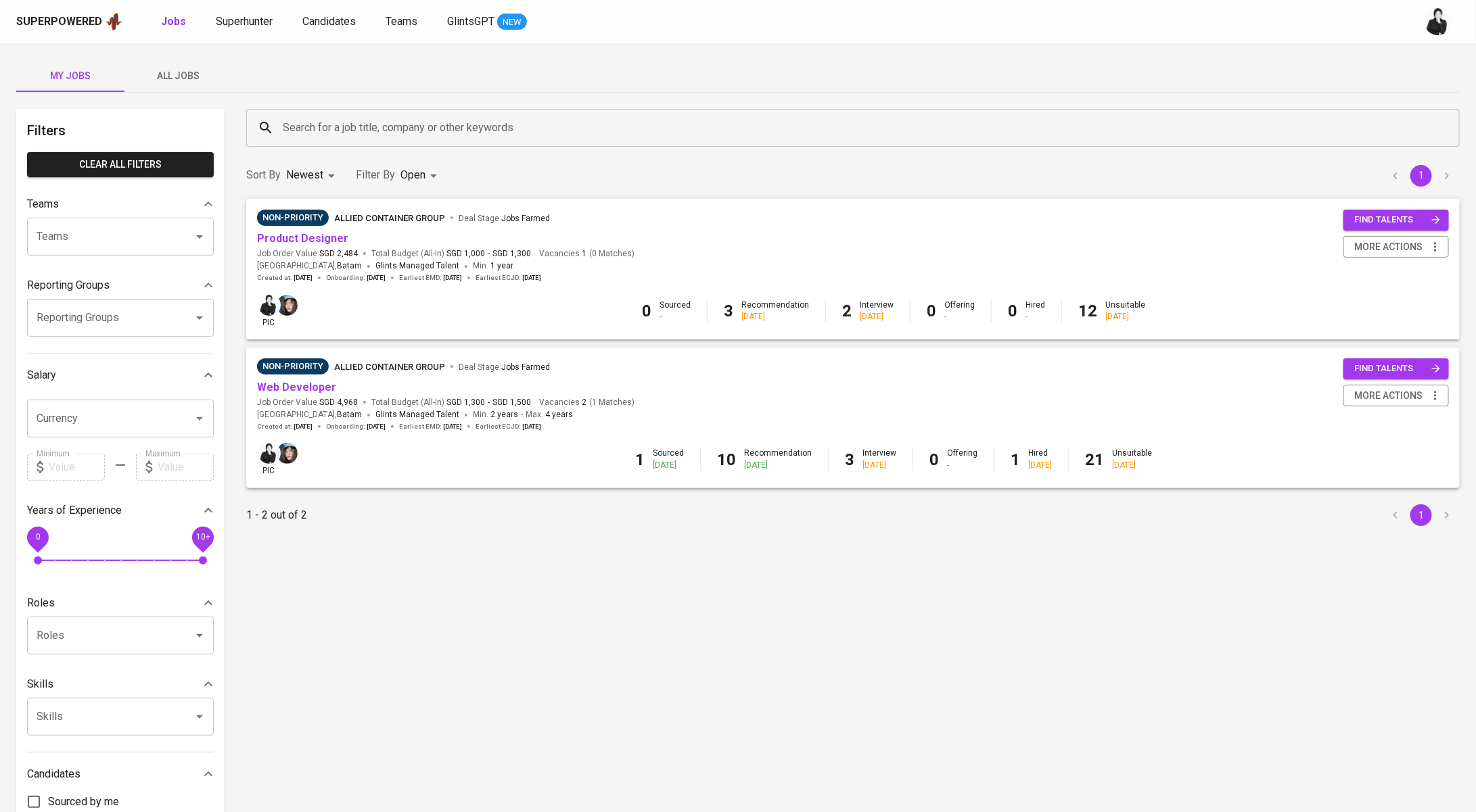
click at [248, 10] on div "Superpowered Jobs Superhunter Candidates Teams GlintsGPT NEW" at bounding box center [738, 22] width 1476 height 44
click at [251, 15] on span "Superhunter" at bounding box center [244, 21] width 57 height 13
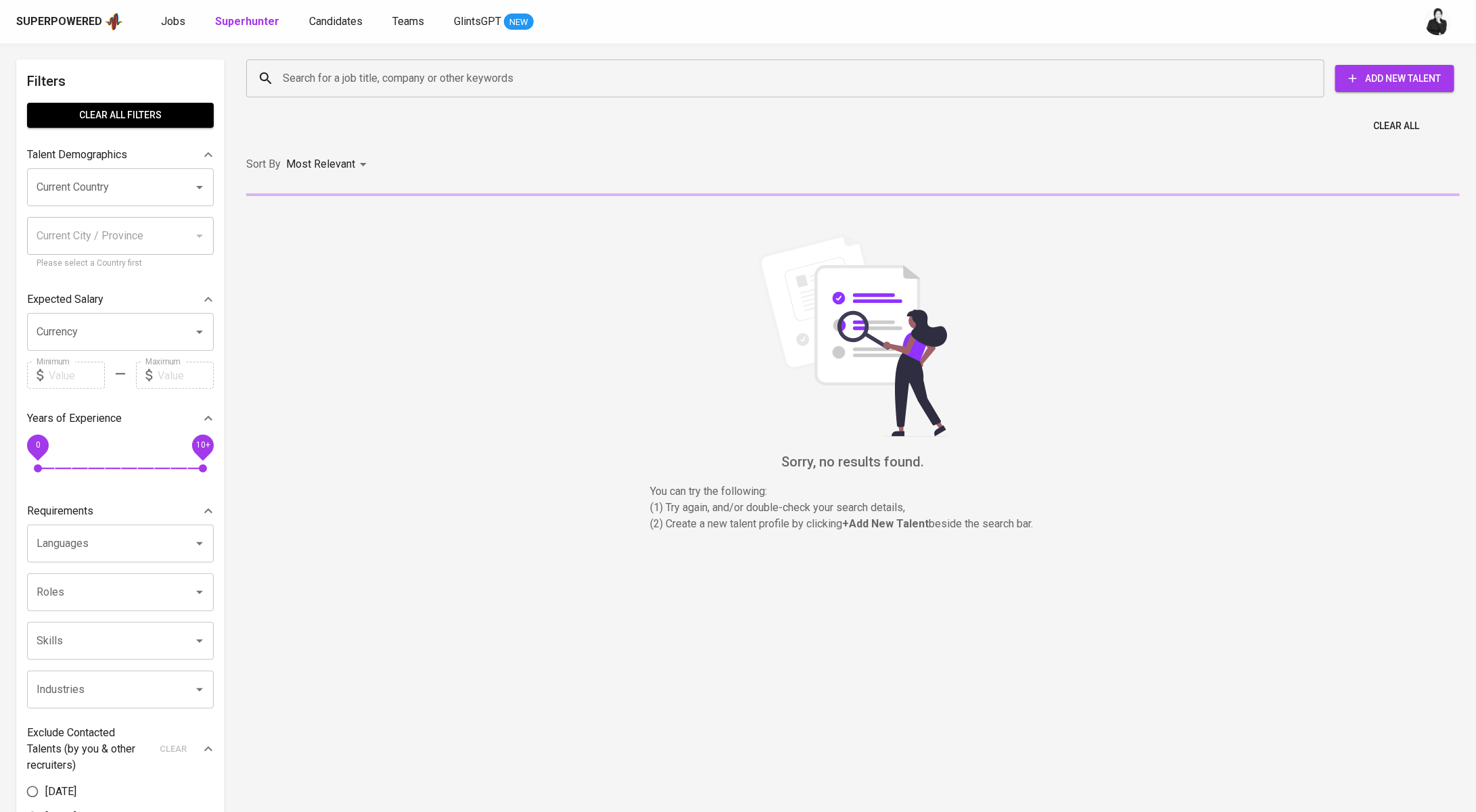
click at [456, 86] on input "Search for a job title, company or other keywords" at bounding box center [789, 78] width 1018 height 25
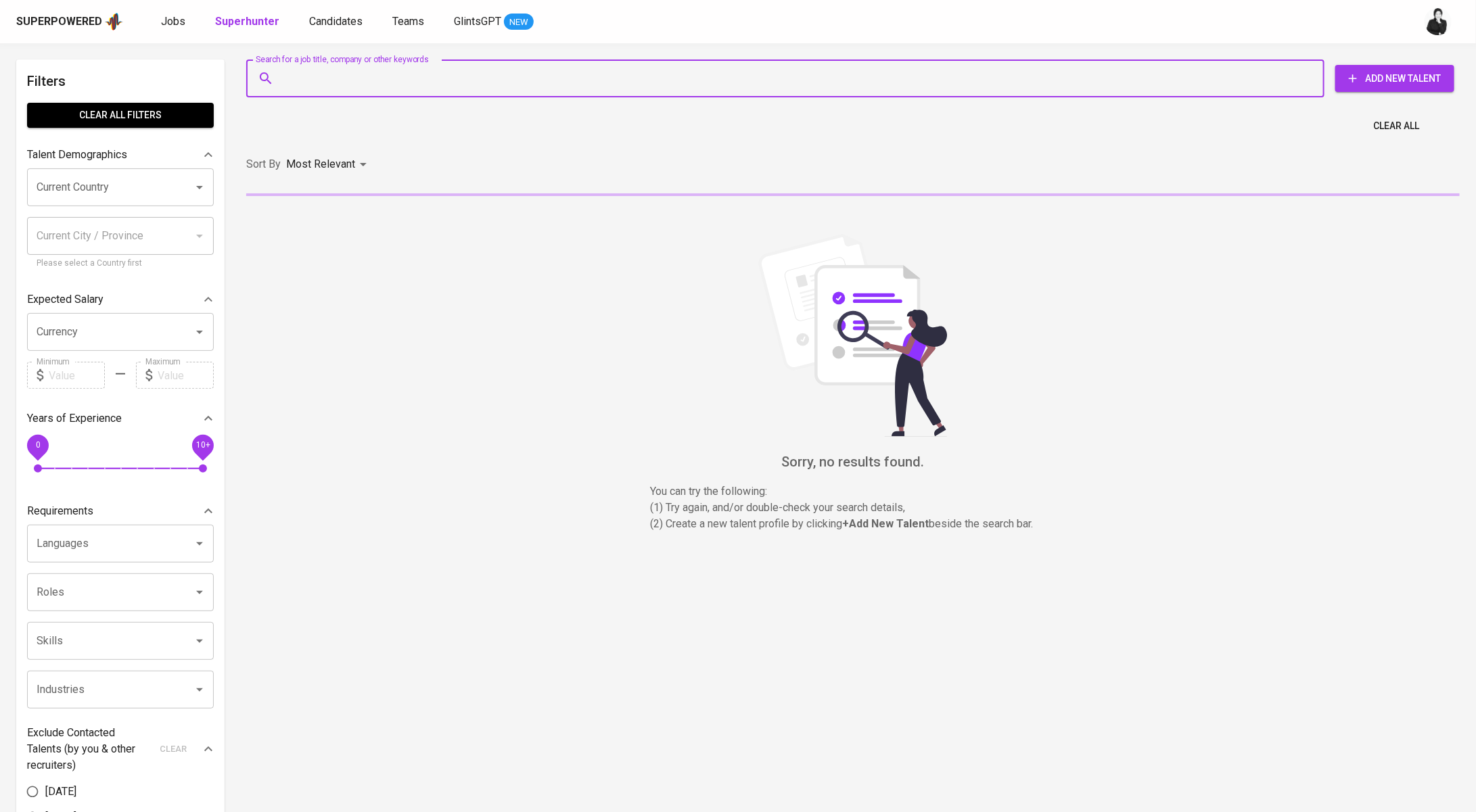
paste input "[EMAIL_ADDRESS][DOMAIN_NAME]"
type input "[EMAIL_ADDRESS][DOMAIN_NAME]"
click at [444, 181] on div "Sort By Most Relevant MOST_RELEVANT" at bounding box center [852, 164] width 1230 height 41
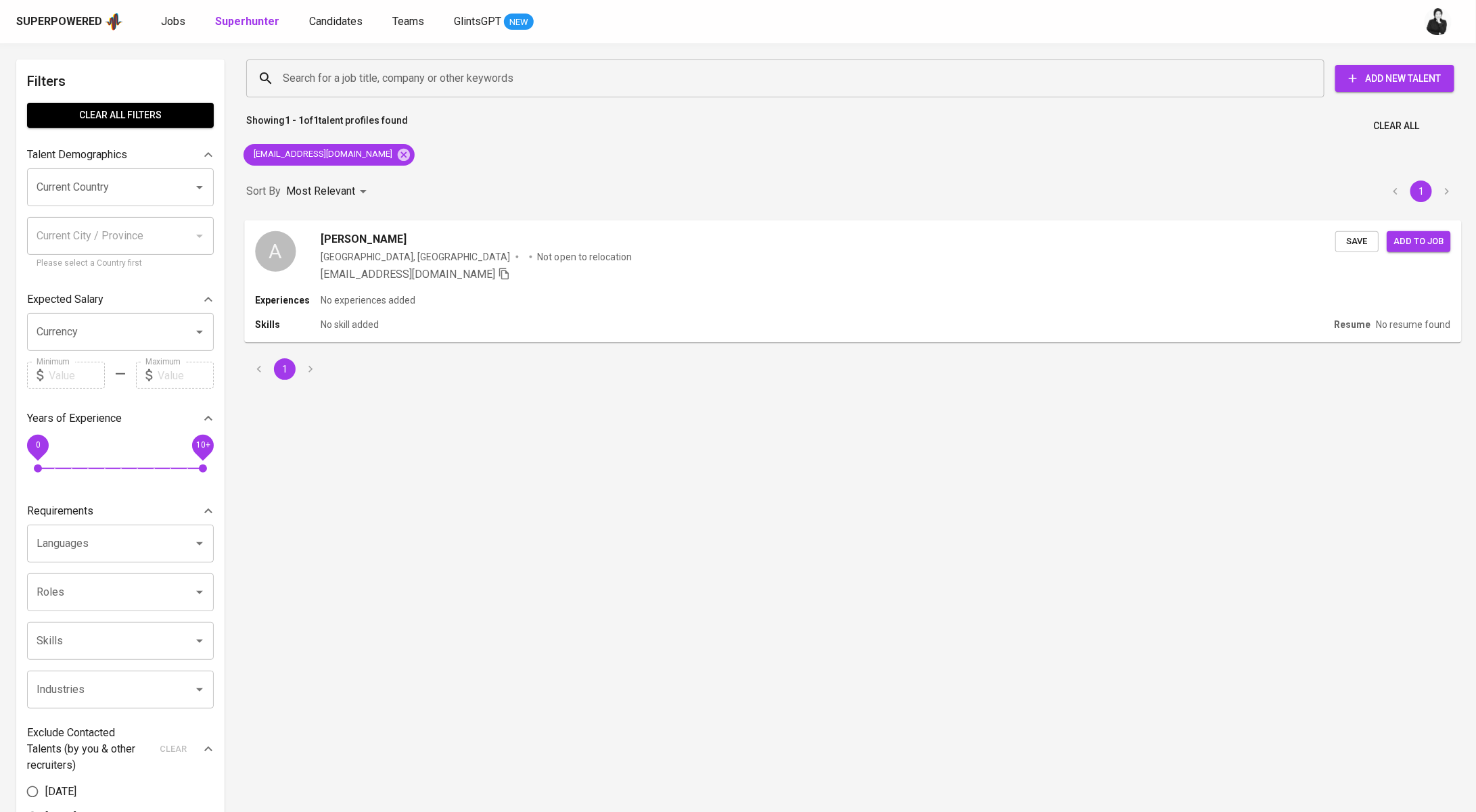
click at [510, 242] on div "Arief Pelle" at bounding box center [828, 239] width 1015 height 16
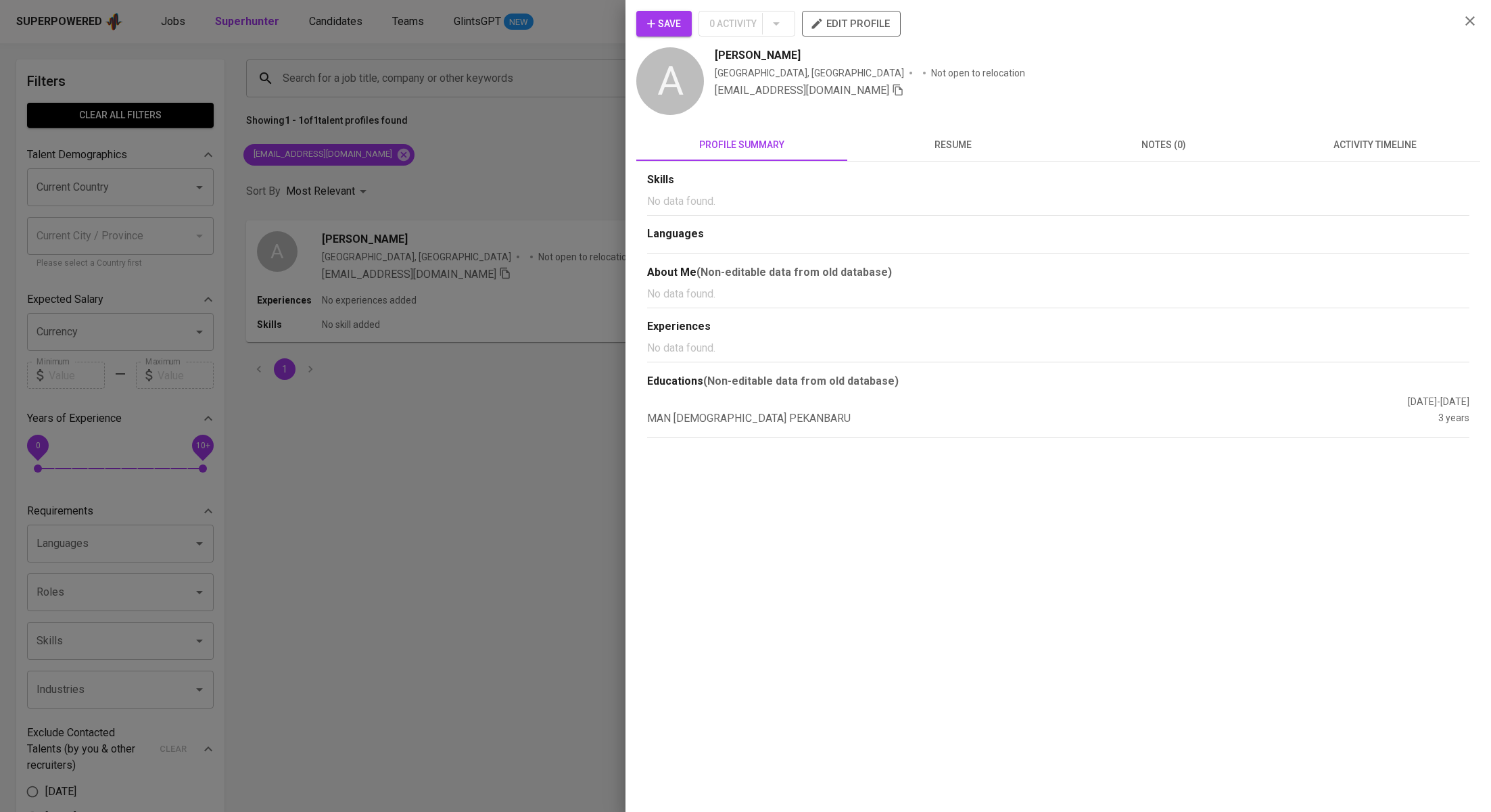
click at [1379, 142] on span "activity timeline" at bounding box center [1374, 145] width 195 height 17
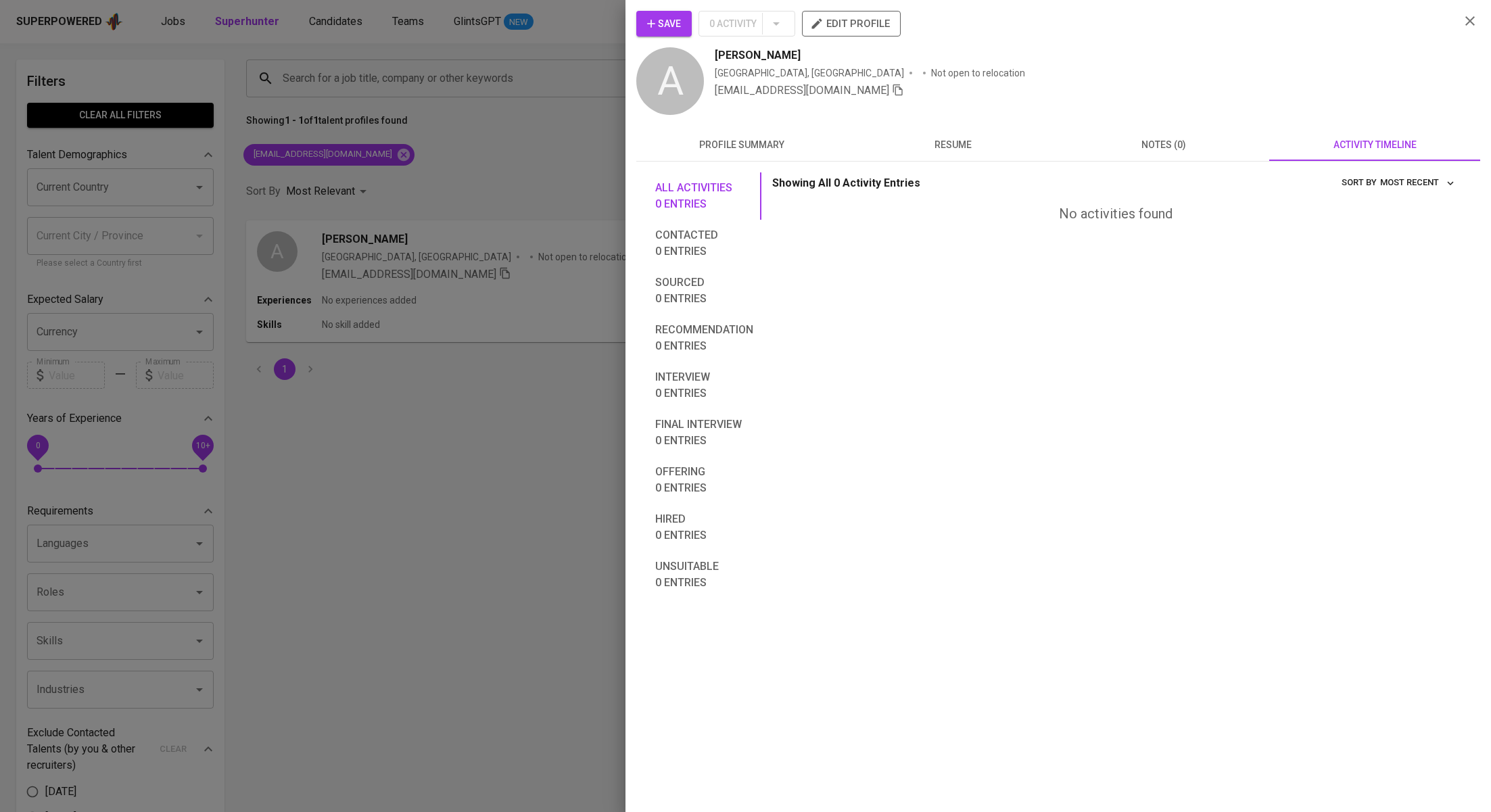
click at [485, 163] on div at bounding box center [745, 406] width 1491 height 812
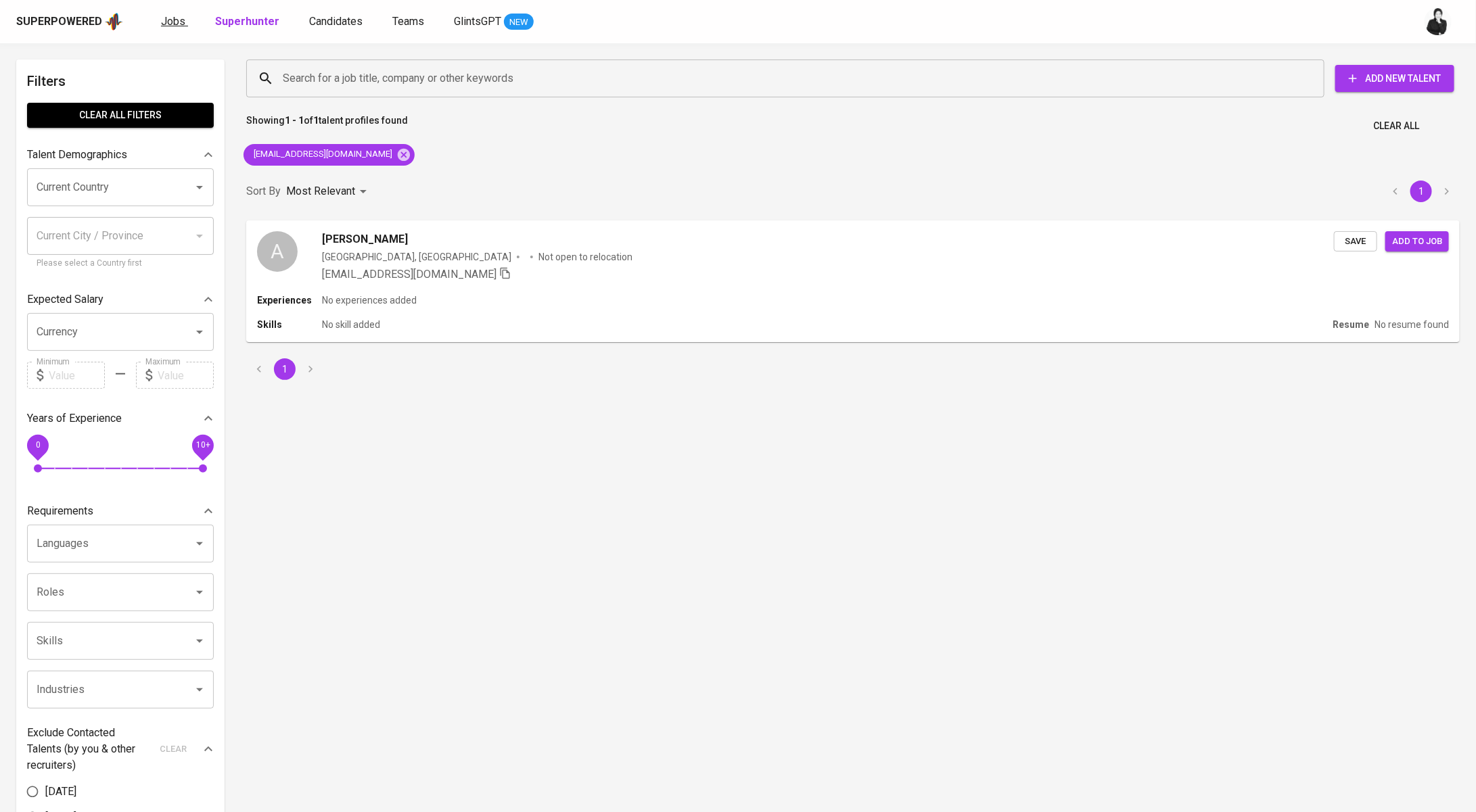
click at [180, 14] on link "Jobs" at bounding box center [174, 22] width 27 height 17
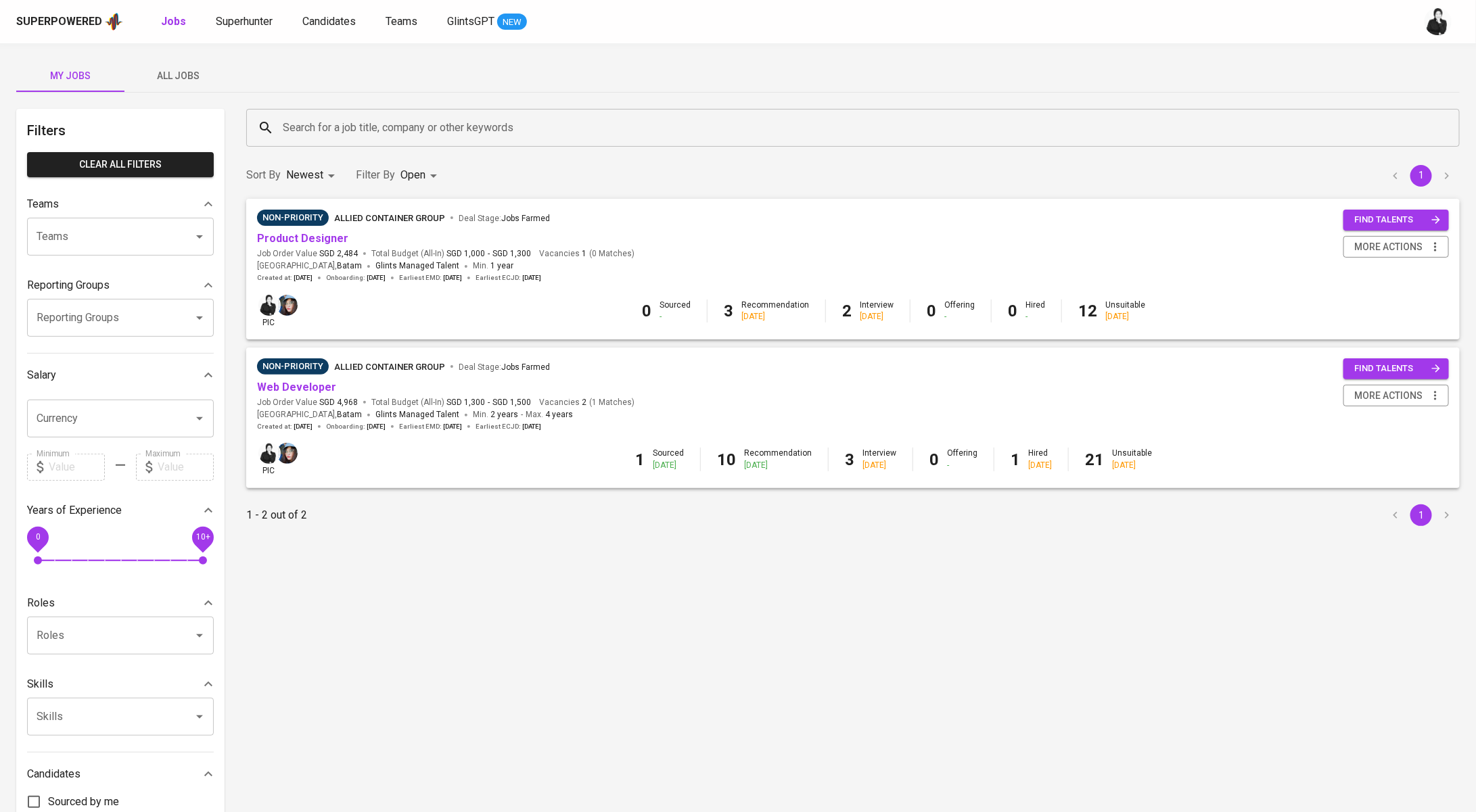
click at [304, 380] on span "Web Developer" at bounding box center [296, 387] width 79 height 15
click at [310, 391] on link "Web Developer" at bounding box center [296, 386] width 79 height 13
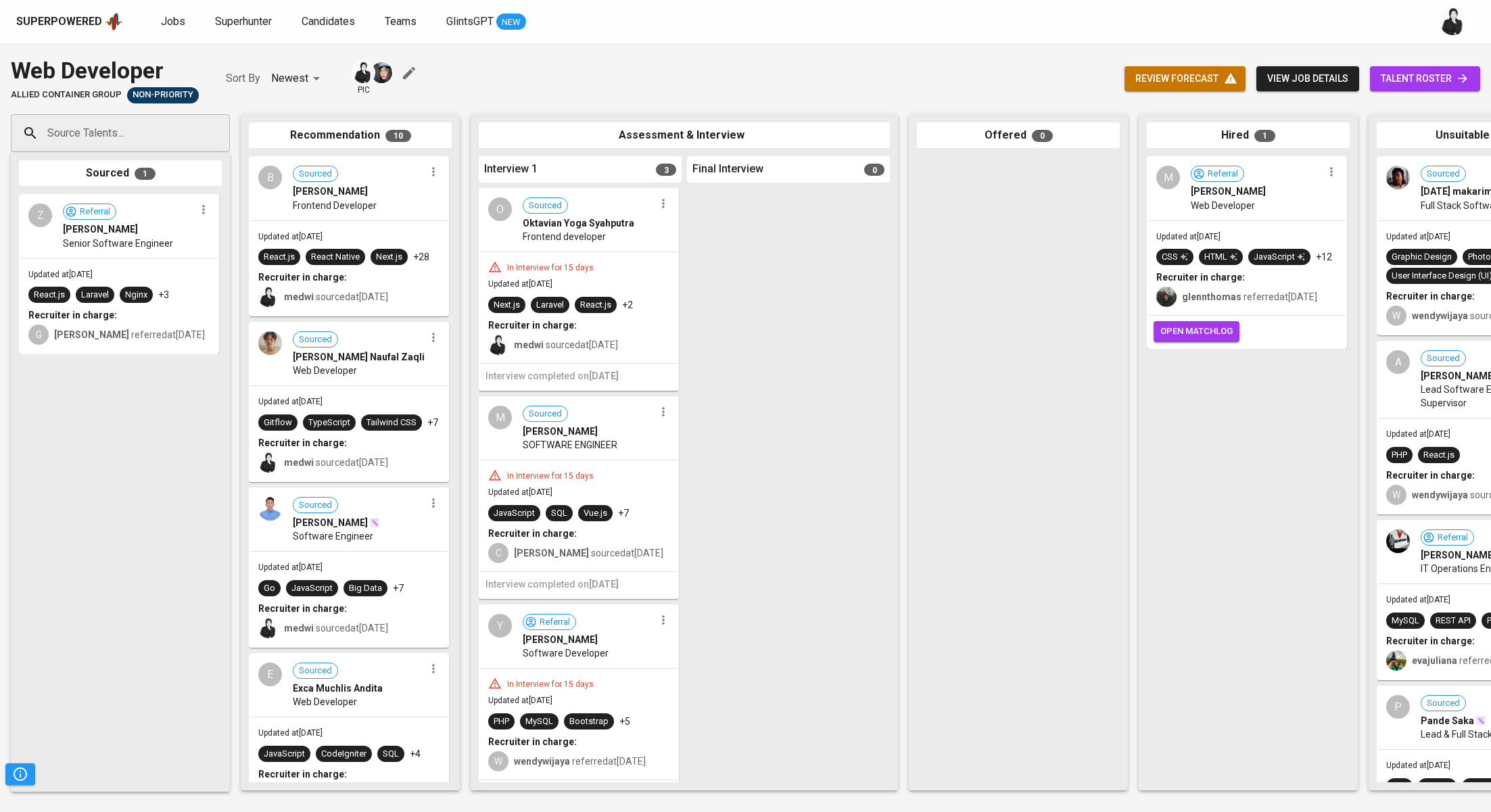
click at [1432, 91] on div "review forecast view job details talent roster" at bounding box center [1302, 79] width 356 height 49
click at [1438, 81] on span "talent roster" at bounding box center [1425, 78] width 89 height 17
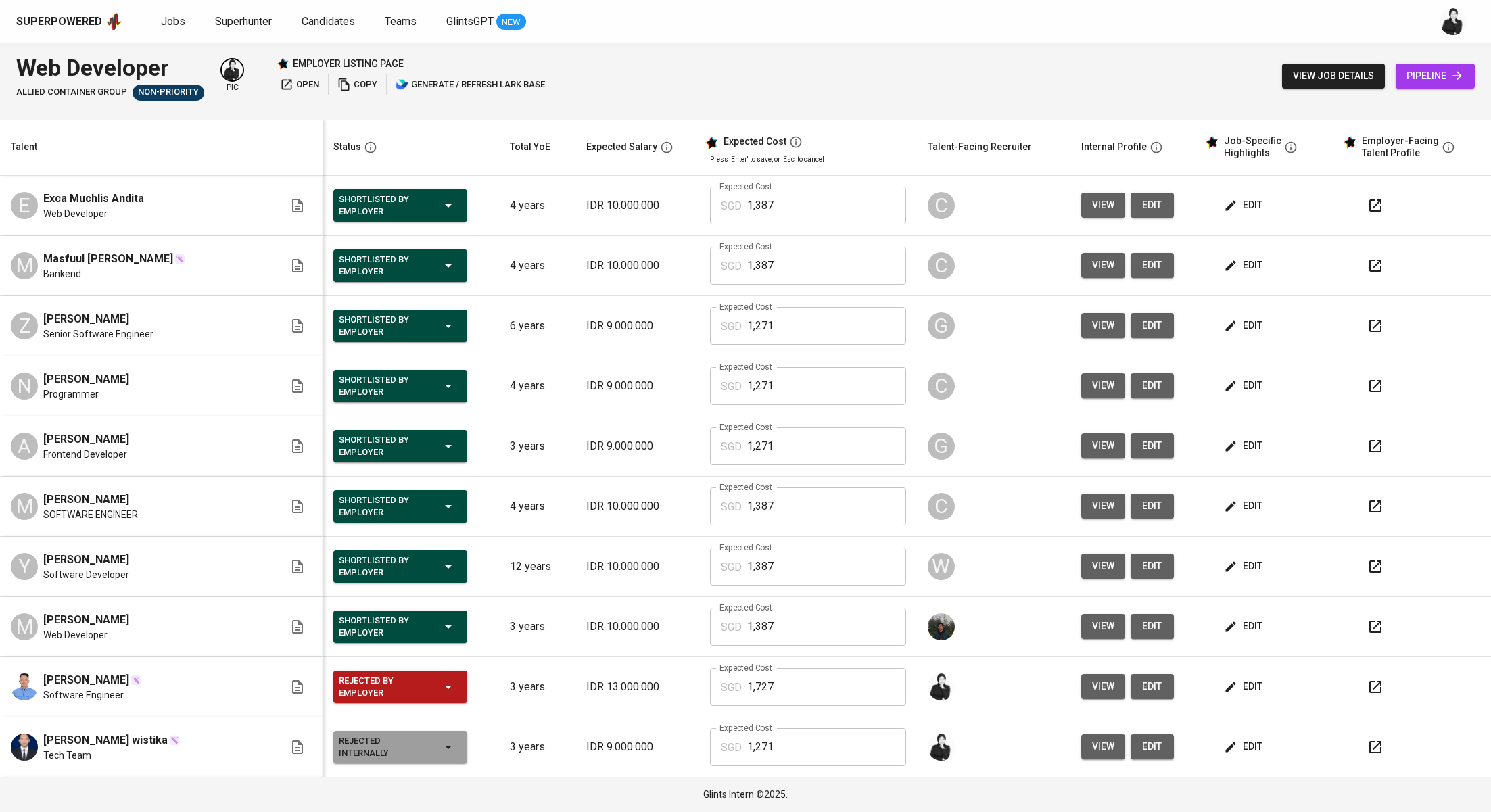
click at [1230, 504] on span "edit" at bounding box center [1244, 505] width 35 height 17
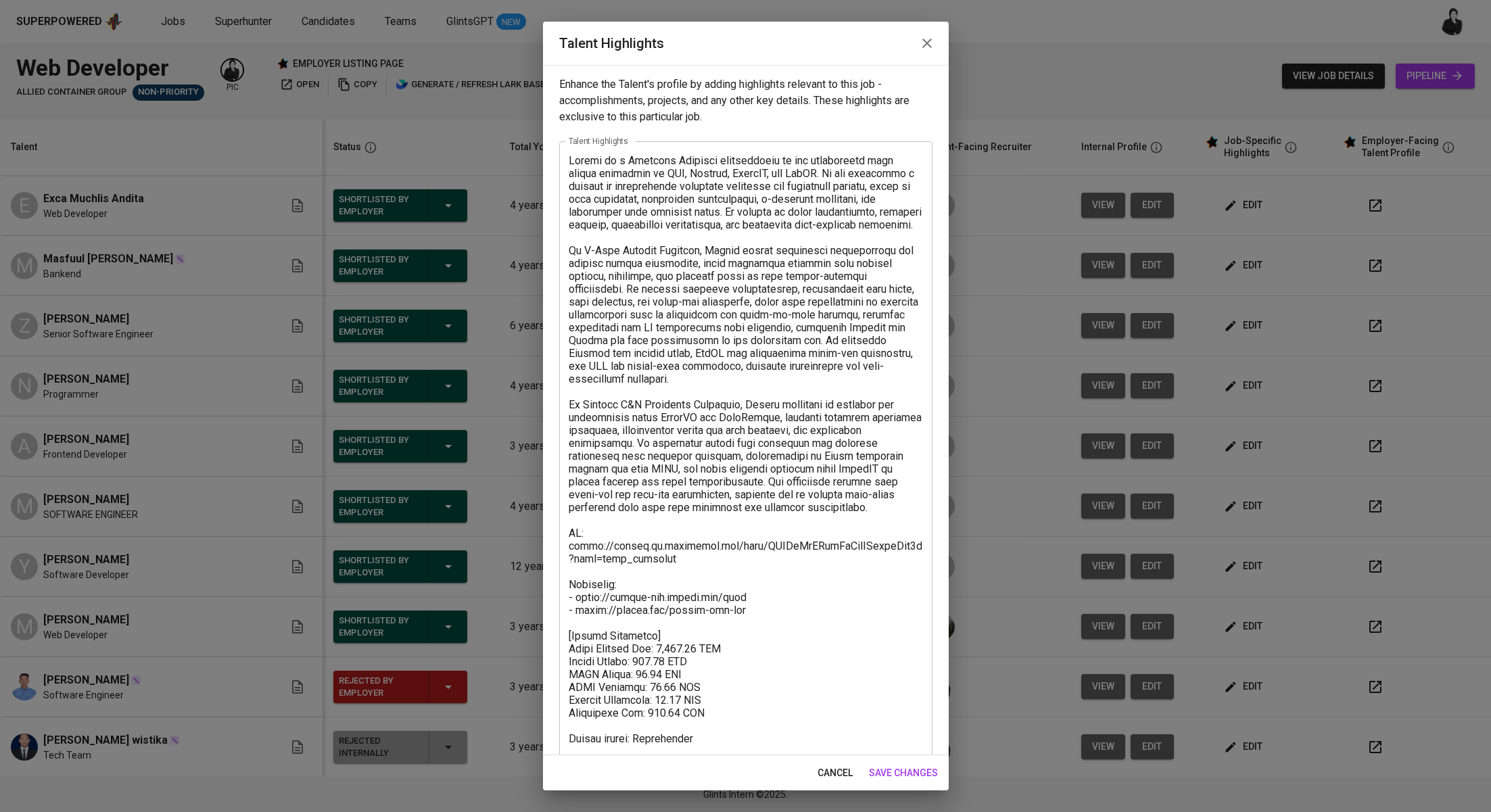
scroll to position [52, 0]
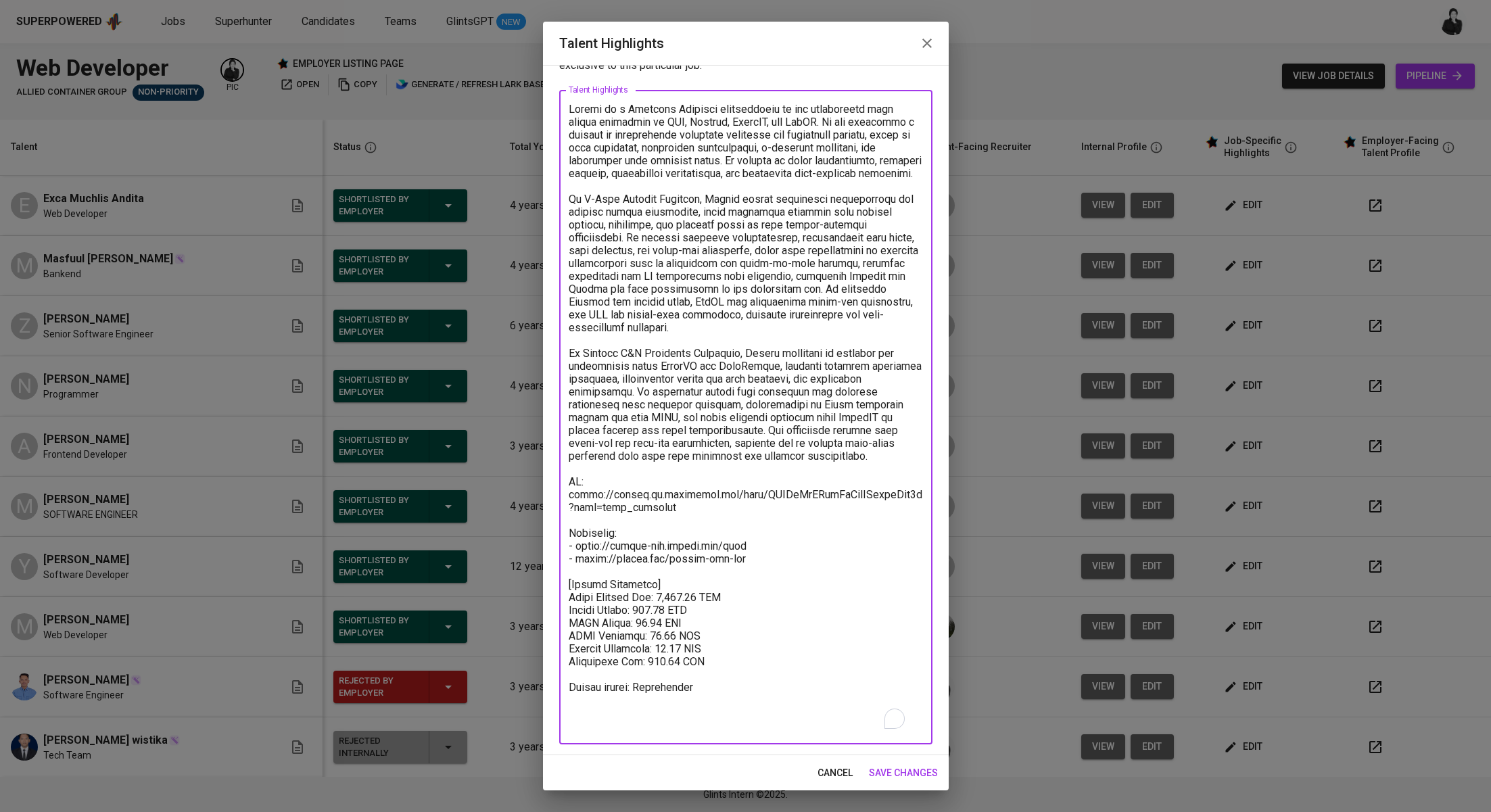
drag, startPoint x: 641, startPoint y: 633, endPoint x: 669, endPoint y: 631, distance: 28.1
click at [669, 631] on textarea "To enrich screen reader interactions, please activate Accessibility in Grammarl…" at bounding box center [746, 417] width 354 height 630
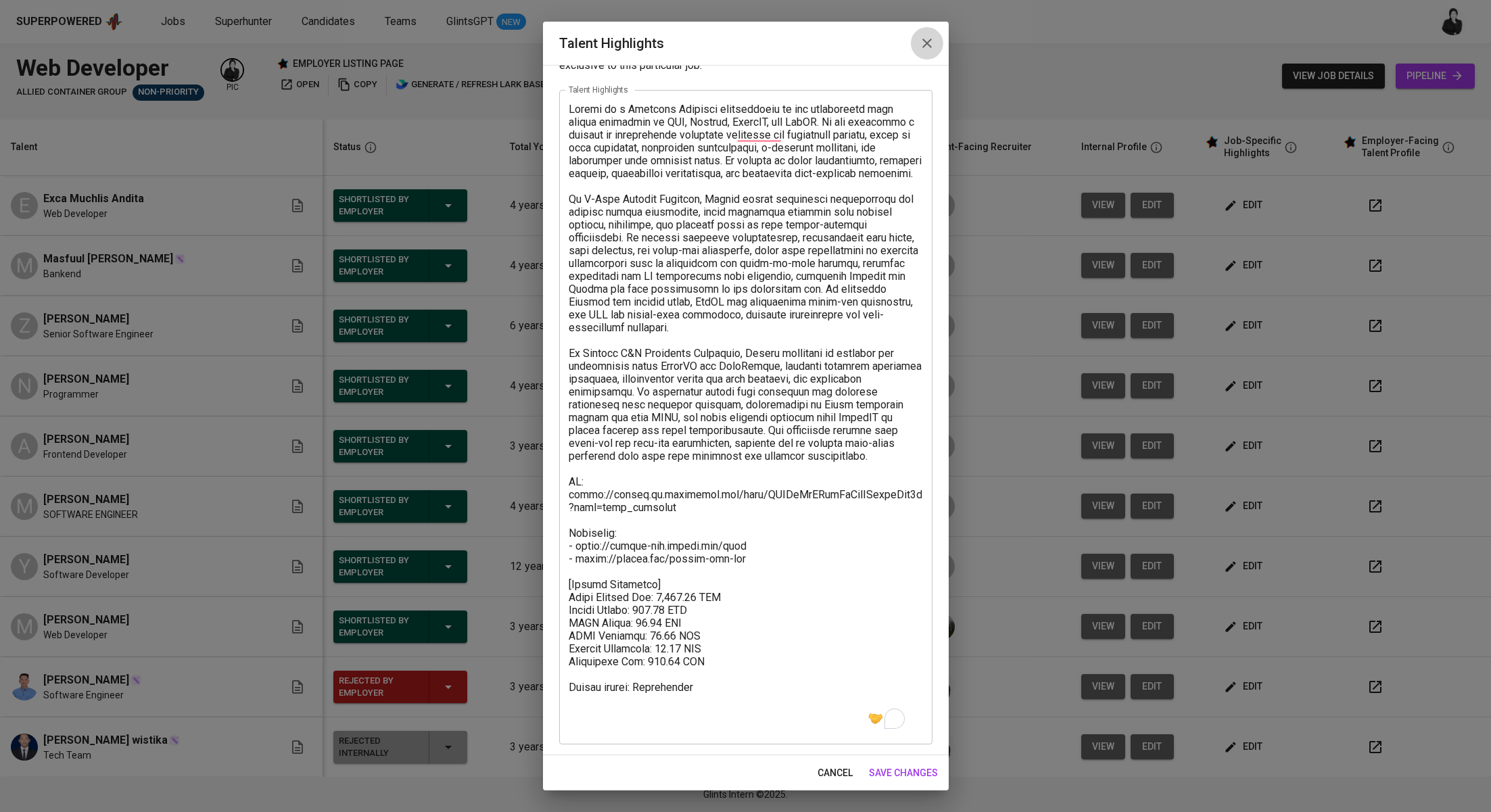
drag, startPoint x: 923, startPoint y: 44, endPoint x: 126, endPoint y: 89, distance: 798.3
click at [924, 44] on icon "button" at bounding box center [927, 44] width 16 height 16
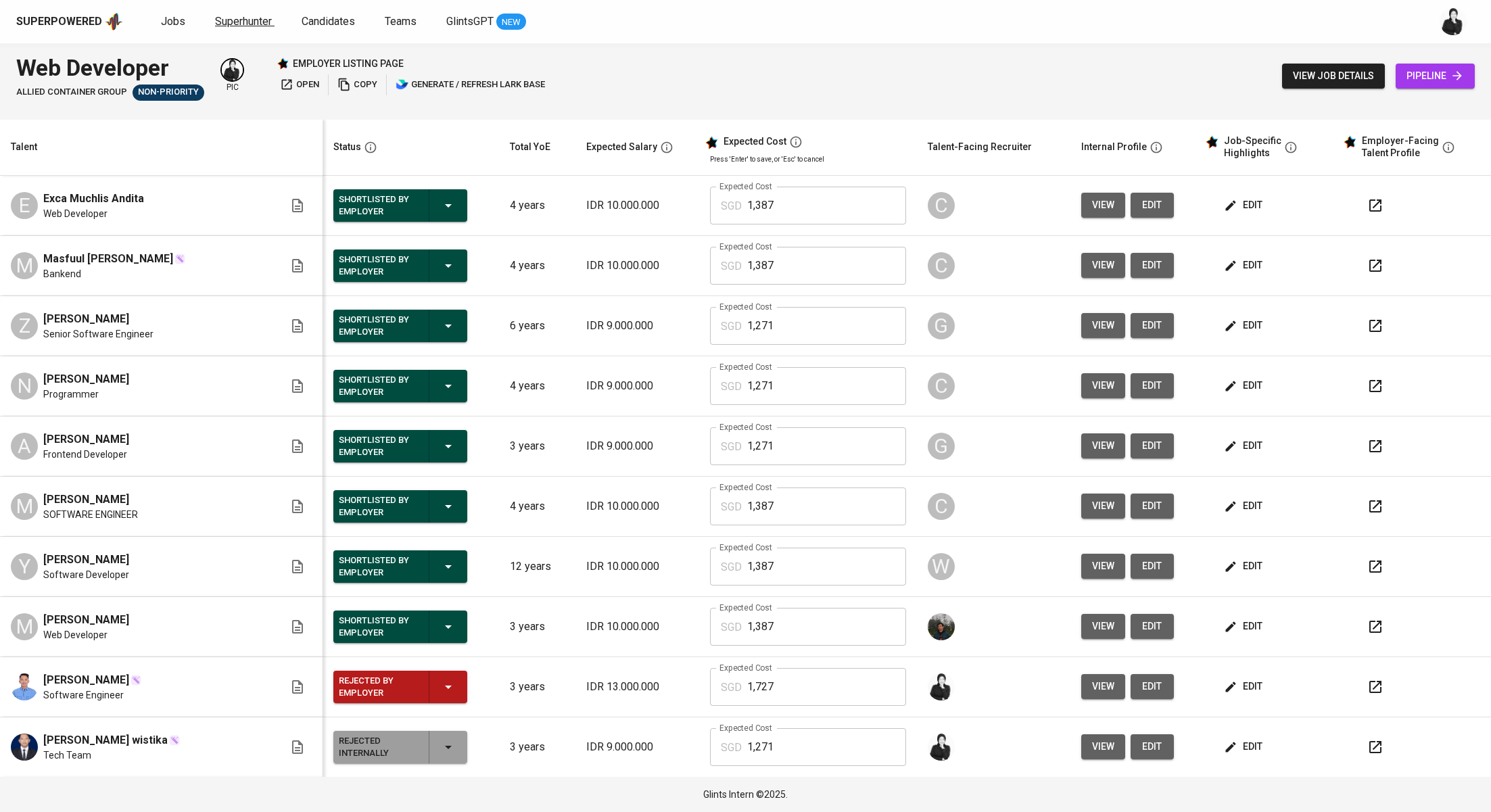
click at [245, 21] on span "Superhunter" at bounding box center [243, 21] width 57 height 13
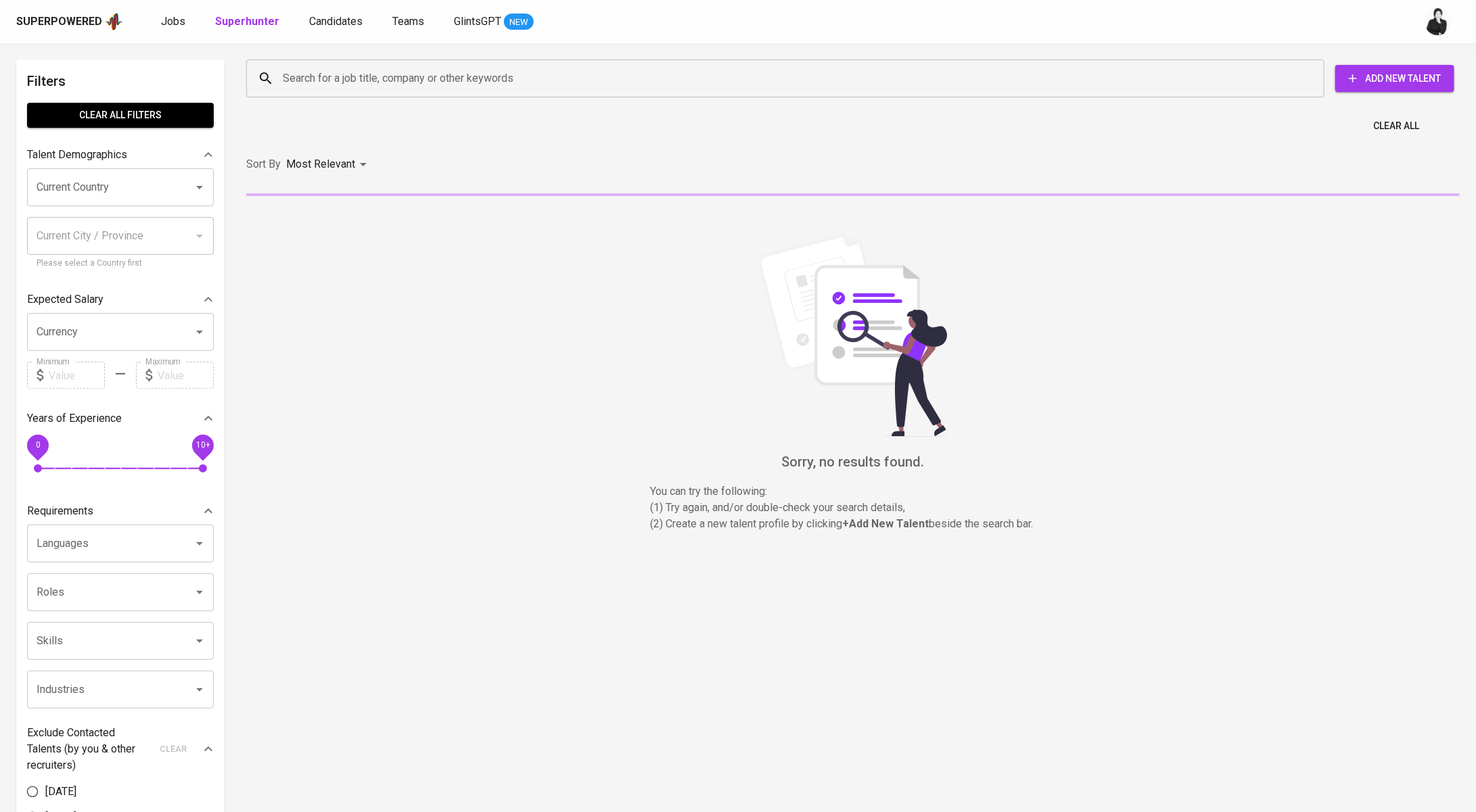
click at [414, 76] on input "Search for a job title, company or other keywords" at bounding box center [789, 78] width 1018 height 25
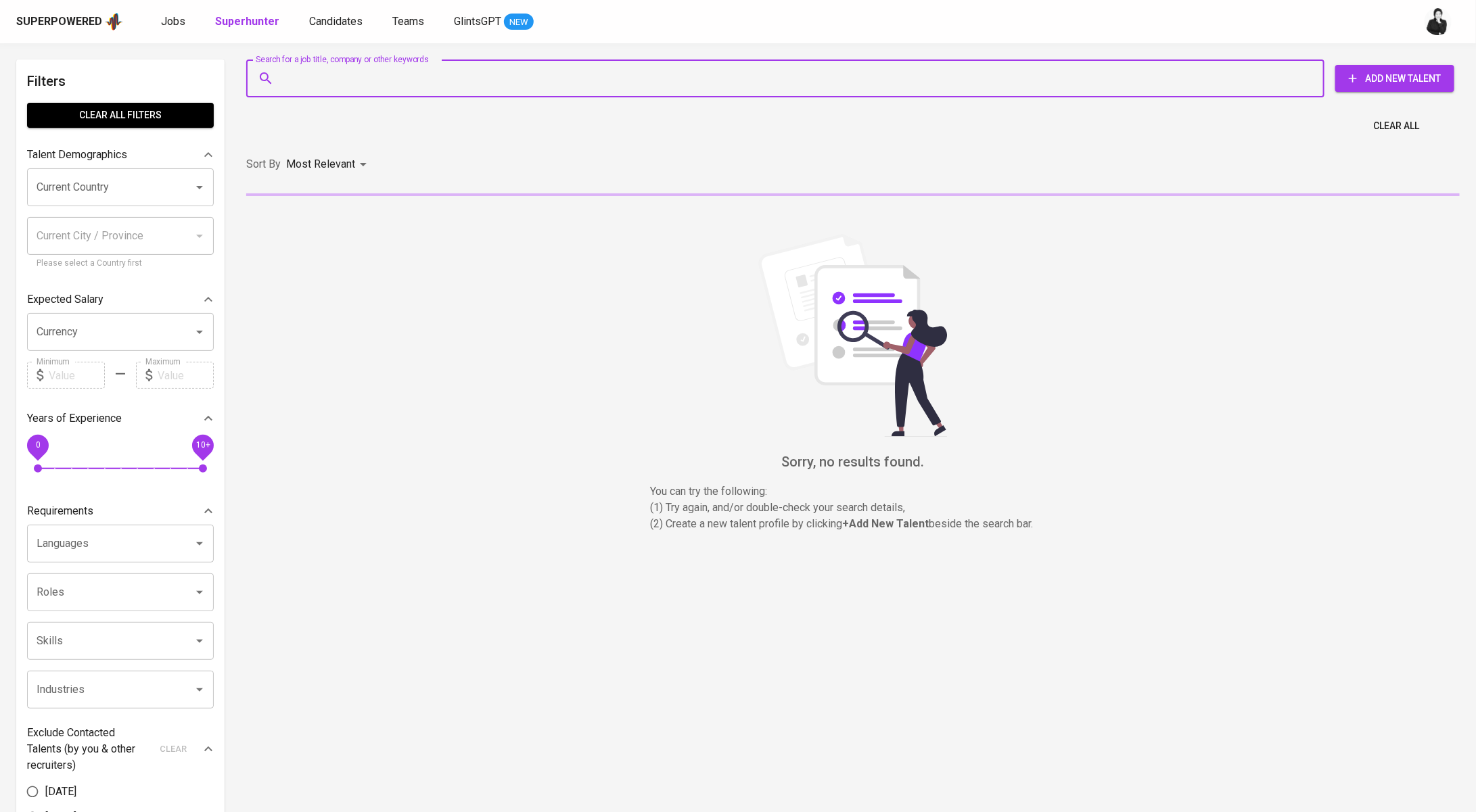
paste input "malikilmulki@programmer.net"
type input "malikilmulki@programmer.net"
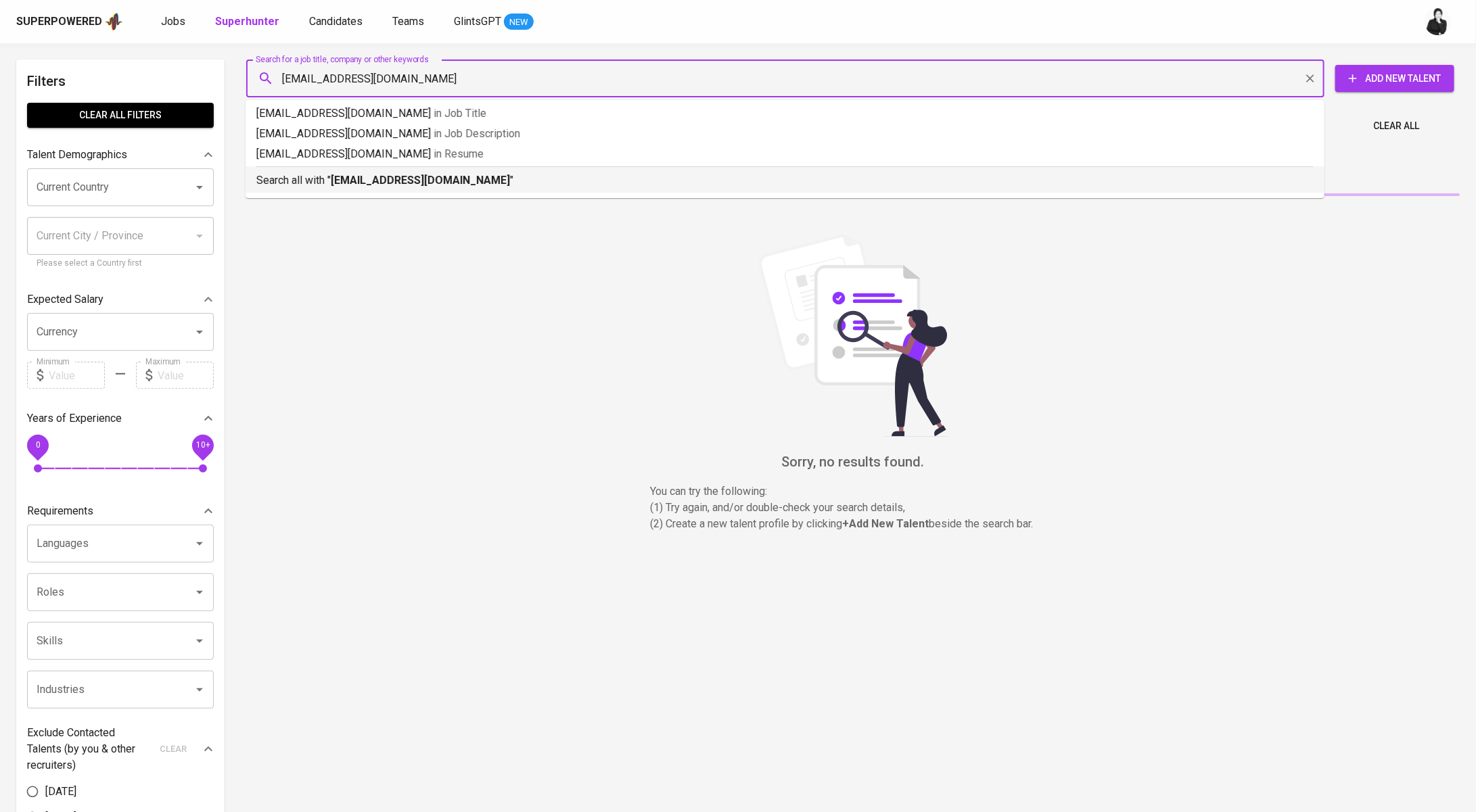
click at [486, 173] on p "Search all with " malikilmulki@programmer.net "" at bounding box center [784, 181] width 1058 height 16
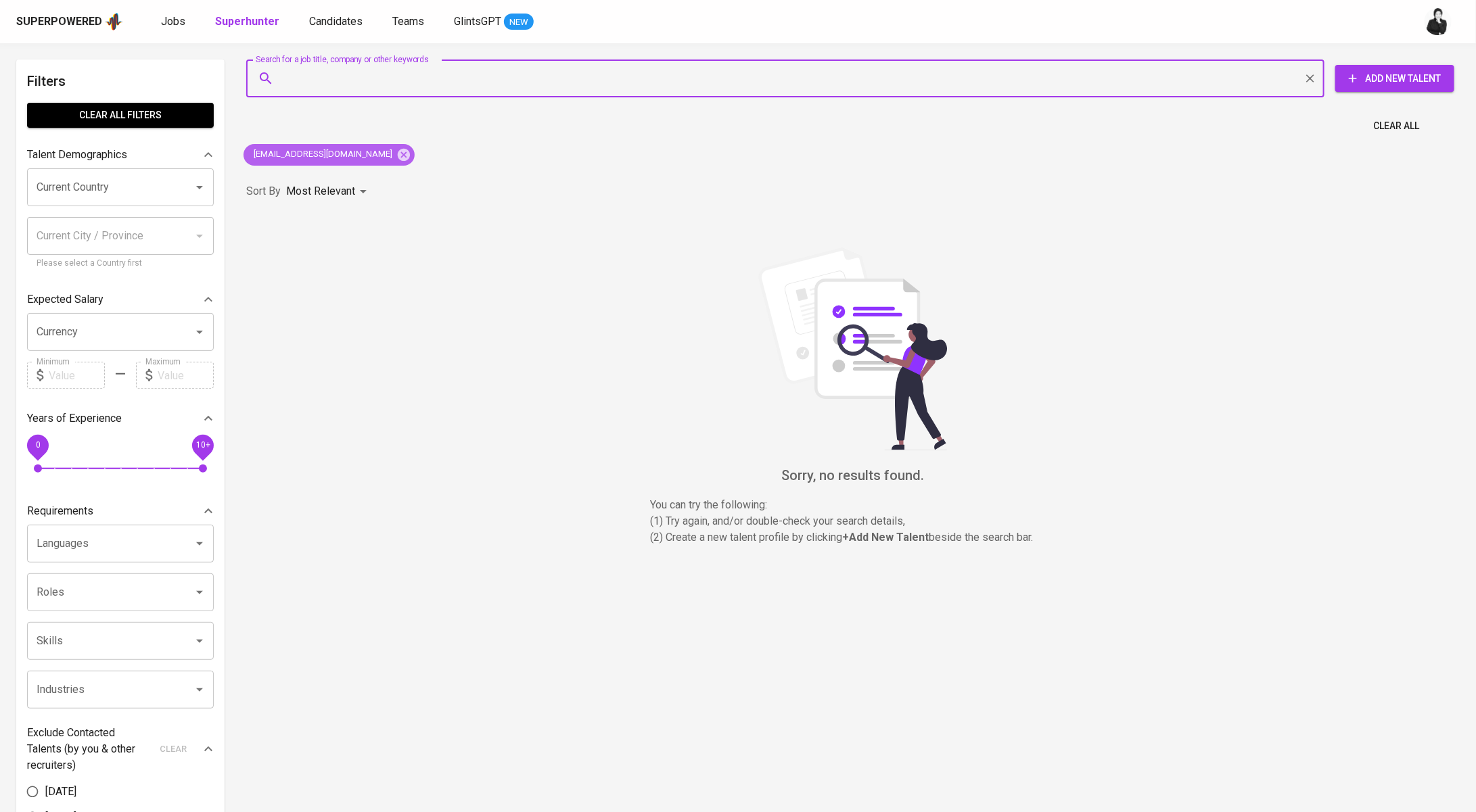
click at [398, 155] on icon at bounding box center [403, 153] width 12 height 12
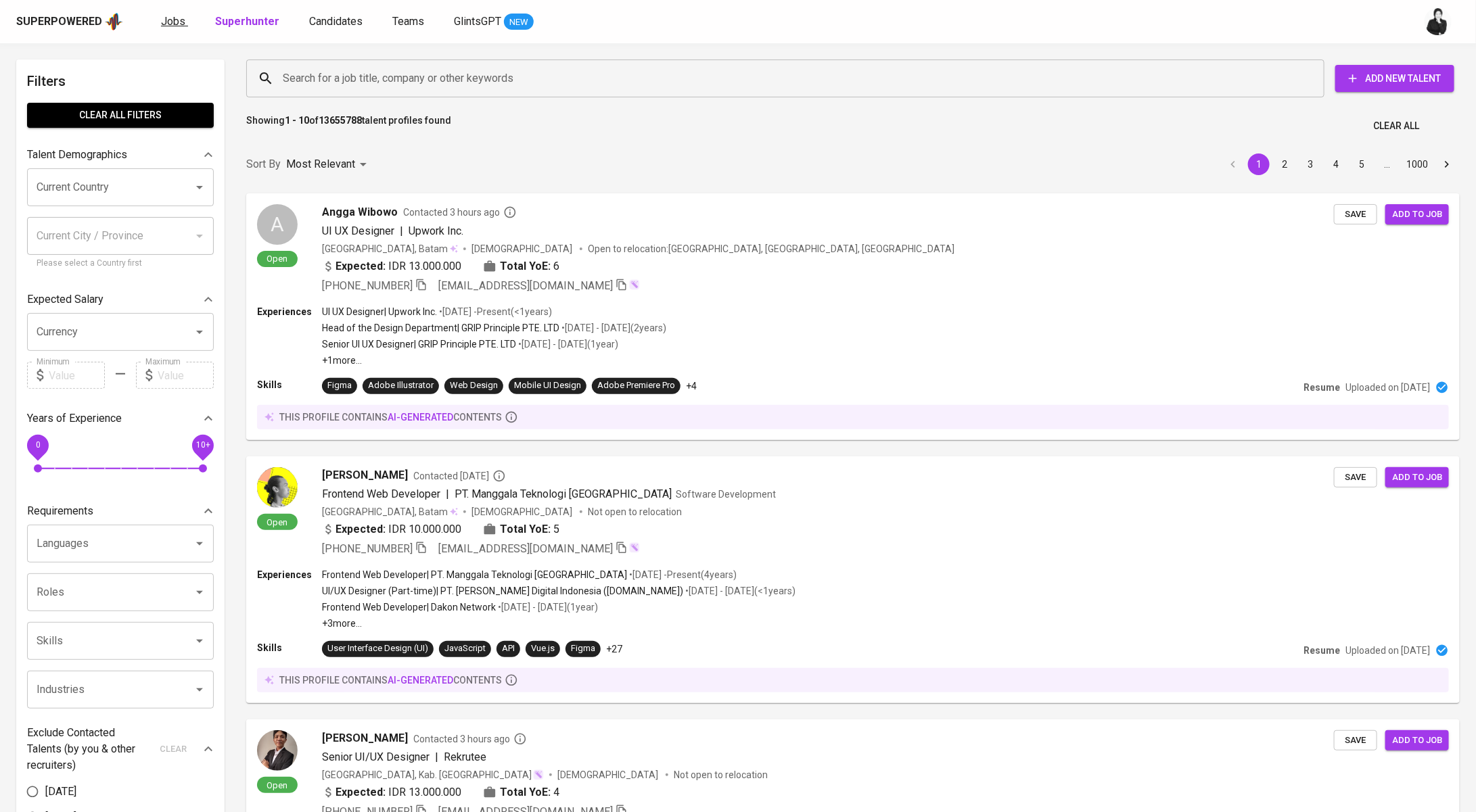
click at [168, 20] on span "Jobs" at bounding box center [172, 21] width 25 height 13
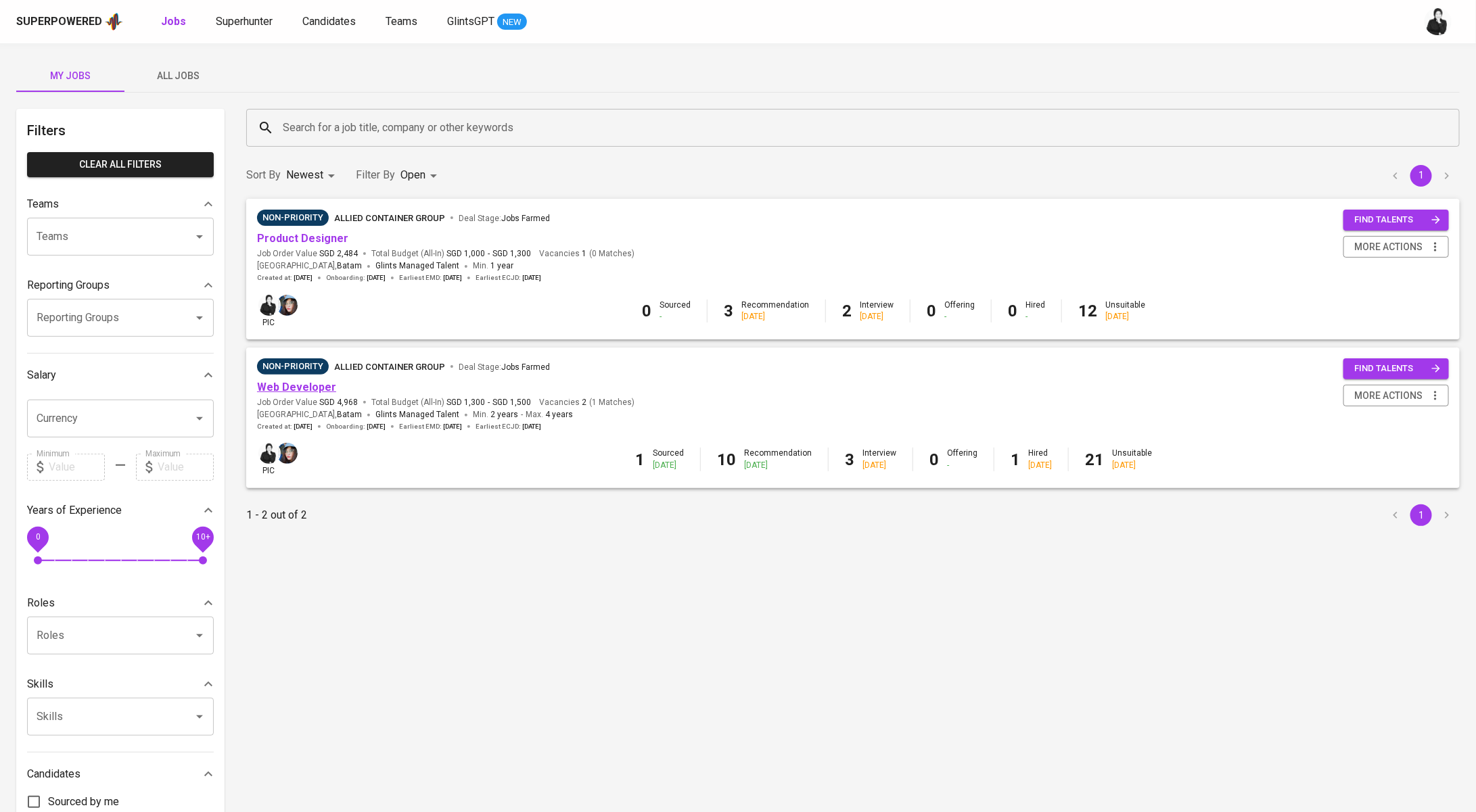
click at [310, 386] on link "Web Developer" at bounding box center [296, 386] width 79 height 13
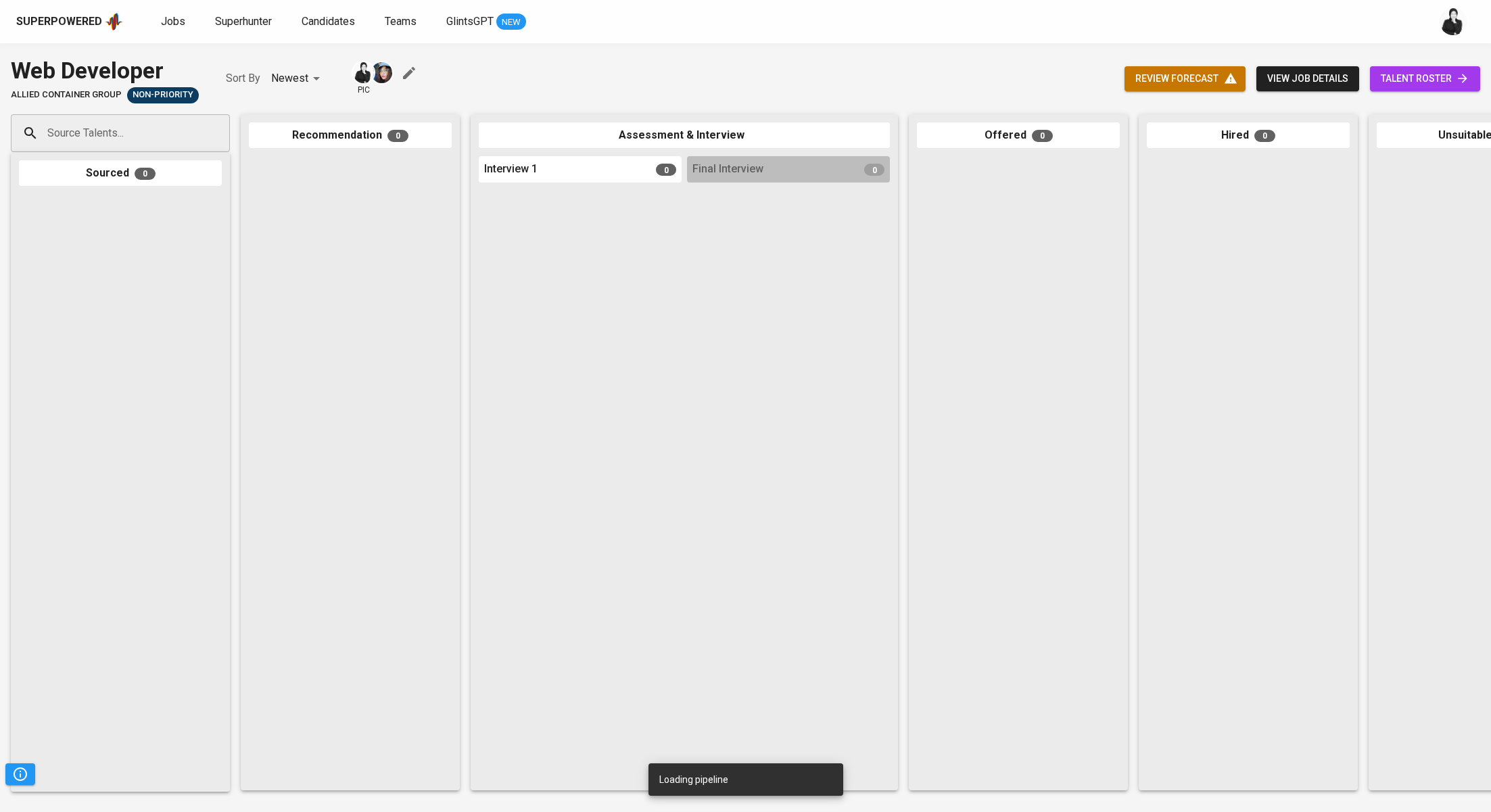
click at [1458, 77] on icon at bounding box center [1462, 78] width 14 height 14
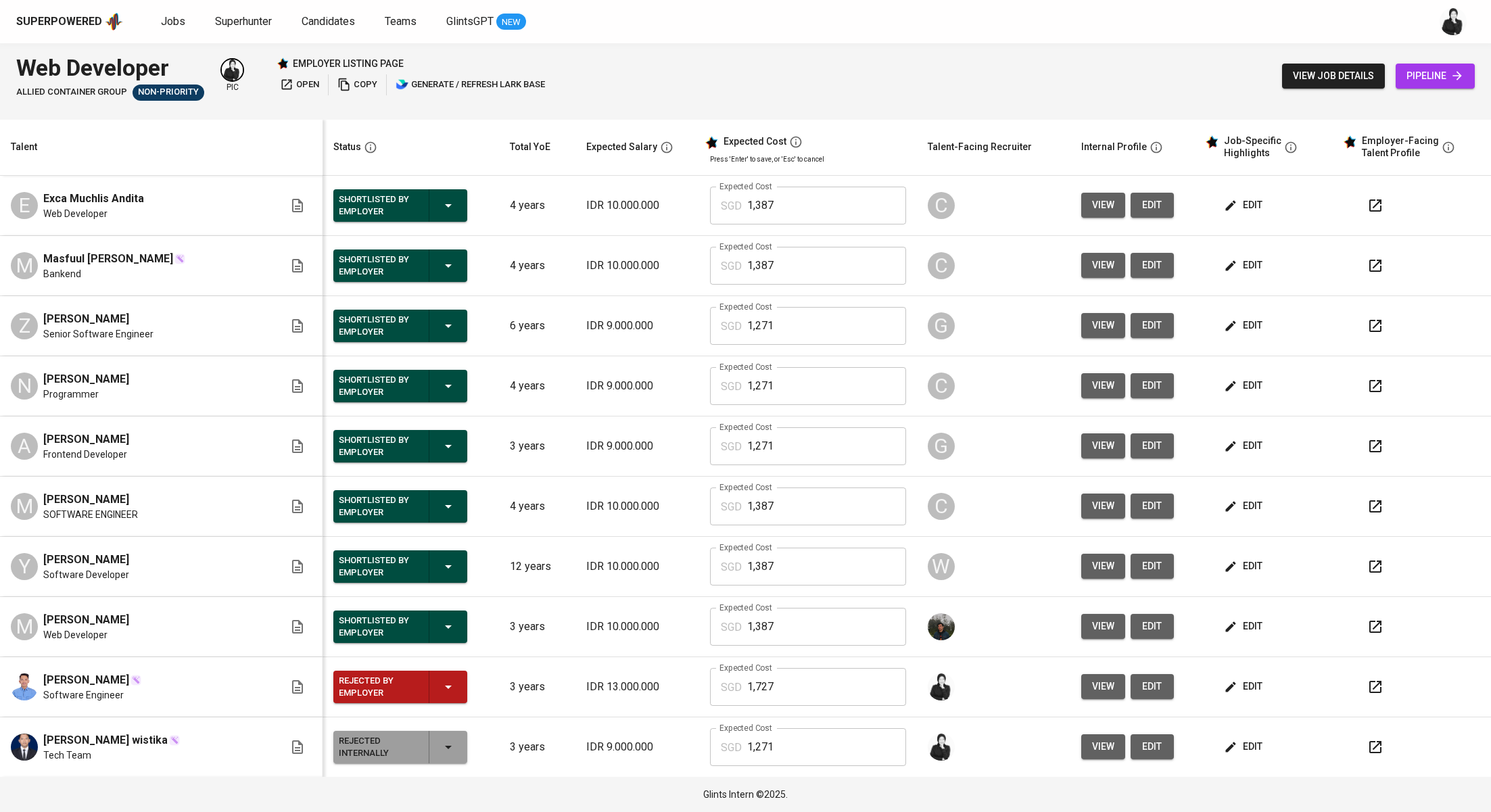
click at [1224, 507] on icon "button" at bounding box center [1231, 506] width 14 height 14
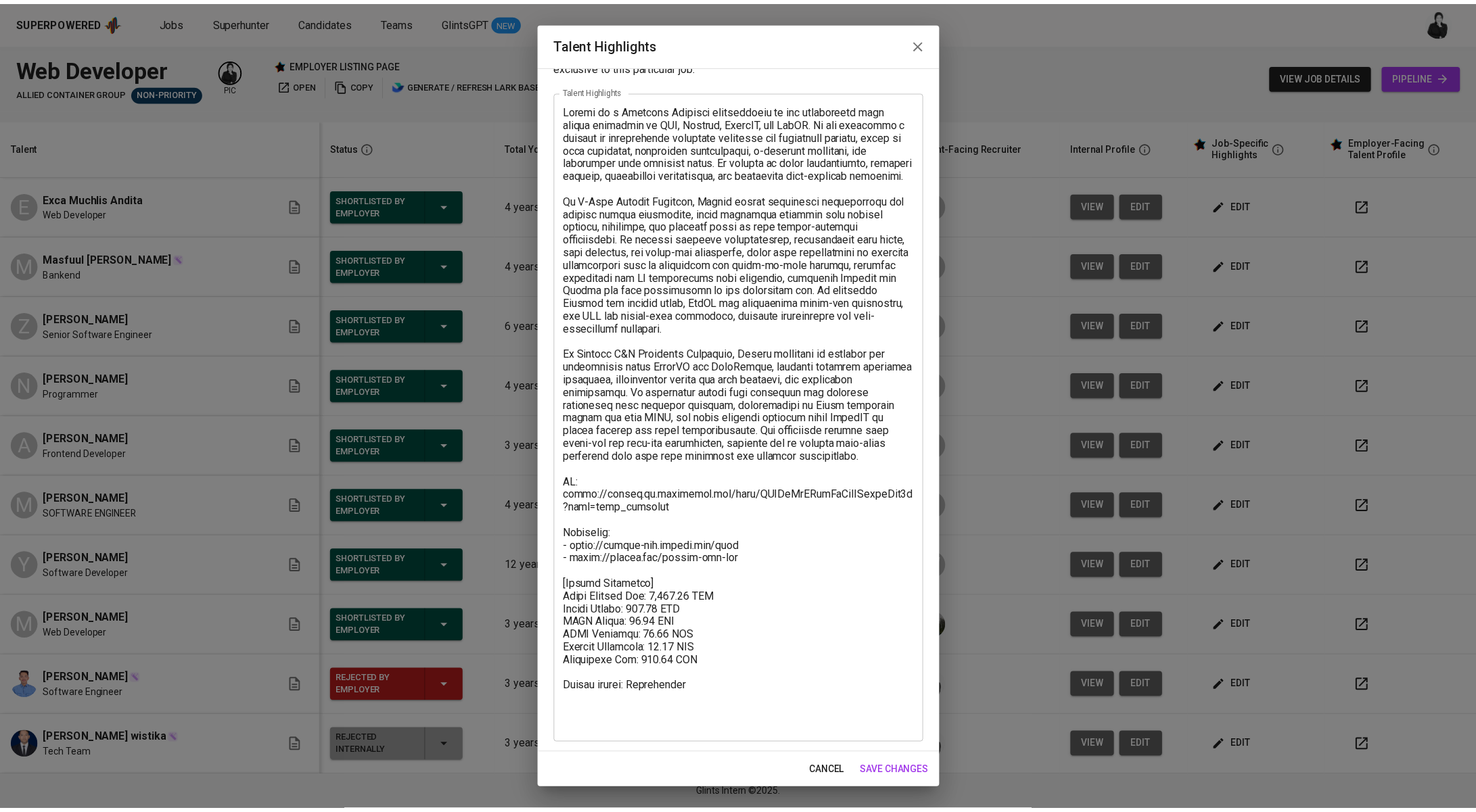
scroll to position [52, 0]
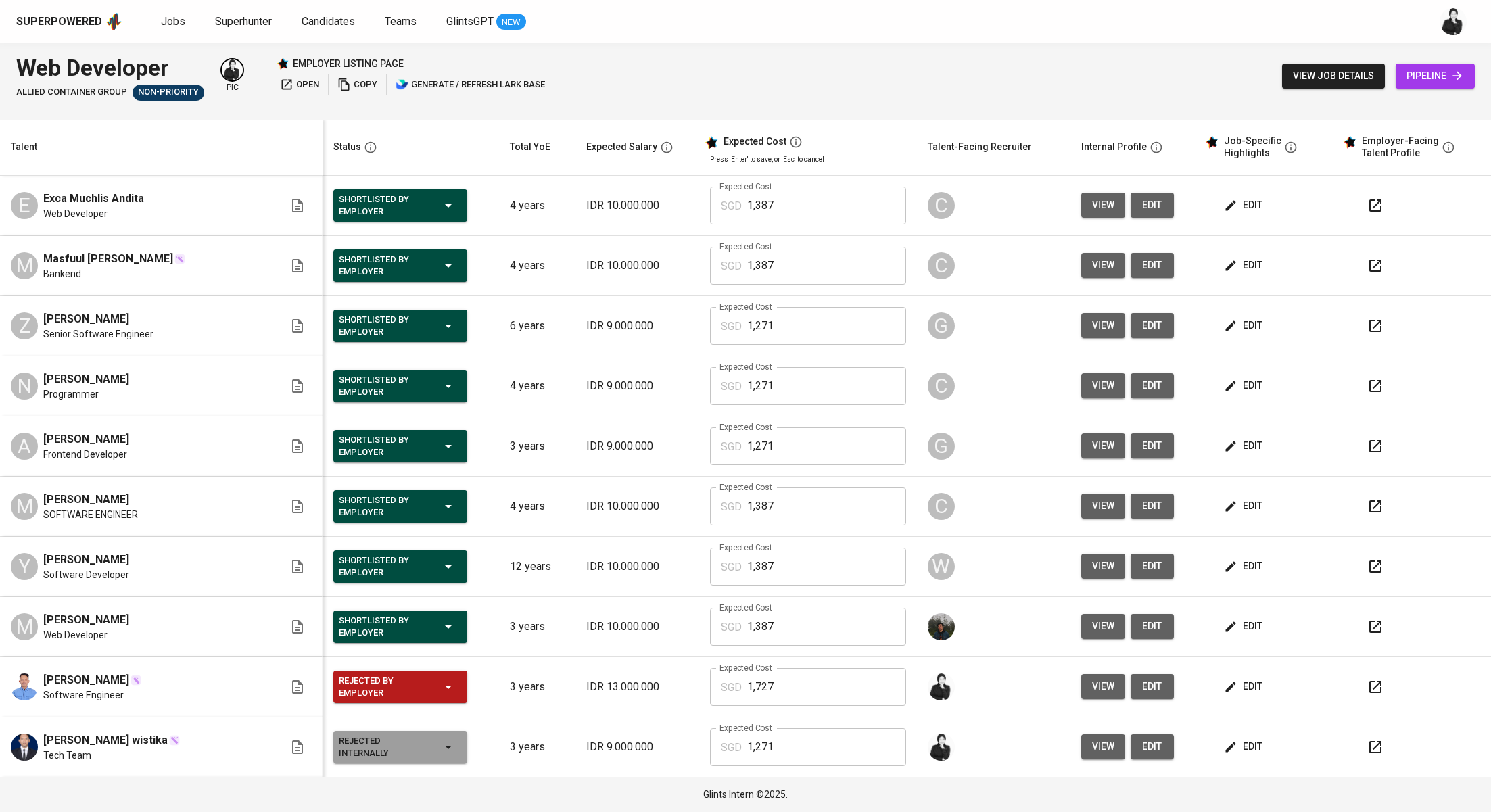
click at [231, 17] on span "Superhunter" at bounding box center [243, 21] width 57 height 13
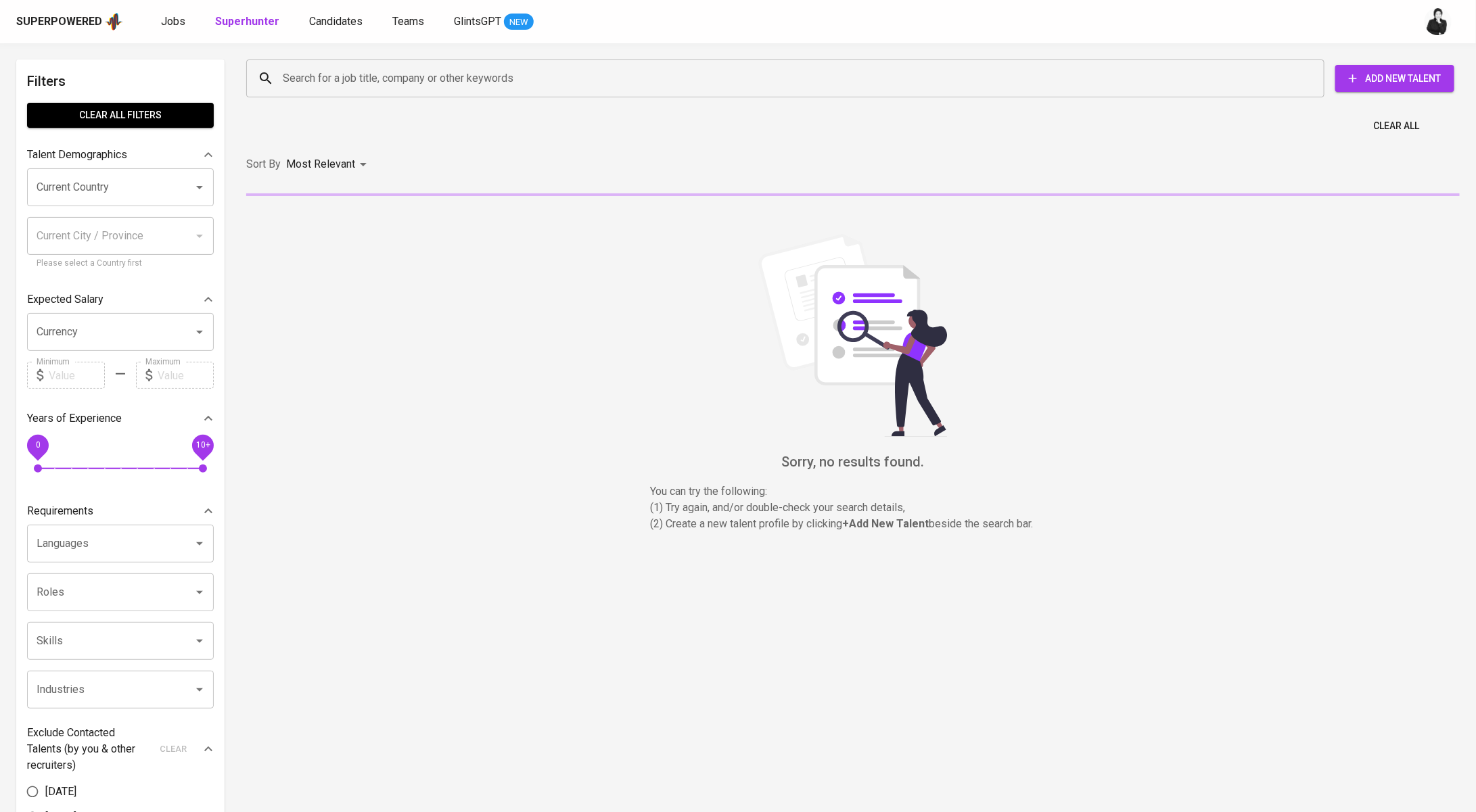
click at [326, 92] on div "Search for a job title, company or other keywords" at bounding box center [785, 79] width 1078 height 38
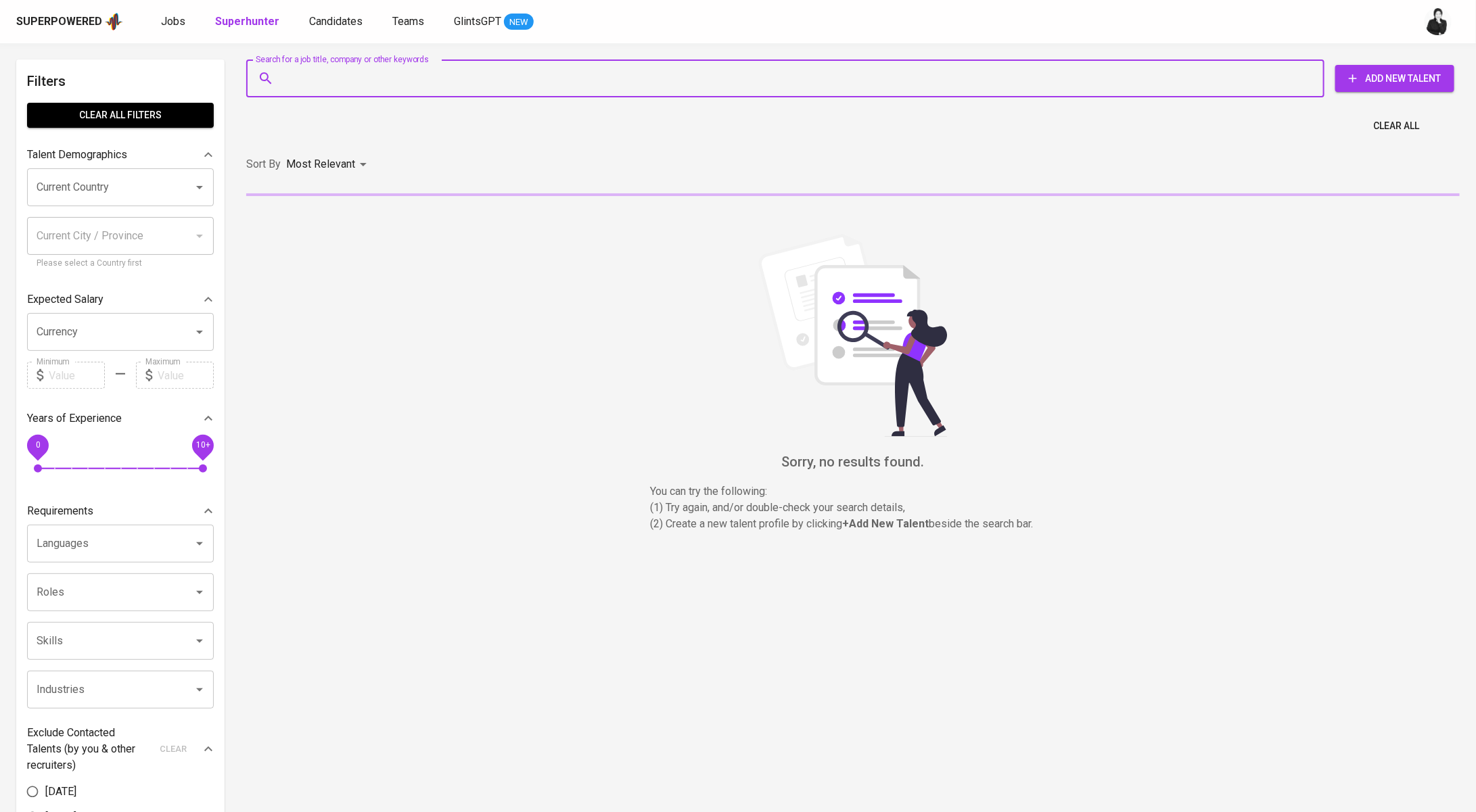
paste input "[EMAIL_ADDRESS][DOMAIN_NAME]"
type input "[EMAIL_ADDRESS][DOMAIN_NAME]"
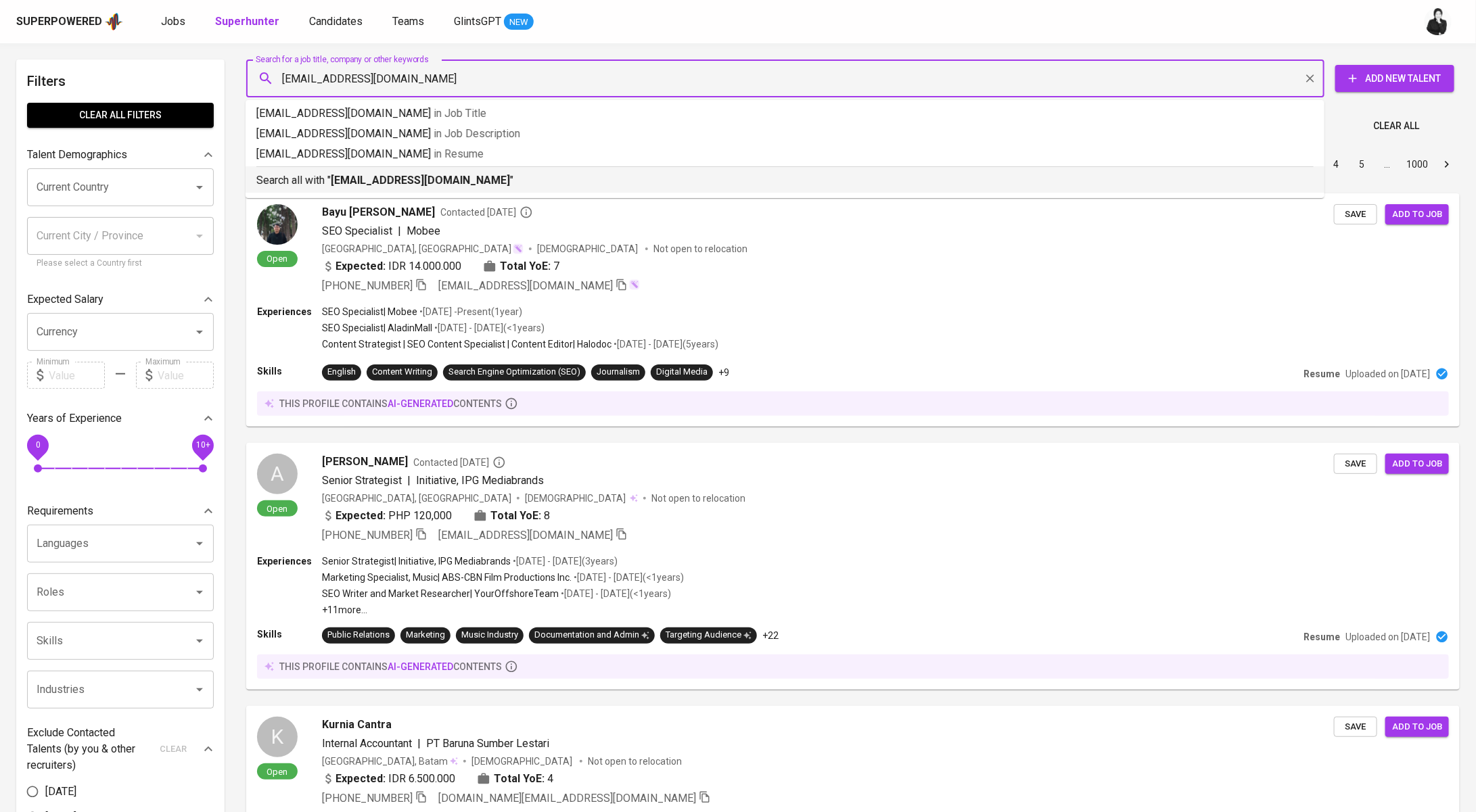
click at [394, 187] on p "Search all with " 7daffa14@gmail.com "" at bounding box center [784, 181] width 1058 height 16
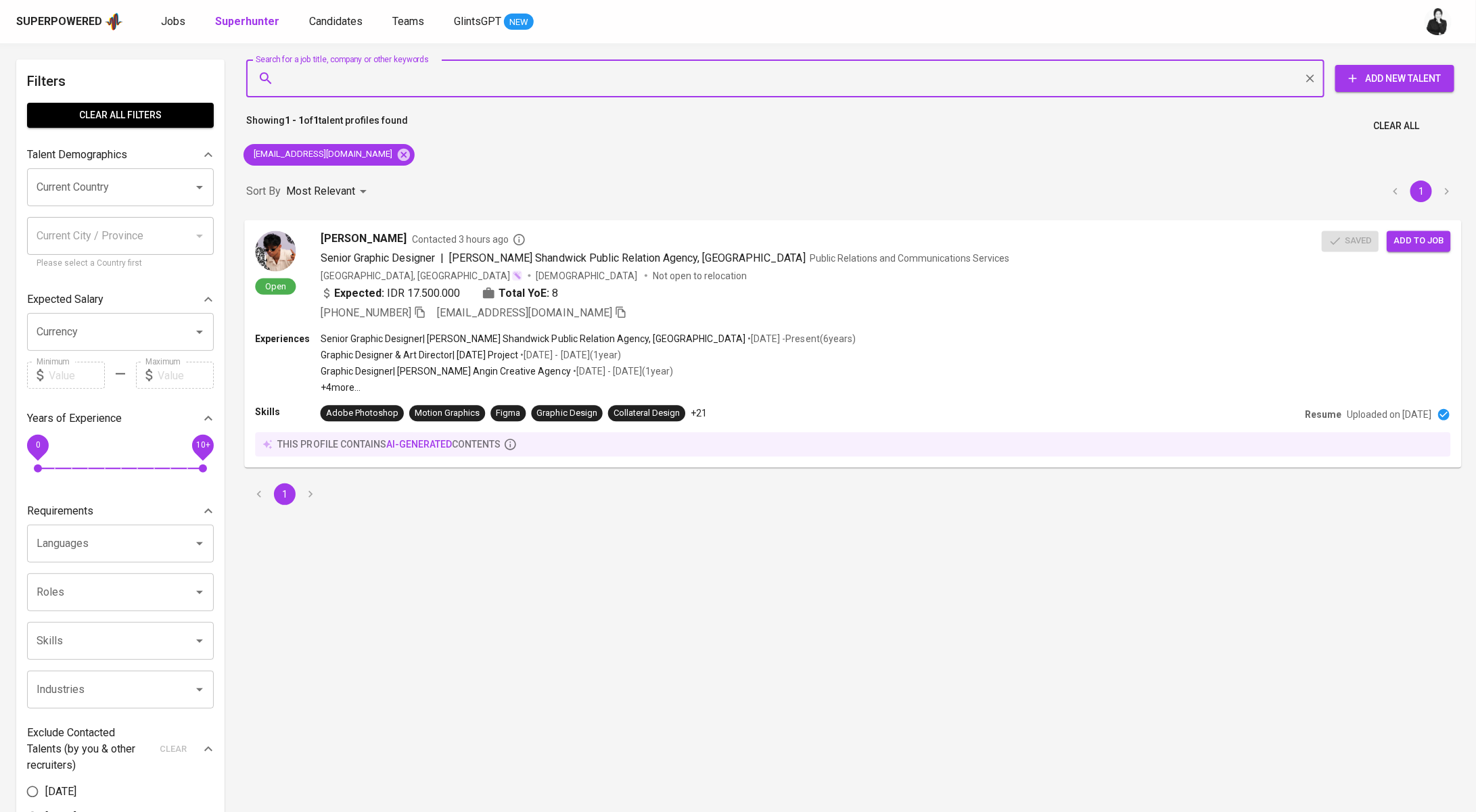
click at [487, 224] on div "Open Adib Daffa Contacted 3 hours ago Senior Graphic Designer | Weber Shandwick…" at bounding box center [852, 276] width 1216 height 113
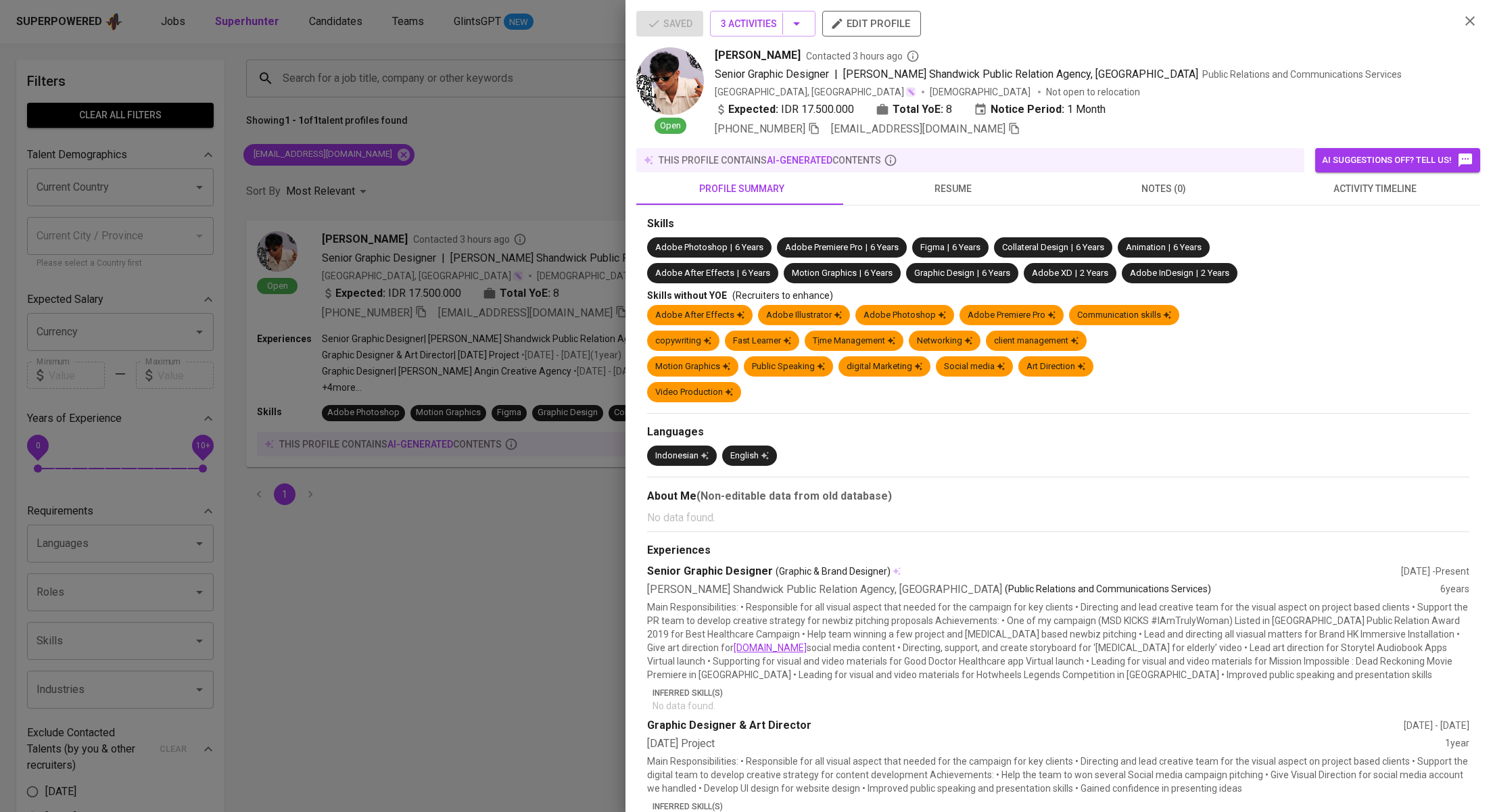
click at [1344, 181] on span "activity timeline" at bounding box center [1374, 189] width 195 height 17
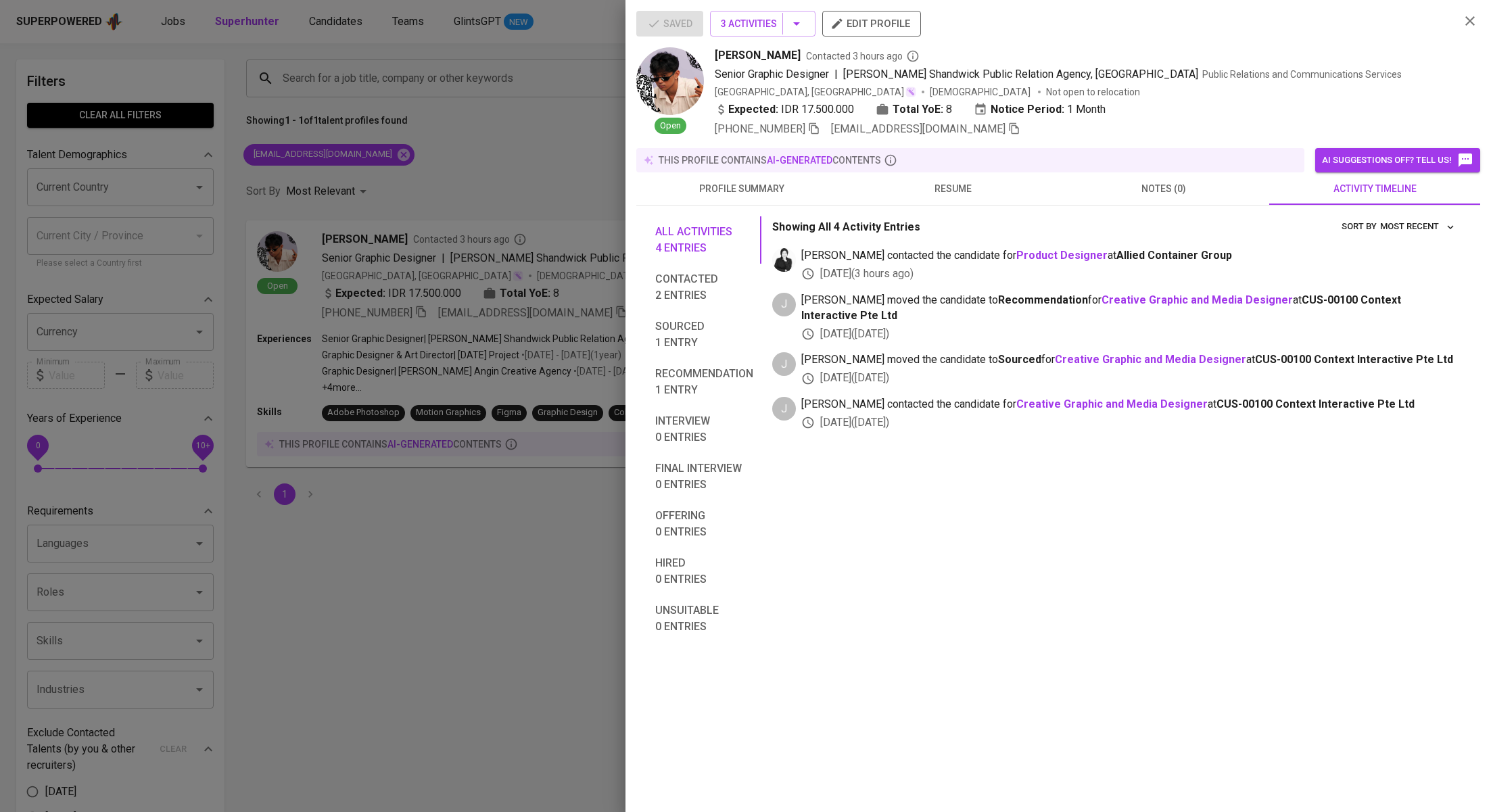
click at [549, 201] on div at bounding box center [745, 406] width 1491 height 812
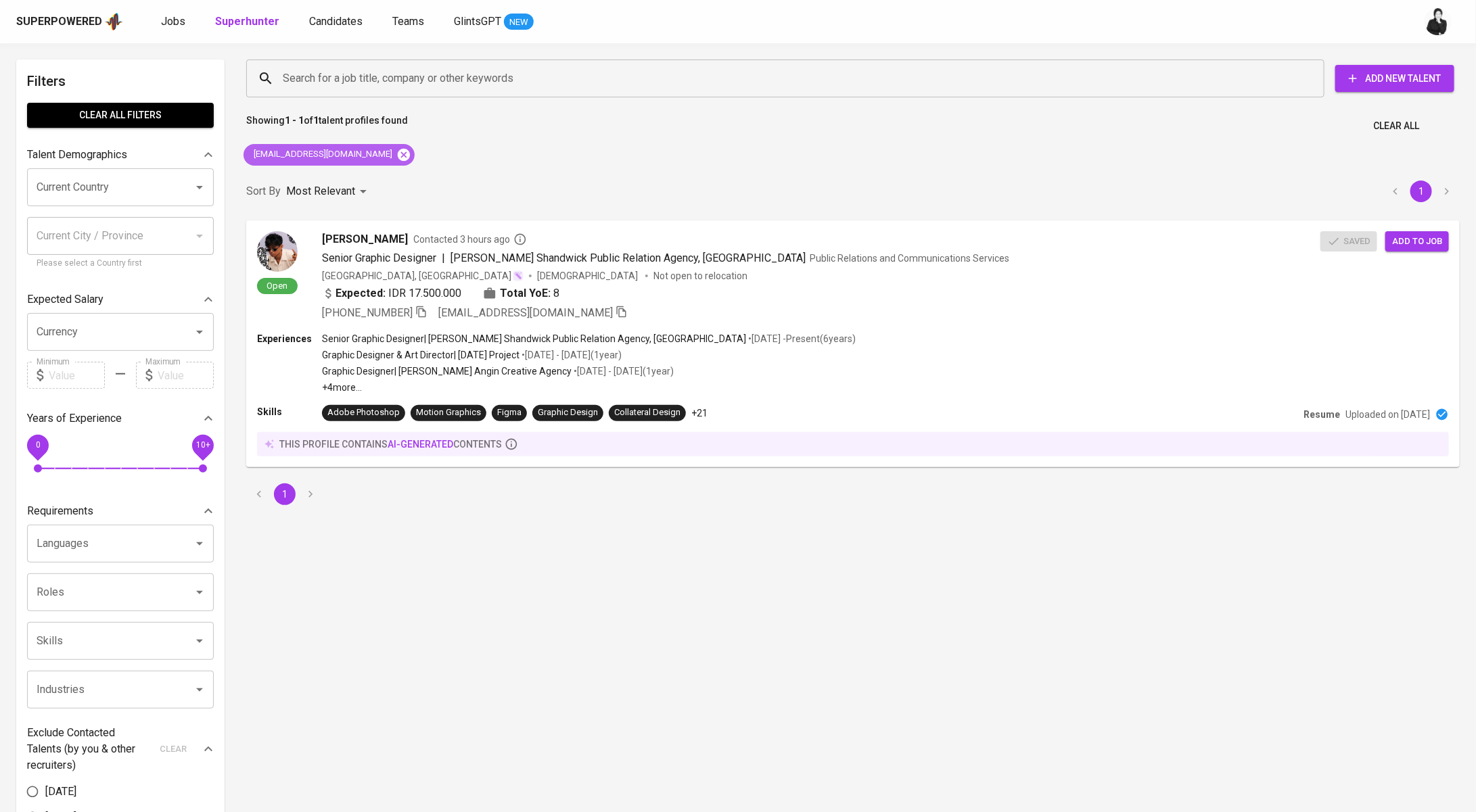
click at [398, 159] on icon at bounding box center [403, 153] width 12 height 12
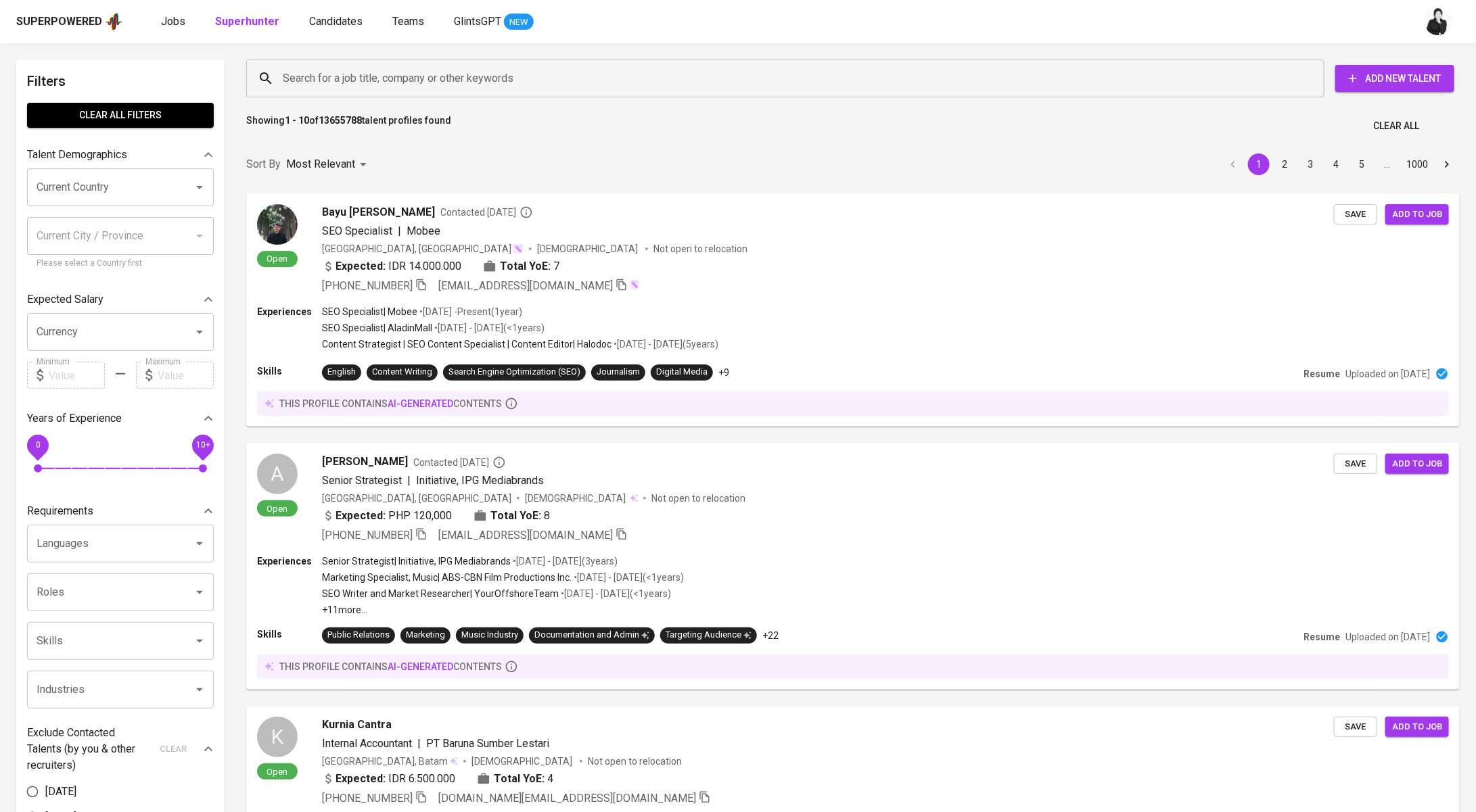
click at [412, 77] on input "Search for a job title, company or other keywords" at bounding box center [789, 78] width 1018 height 25
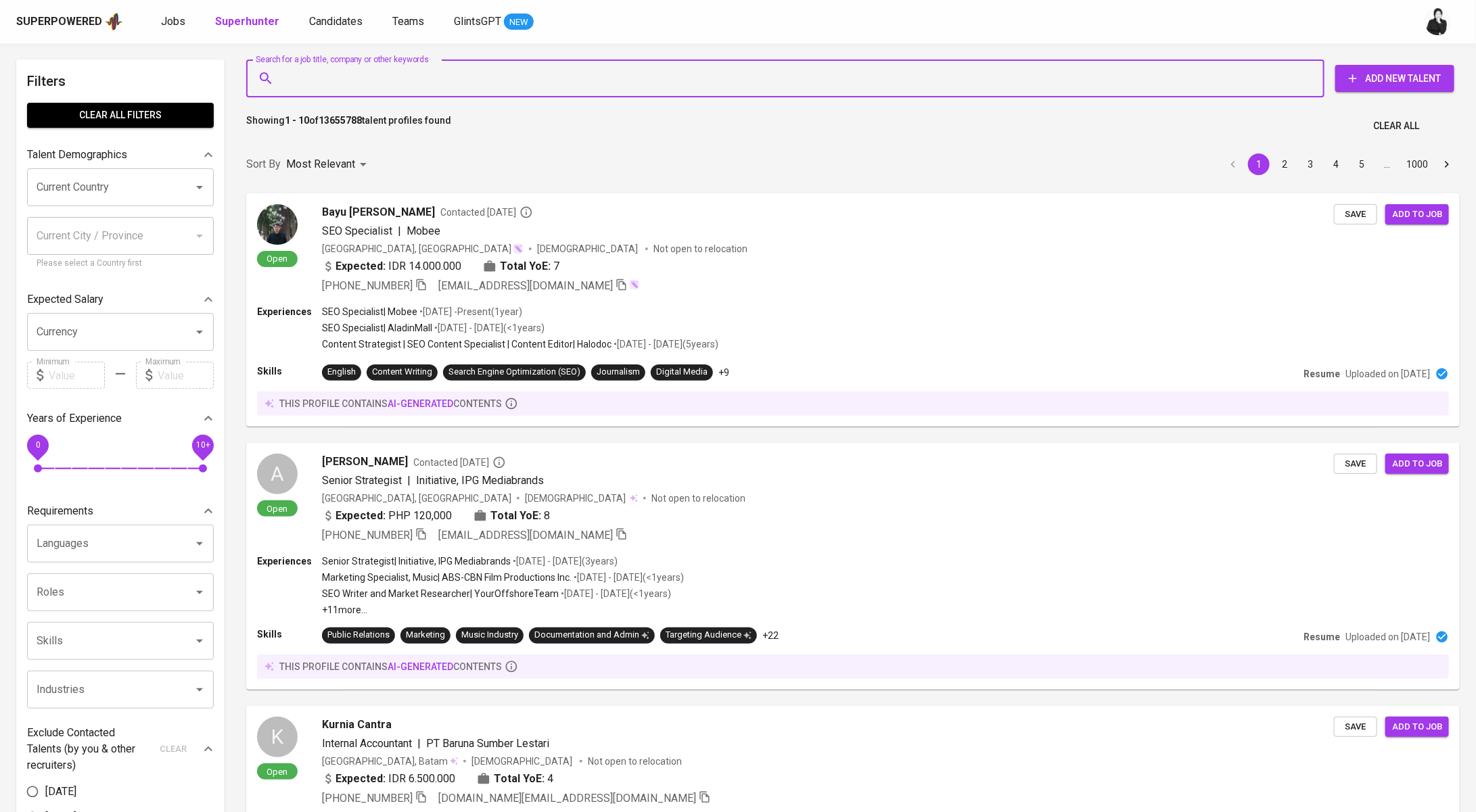
paste input "[DOMAIN_NAME][EMAIL_ADDRESS][DOMAIN_NAME]"
type input "[DOMAIN_NAME][EMAIL_ADDRESS][DOMAIN_NAME]"
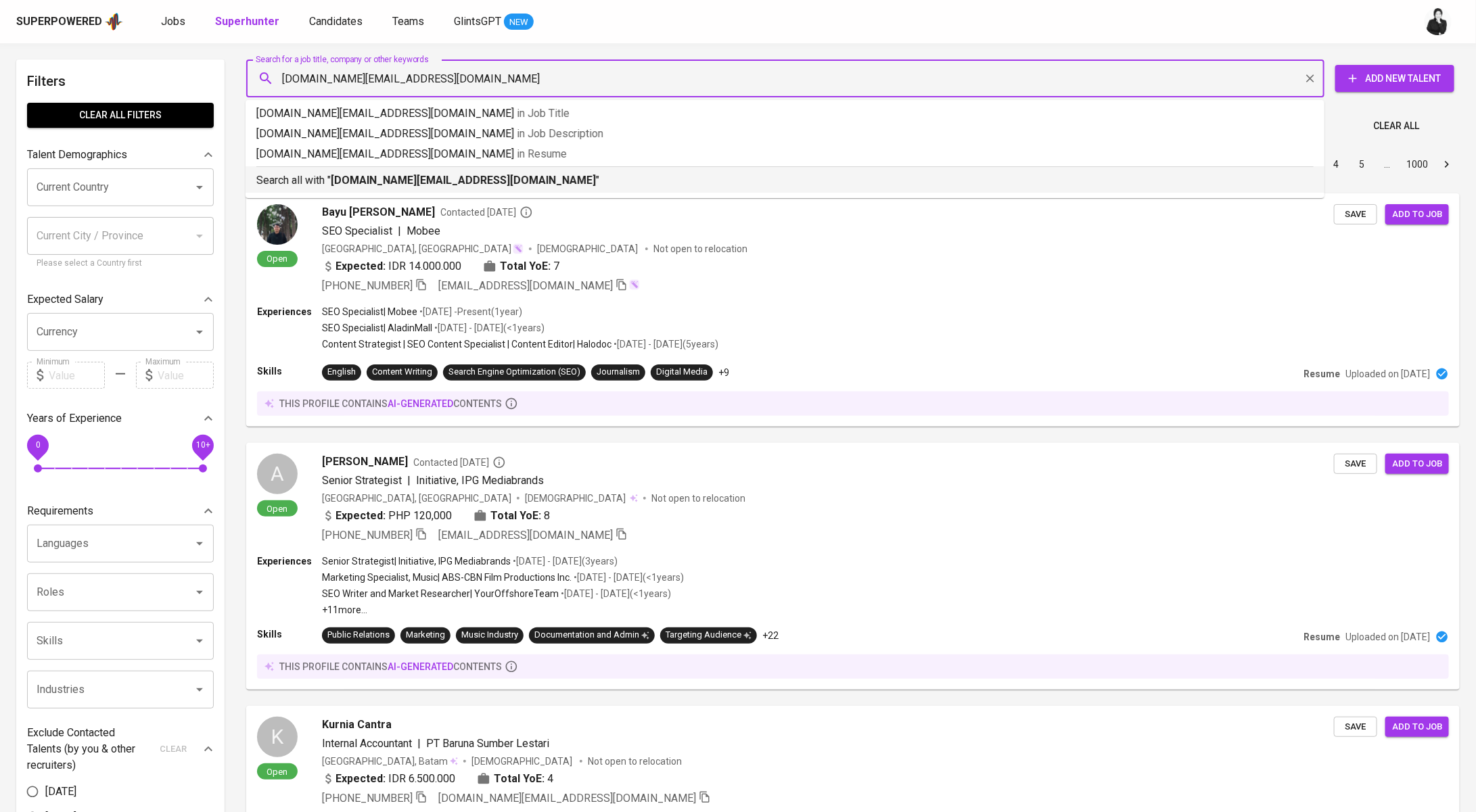
click at [430, 190] on li "Search all with " [DOMAIN_NAME][EMAIL_ADDRESS][DOMAIN_NAME] "" at bounding box center [784, 179] width 1078 height 26
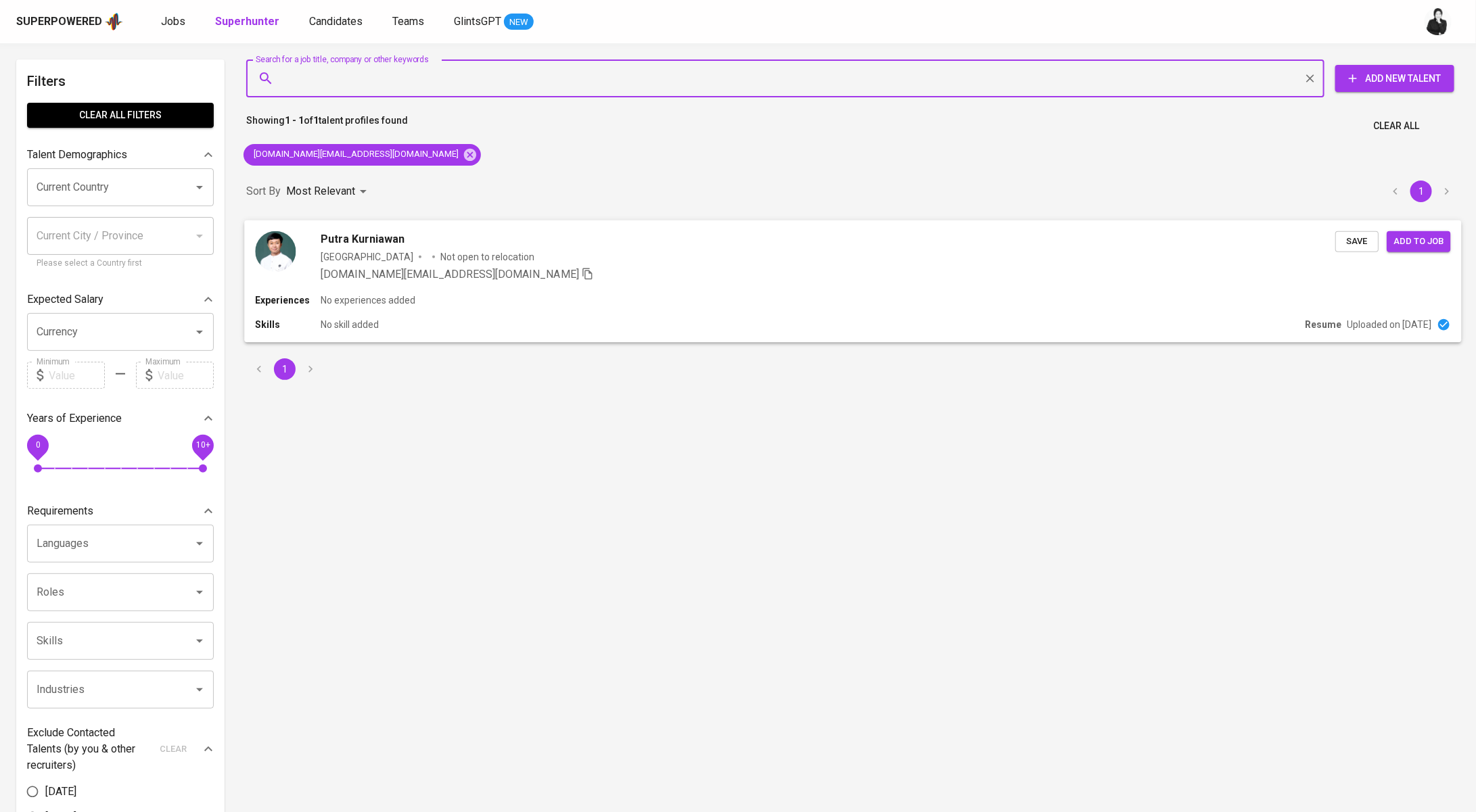
click at [860, 239] on div "Putra Kurniawan" at bounding box center [828, 239] width 1015 height 16
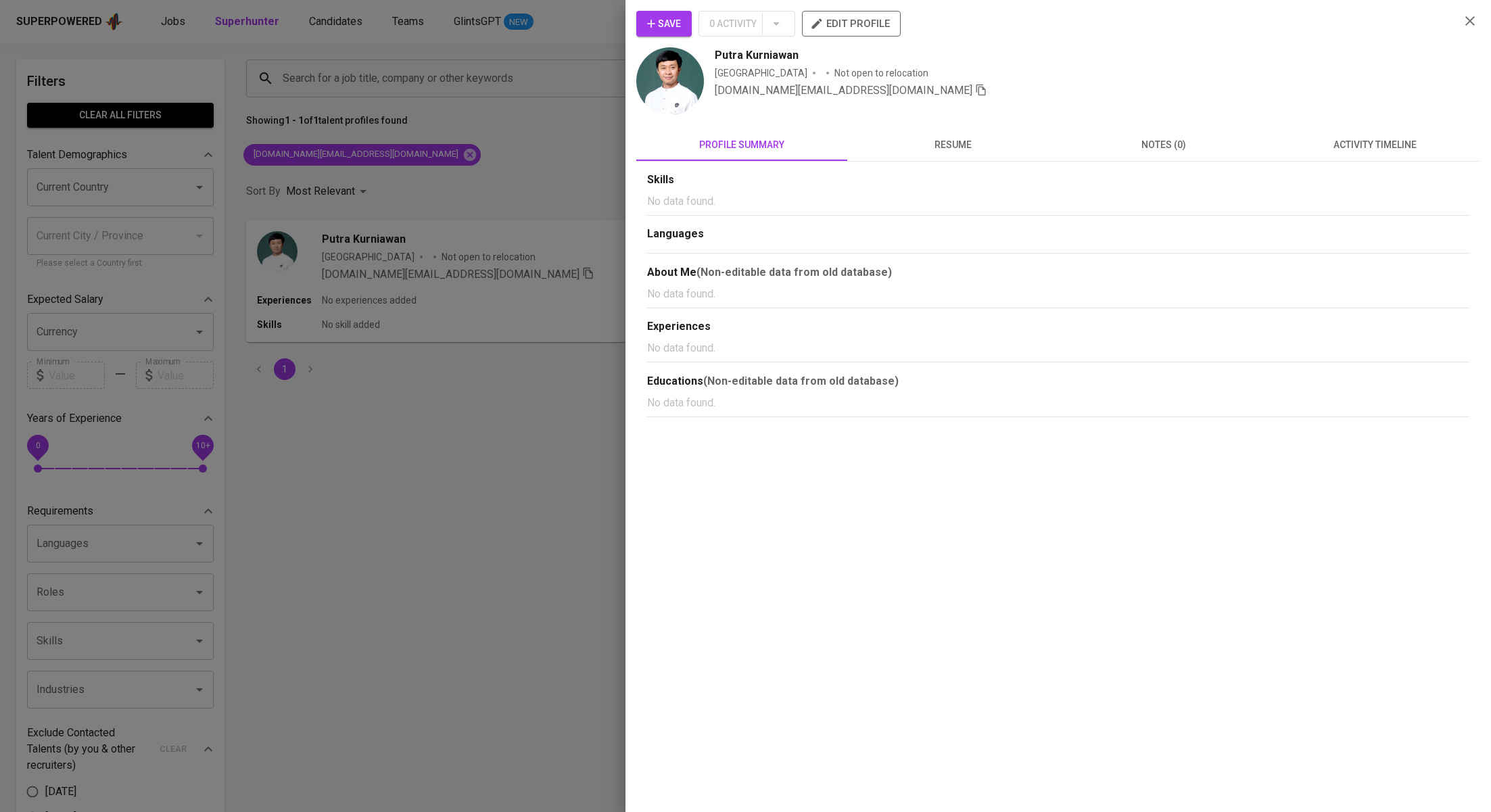
click at [1329, 144] on span "activity timeline" at bounding box center [1374, 145] width 195 height 17
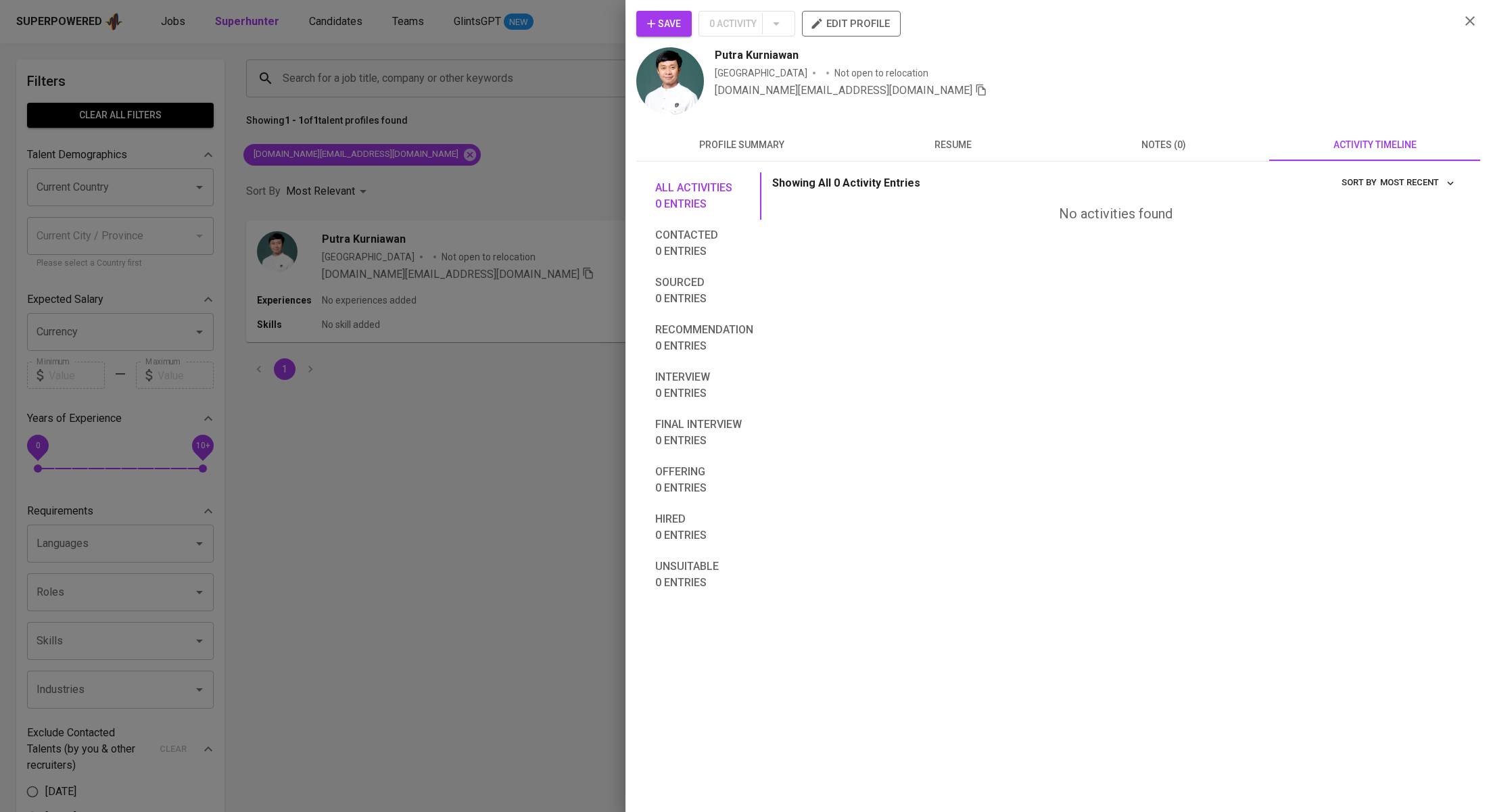
click at [616, 304] on div at bounding box center [745, 406] width 1491 height 812
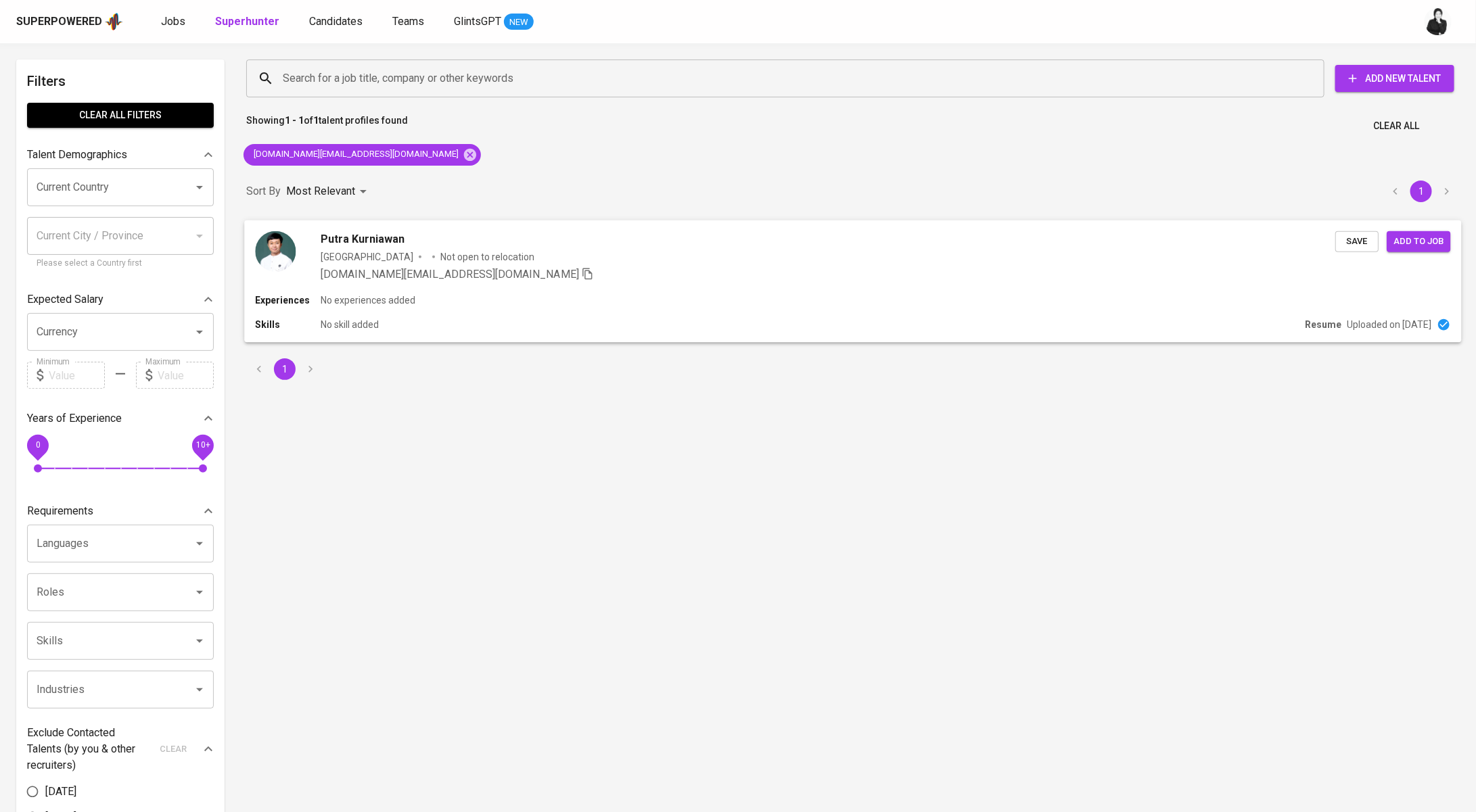
click at [1363, 242] on span "Save" at bounding box center [1356, 240] width 30 height 15
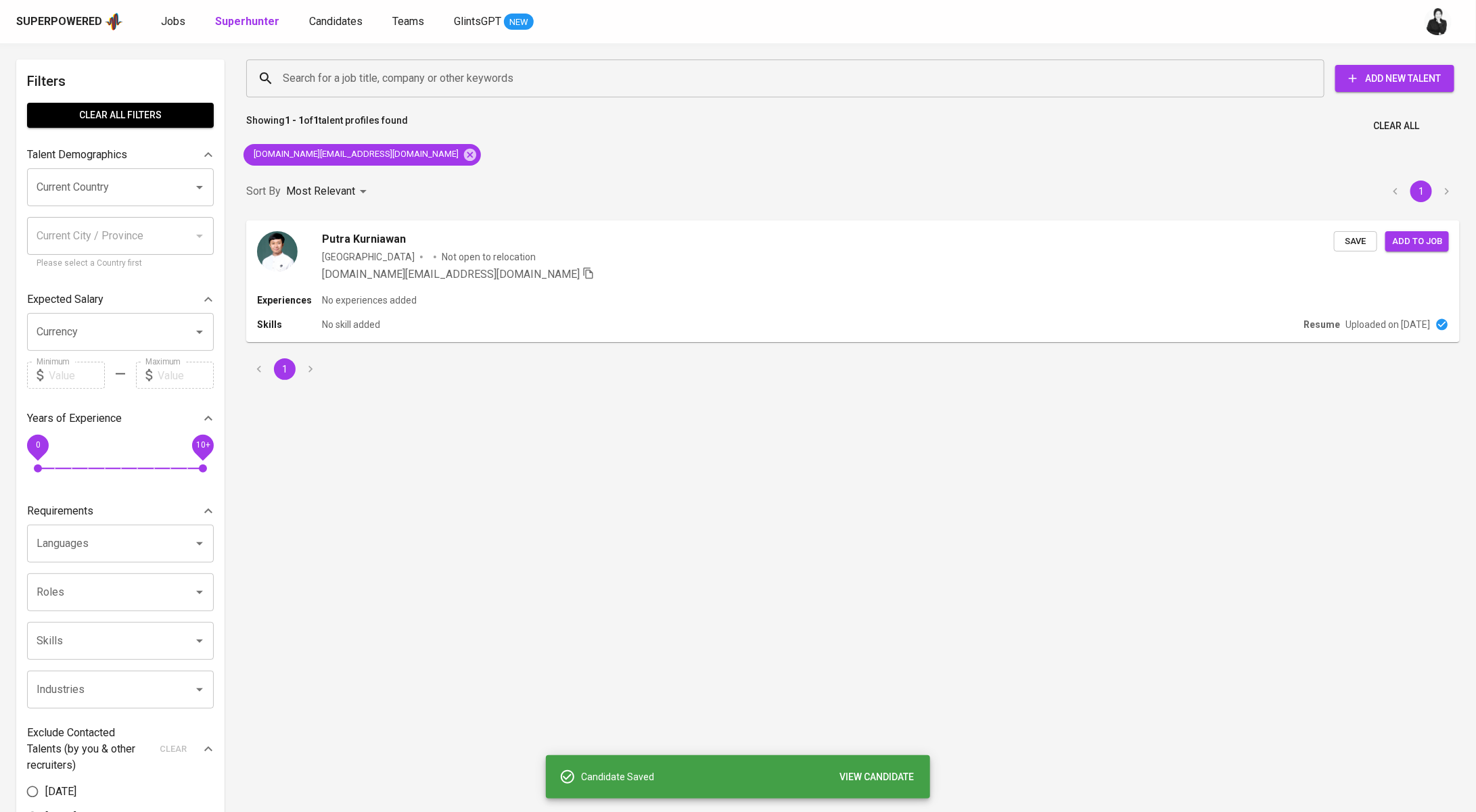
click at [336, 10] on div "Superpowered Jobs Superhunter Candidates Teams GlintsGPT NEW" at bounding box center [738, 22] width 1476 height 44
click at [341, 20] on span "Candidates" at bounding box center [335, 21] width 54 height 13
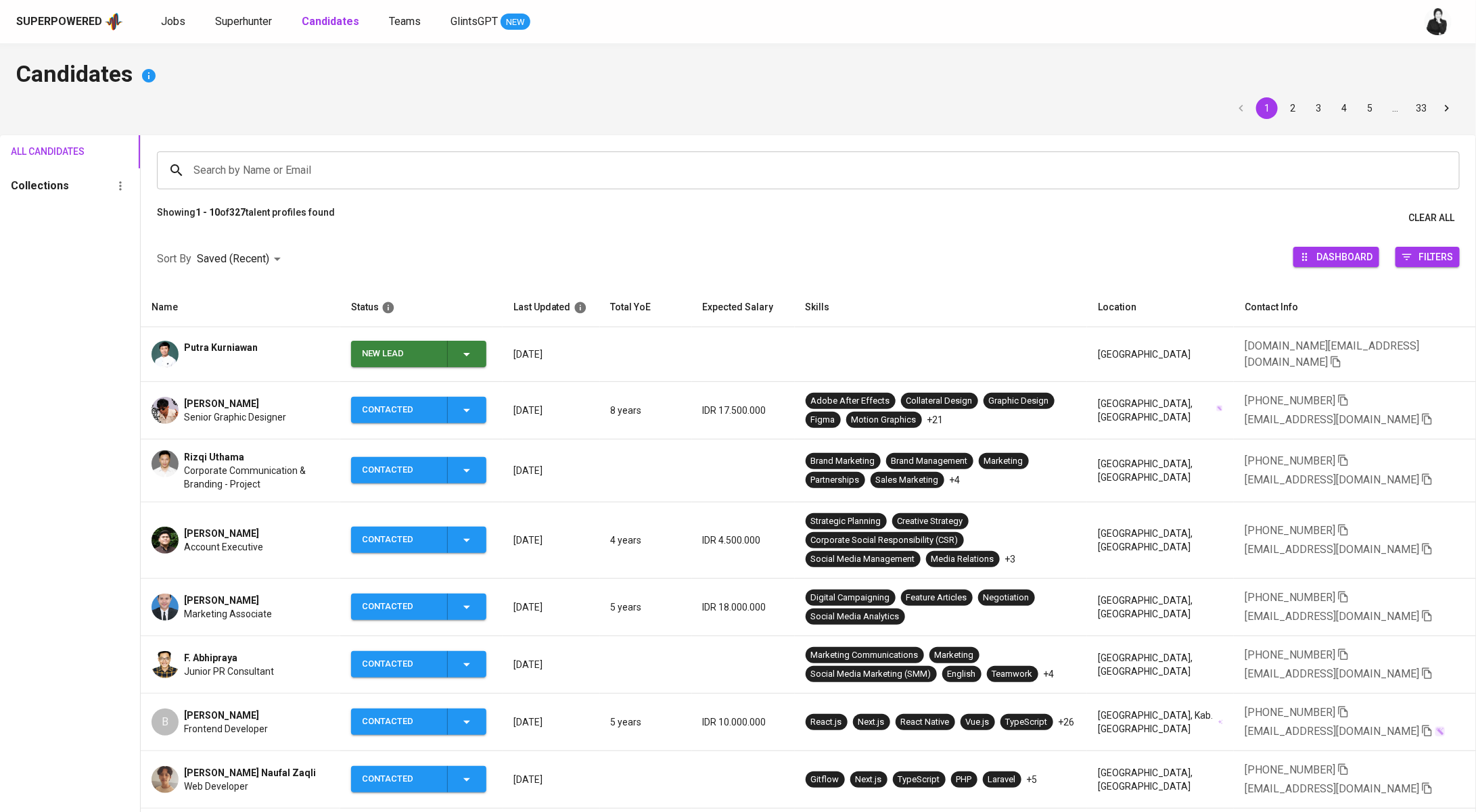
click at [475, 352] on icon "button" at bounding box center [467, 354] width 16 height 16
click at [435, 415] on li "Contacted" at bounding box center [424, 408] width 135 height 24
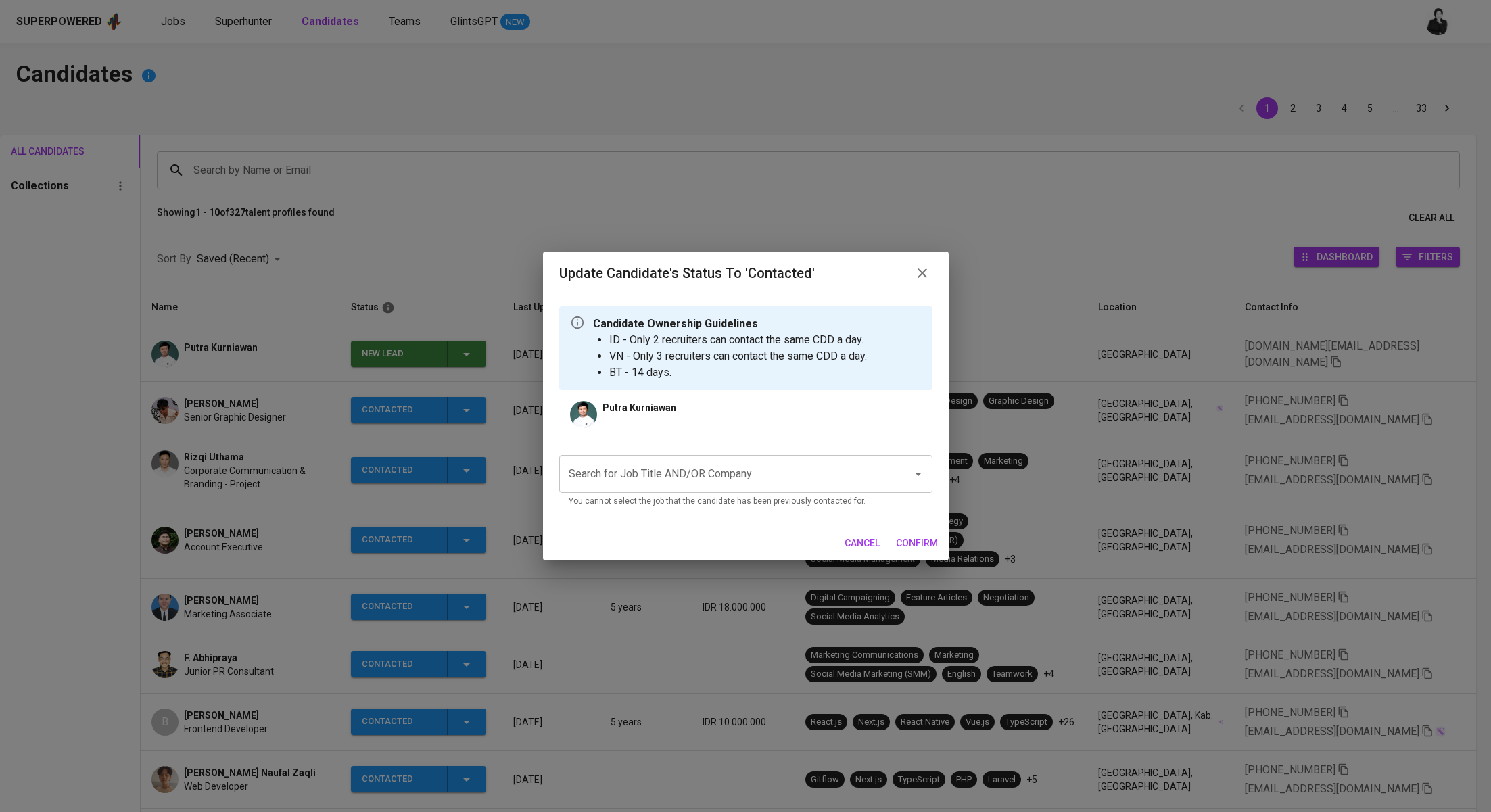
click at [656, 475] on input "Search for Job Title AND/OR Company" at bounding box center [727, 474] width 323 height 25
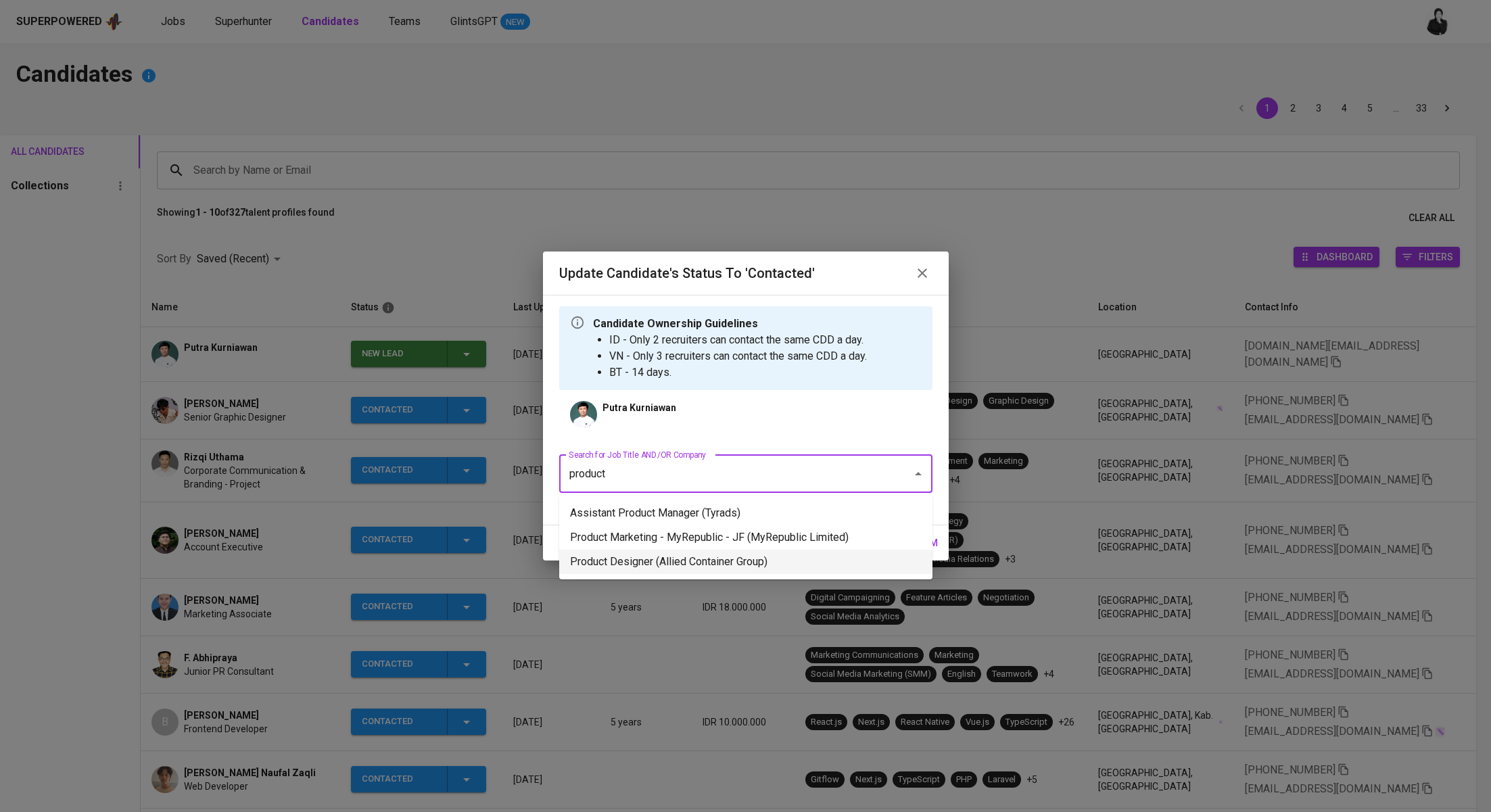
click at [675, 562] on li "Product Designer (Allied Container Group)" at bounding box center [745, 562] width 373 height 24
type input "product"
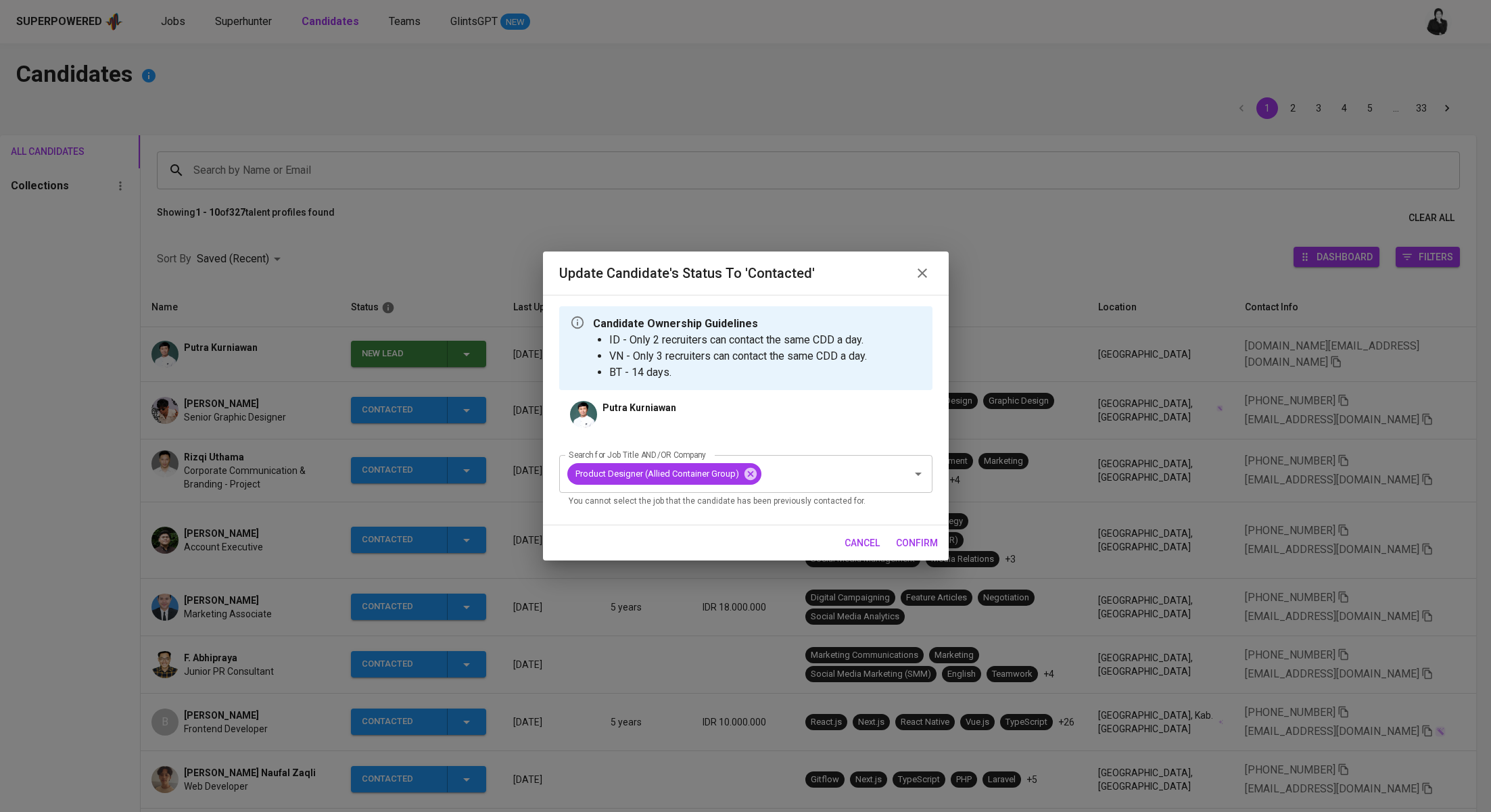
click at [925, 550] on span "confirm" at bounding box center [917, 543] width 42 height 17
